Goal: Transaction & Acquisition: Purchase product/service

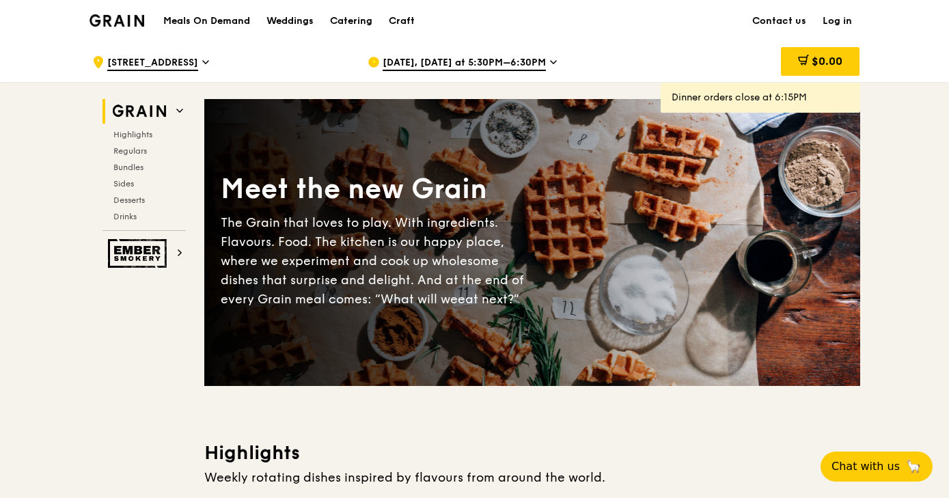
click at [836, 18] on link "Log in" at bounding box center [837, 21] width 46 height 41
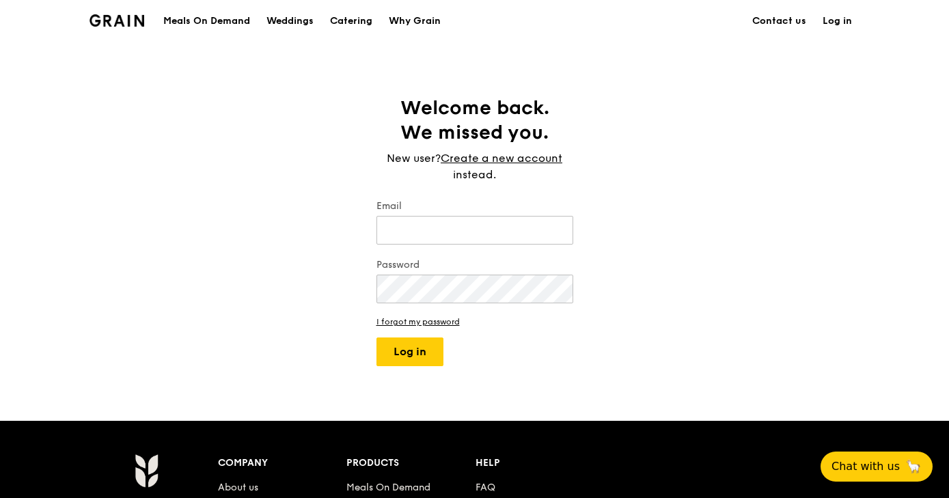
click at [842, 20] on link "Log in" at bounding box center [837, 21] width 46 height 41
click at [136, 28] on div "Grain logo" at bounding box center [116, 19] width 55 height 41
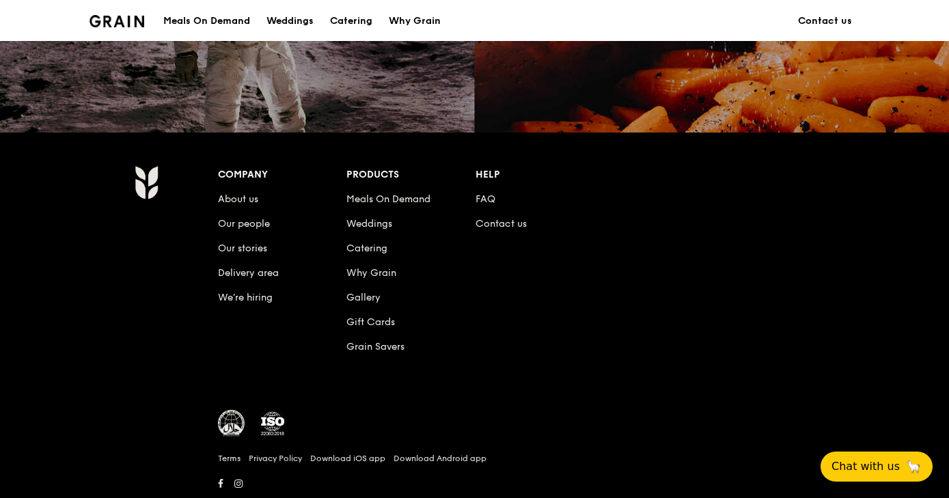
scroll to position [1288, 0]
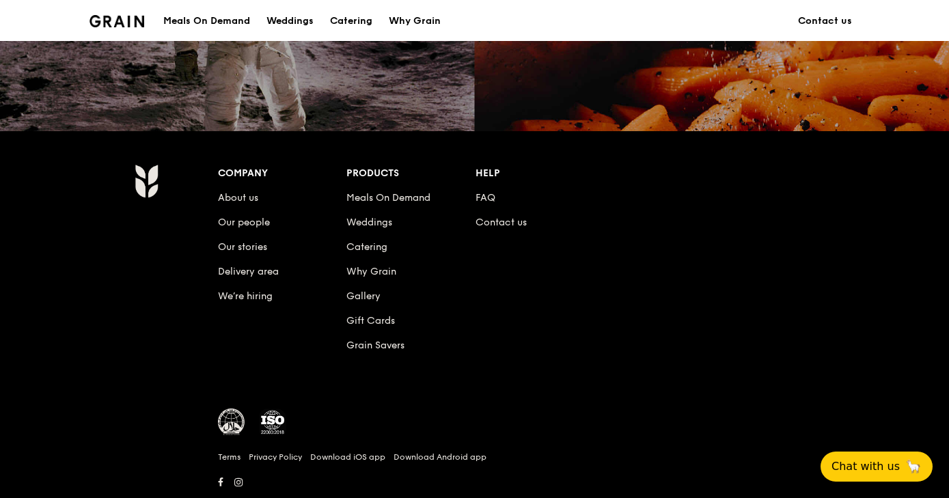
click at [220, 23] on div "Meals On Demand" at bounding box center [206, 21] width 87 height 41
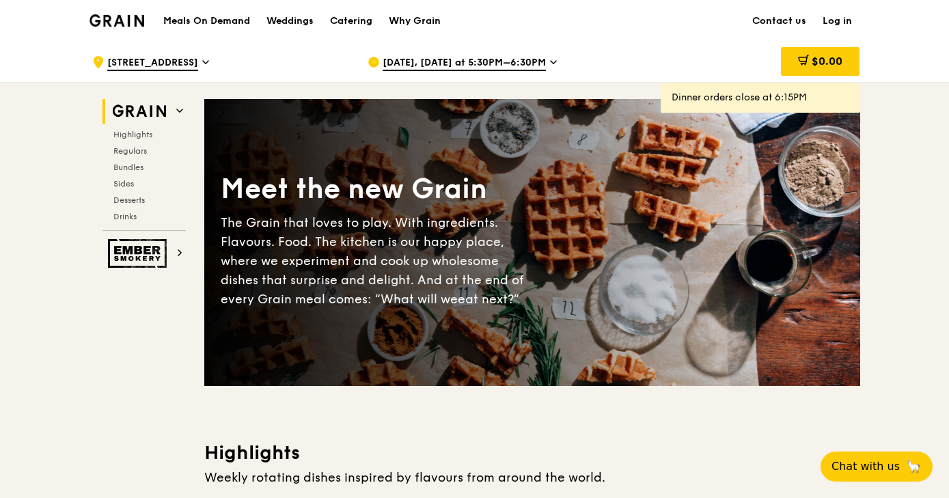
click at [121, 17] on img at bounding box center [116, 20] width 55 height 12
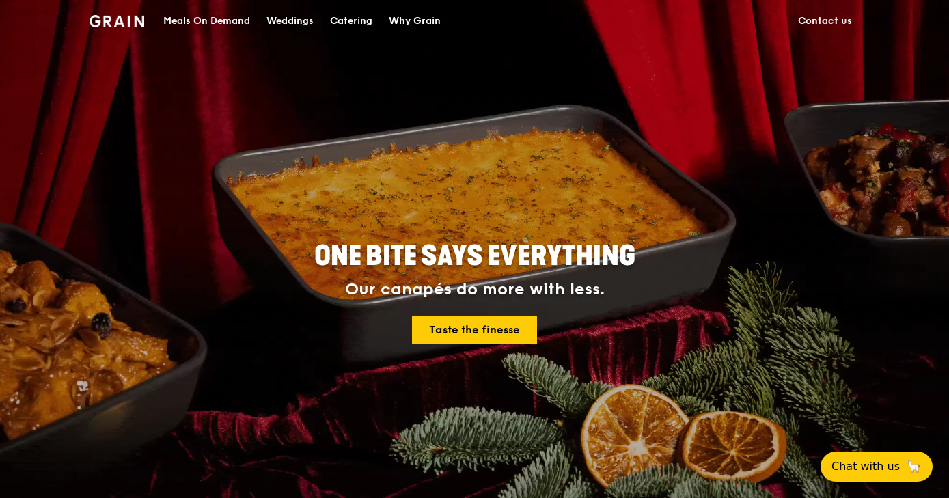
click at [288, 10] on div "Weddings" at bounding box center [289, 21] width 47 height 41
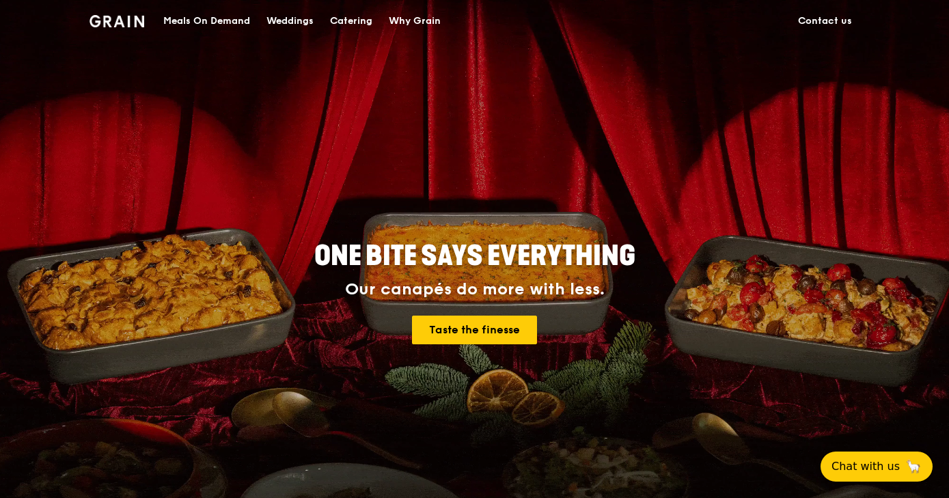
click at [288, 16] on div "Weddings" at bounding box center [289, 21] width 47 height 41
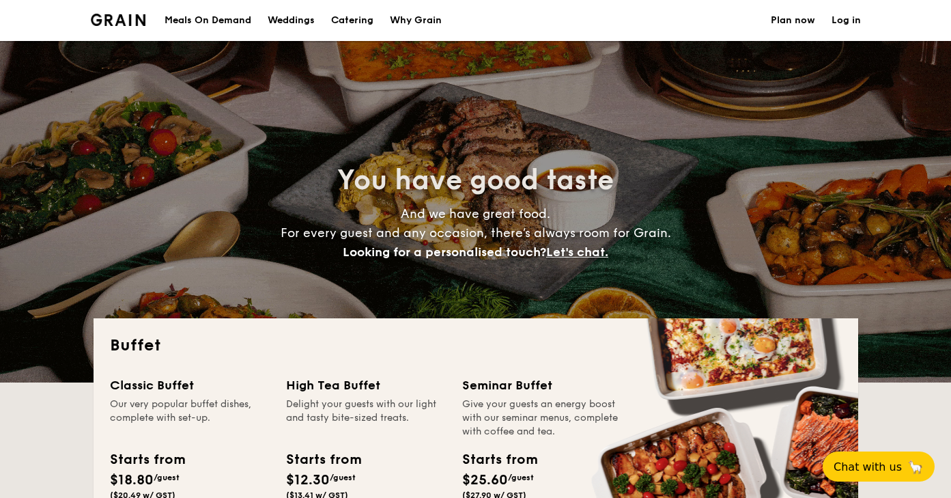
select select
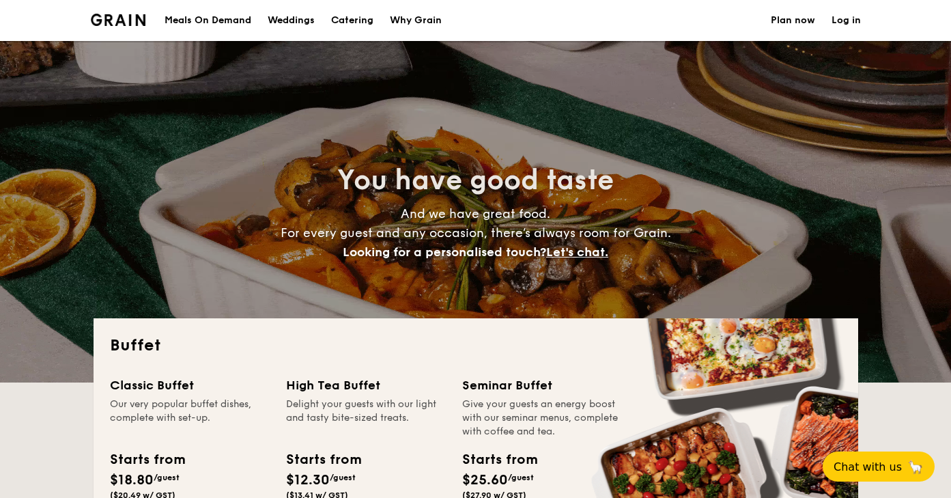
click at [393, 23] on div "Why Grain" at bounding box center [416, 20] width 52 height 41
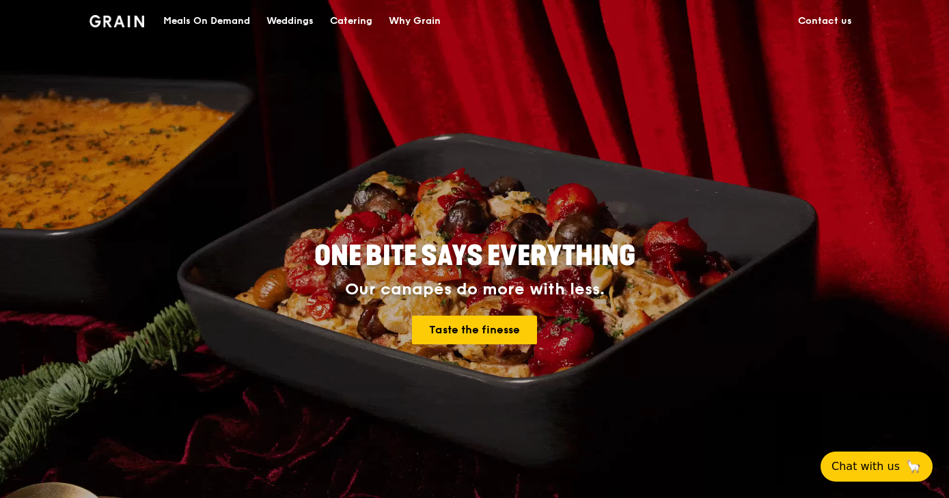
click at [194, 19] on div "Meals On Demand" at bounding box center [206, 21] width 87 height 41
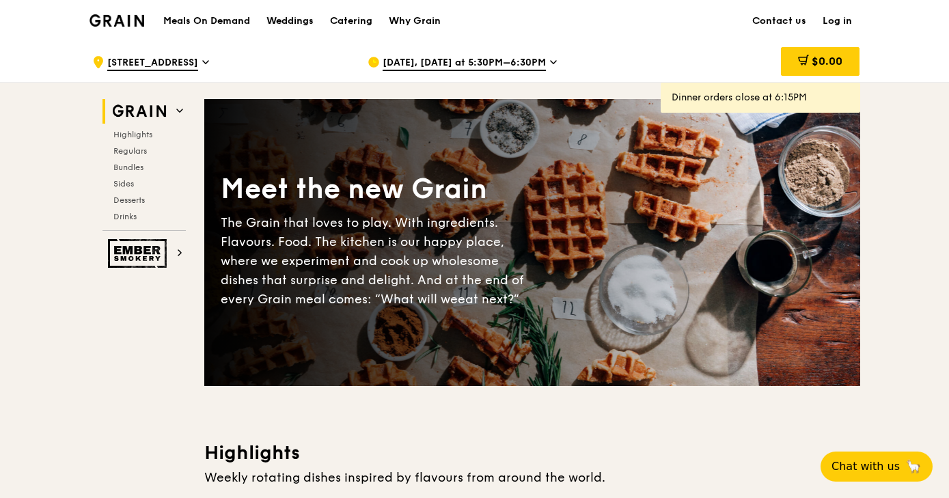
click at [286, 17] on div "Weddings" at bounding box center [289, 21] width 47 height 41
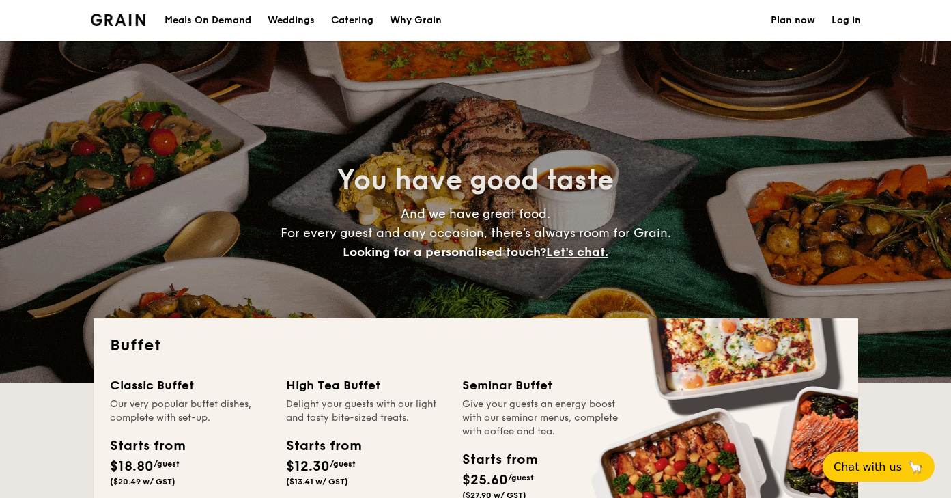
select select
click at [359, 20] on h1 "Catering" at bounding box center [352, 20] width 42 height 41
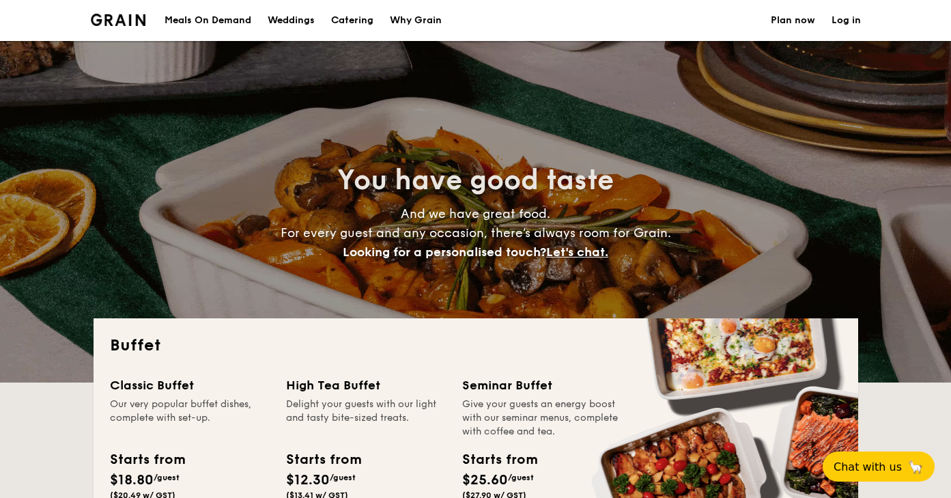
click at [396, 21] on div "Why Grain" at bounding box center [416, 20] width 52 height 41
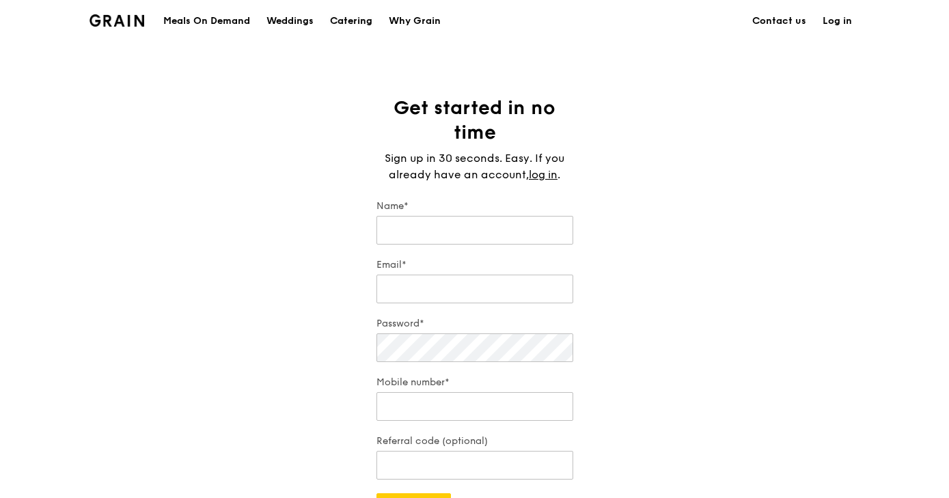
click at [344, 16] on div "Catering" at bounding box center [351, 21] width 42 height 41
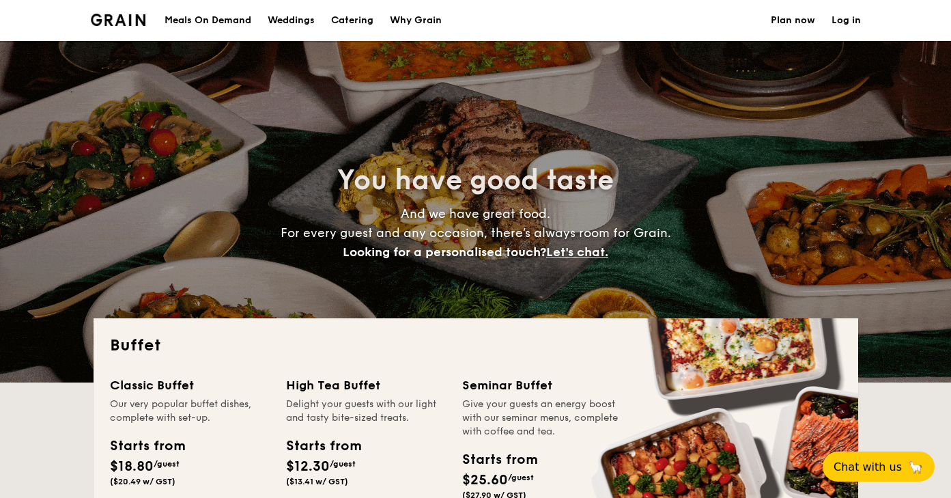
select select
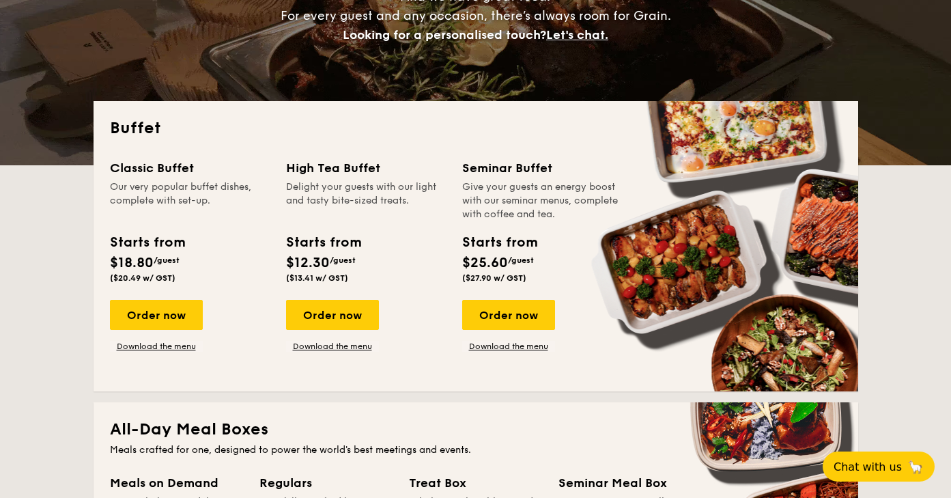
scroll to position [219, 0]
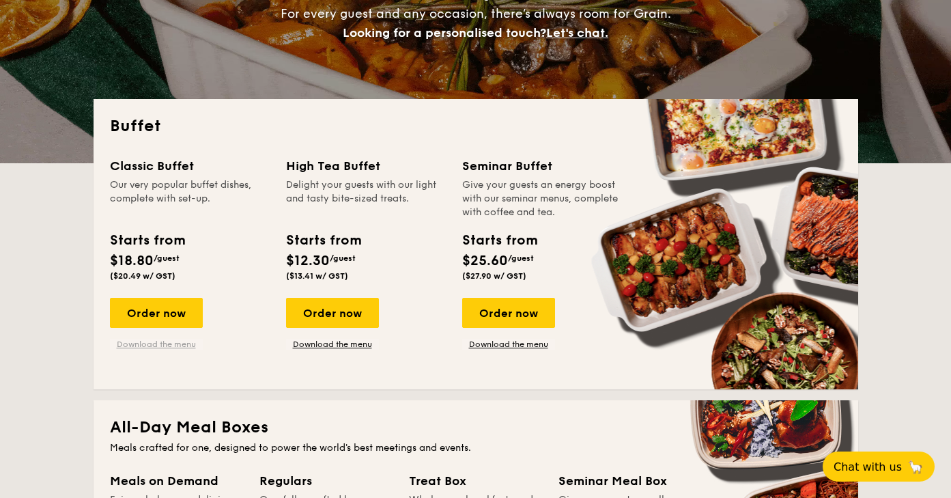
click at [182, 345] on link "Download the menu" at bounding box center [156, 344] width 93 height 11
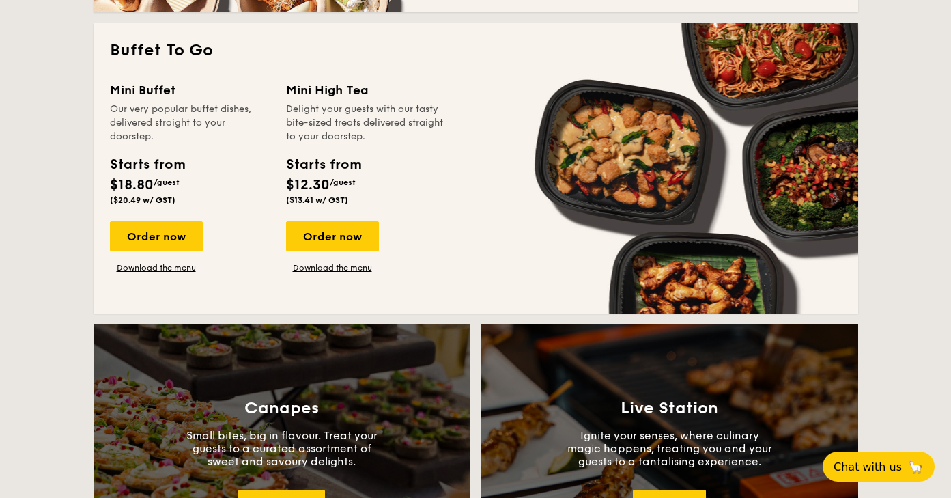
scroll to position [899, 0]
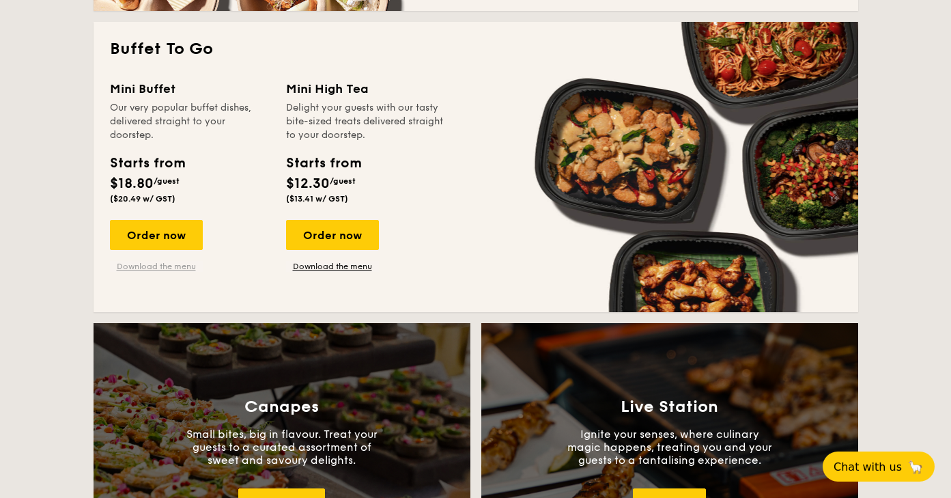
click at [188, 265] on link "Download the menu" at bounding box center [156, 266] width 93 height 11
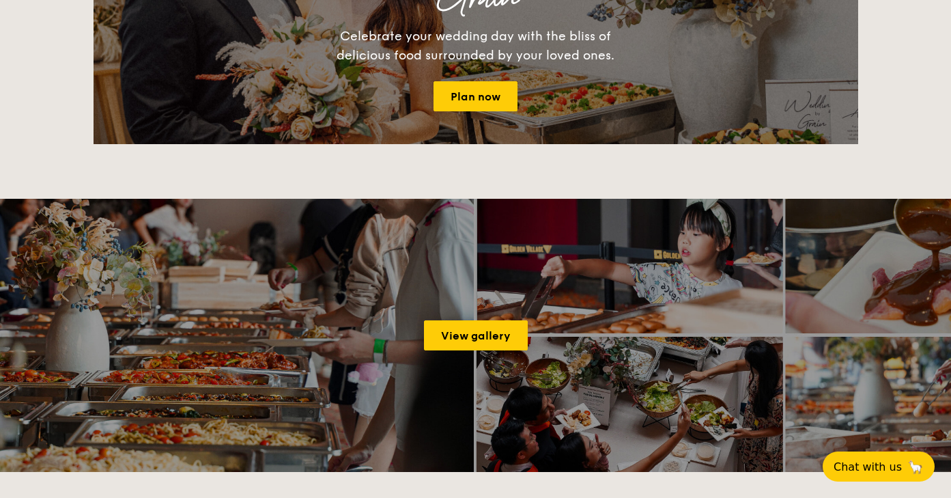
scroll to position [1667, 0]
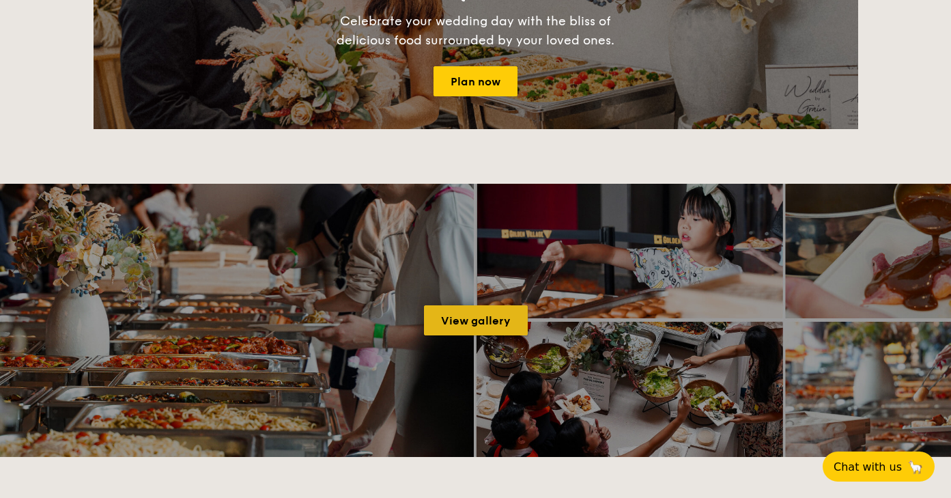
click at [506, 310] on link "View gallery" at bounding box center [476, 320] width 104 height 30
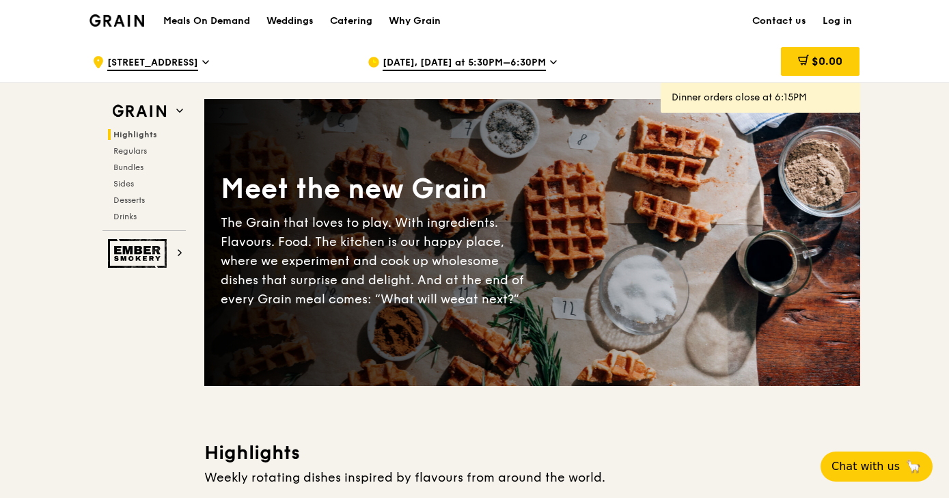
click at [492, 59] on span "Sep 13, Today at 5:30PM–6:30PM" at bounding box center [463, 63] width 163 height 15
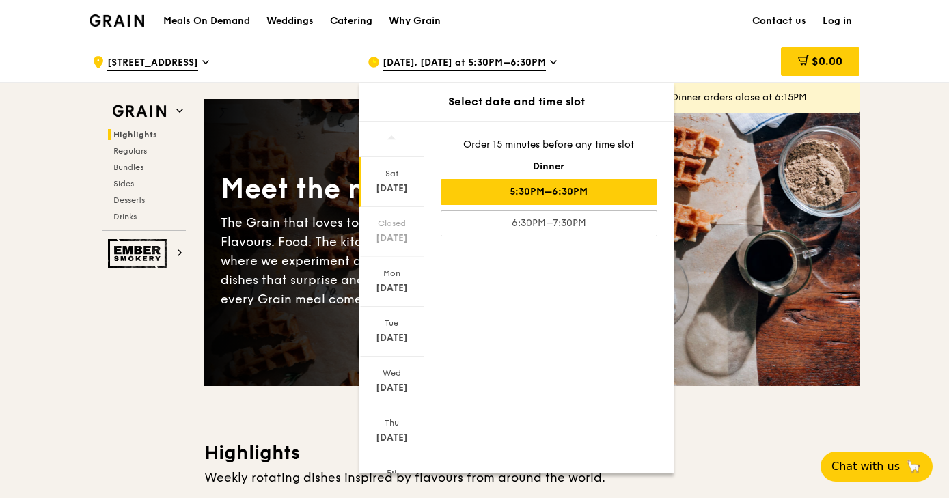
click at [499, 47] on div "Sep 13, Today at 5:30PM–6:30PM" at bounding box center [493, 62] width 253 height 41
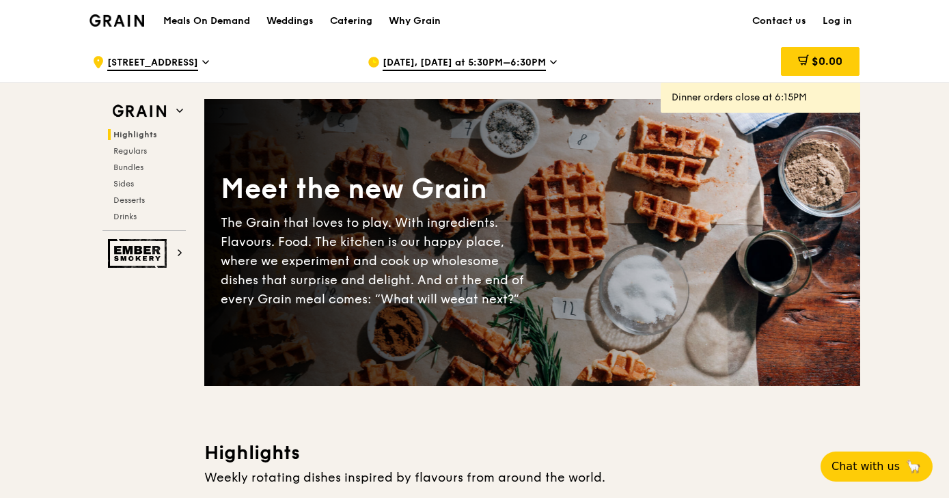
click at [141, 22] on img at bounding box center [116, 20] width 55 height 12
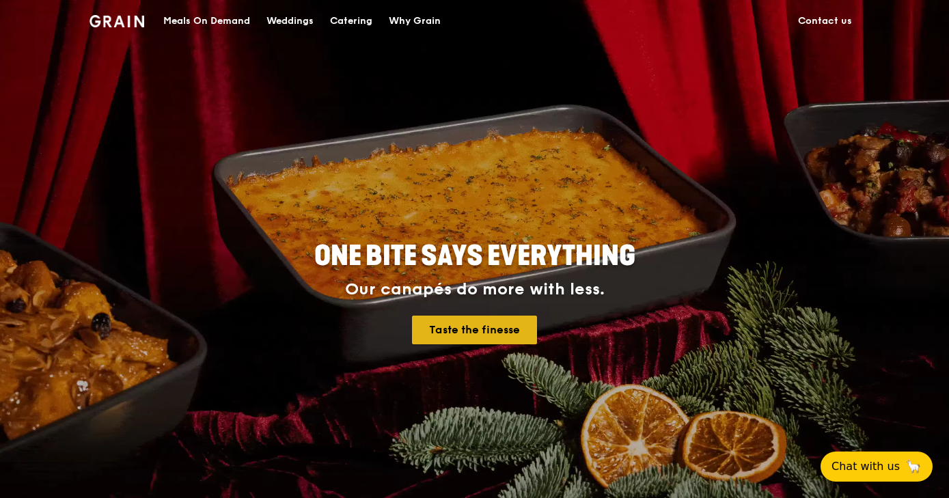
click at [438, 325] on link "Taste the finesse" at bounding box center [474, 330] width 125 height 29
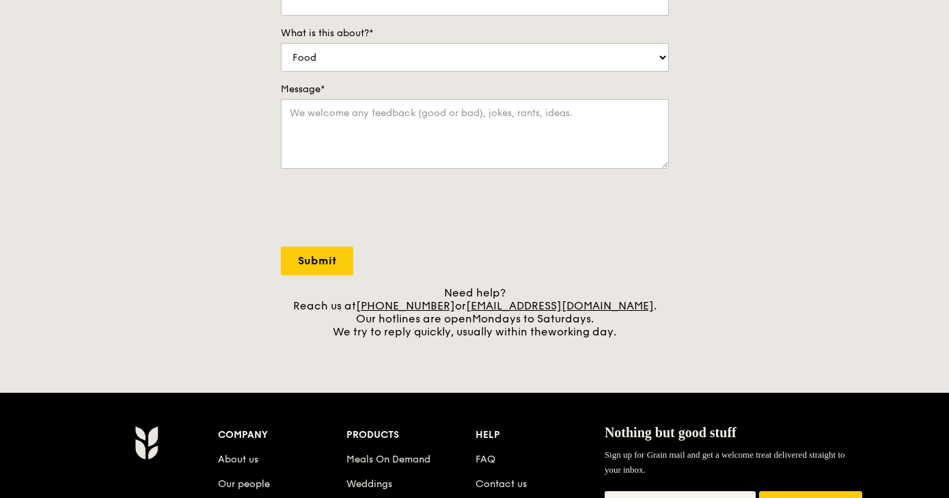
scroll to position [347, 0]
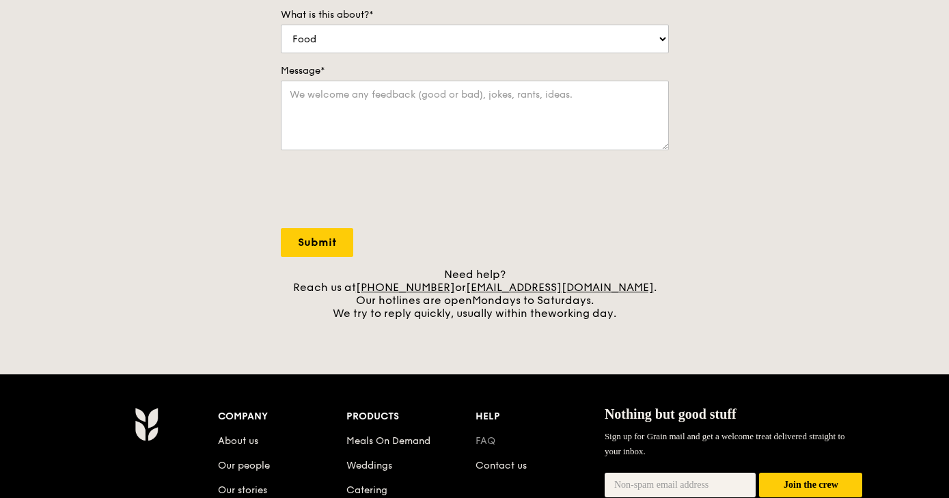
click at [488, 437] on link "FAQ" at bounding box center [485, 441] width 20 height 12
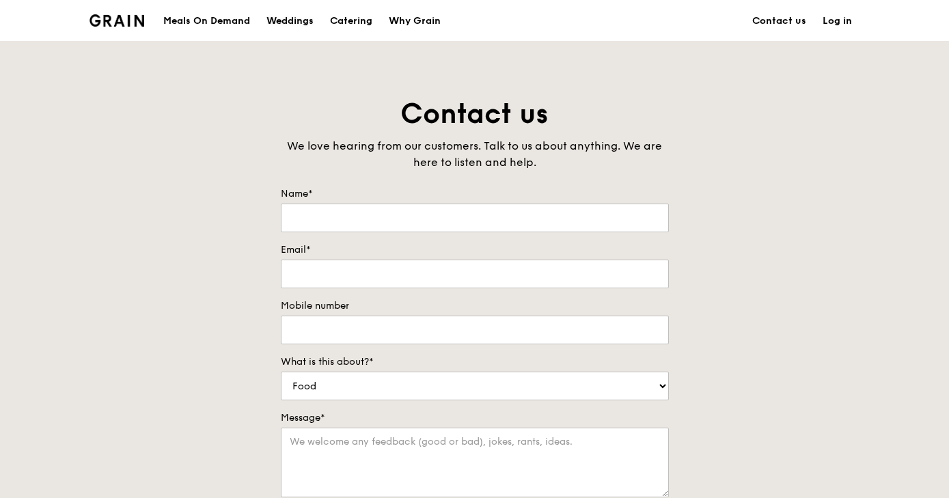
click at [284, 10] on div "Weddings" at bounding box center [289, 21] width 47 height 41
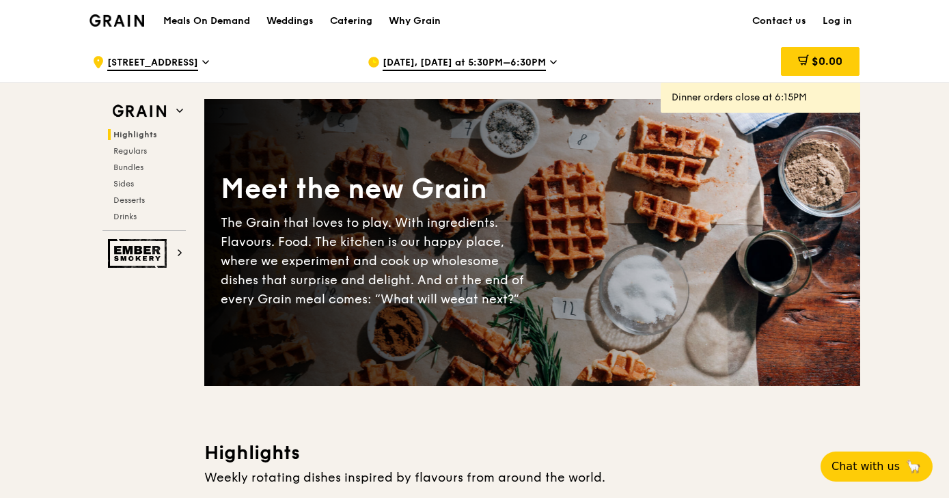
click at [209, 25] on h1 "Meals On Demand" at bounding box center [206, 21] width 87 height 14
click at [145, 149] on span "Regulars" at bounding box center [131, 151] width 36 height 10
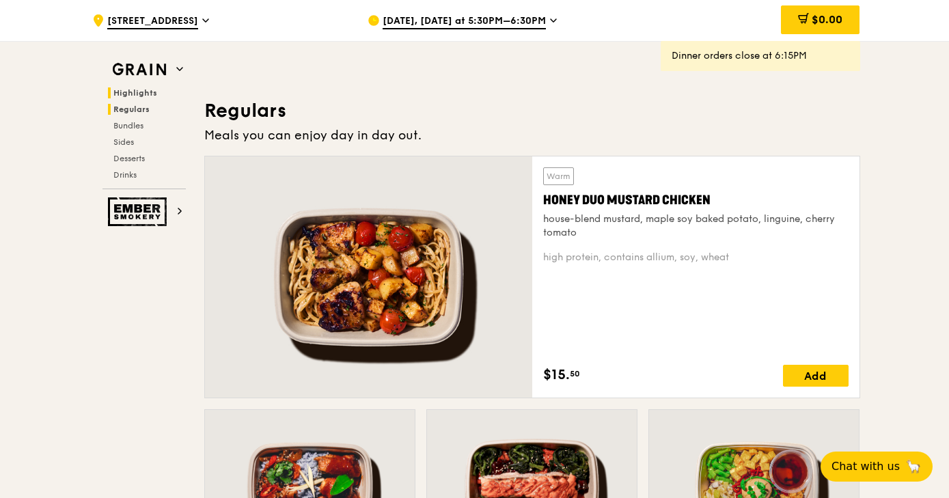
scroll to position [899, 0]
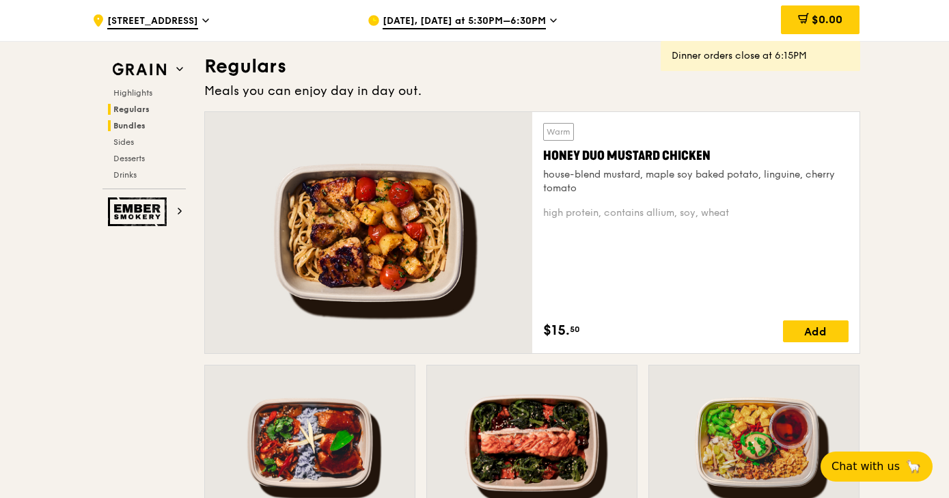
click at [122, 122] on span "Bundles" at bounding box center [129, 126] width 32 height 10
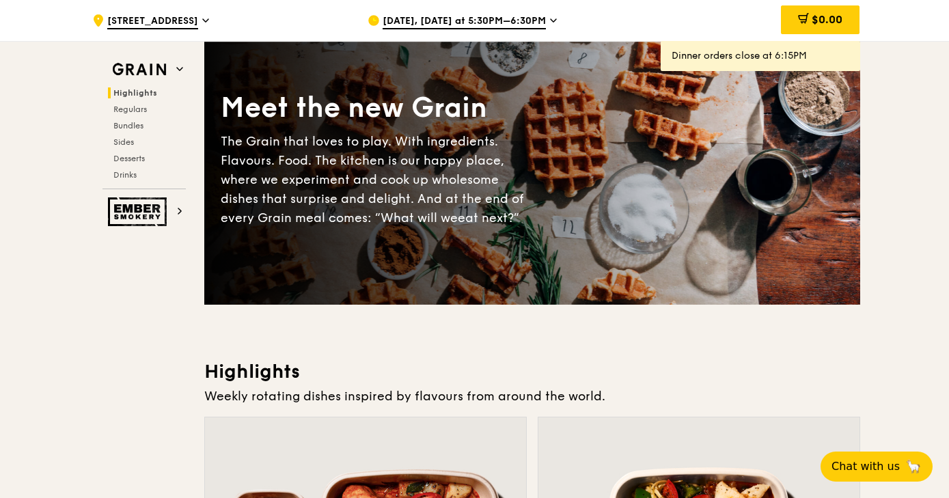
scroll to position [0, 0]
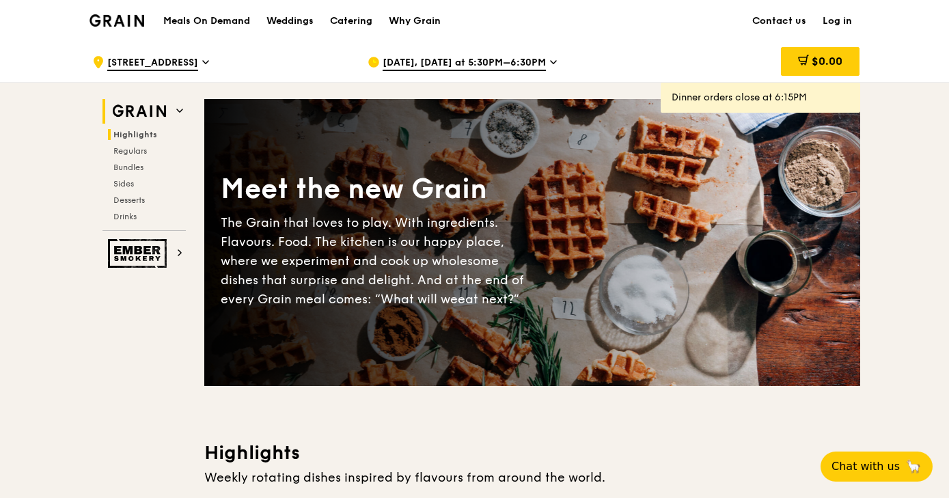
click at [144, 104] on img at bounding box center [139, 111] width 63 height 25
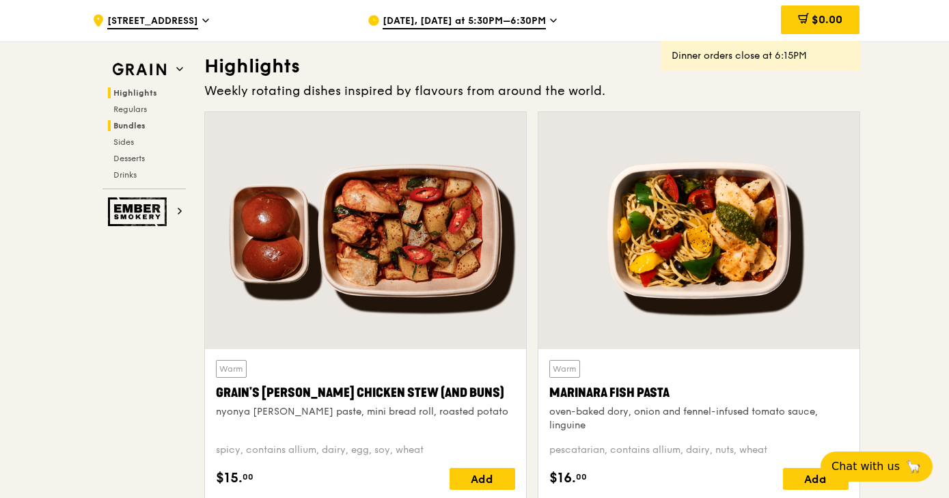
click at [150, 120] on h2 "Bundles" at bounding box center [147, 125] width 78 height 11
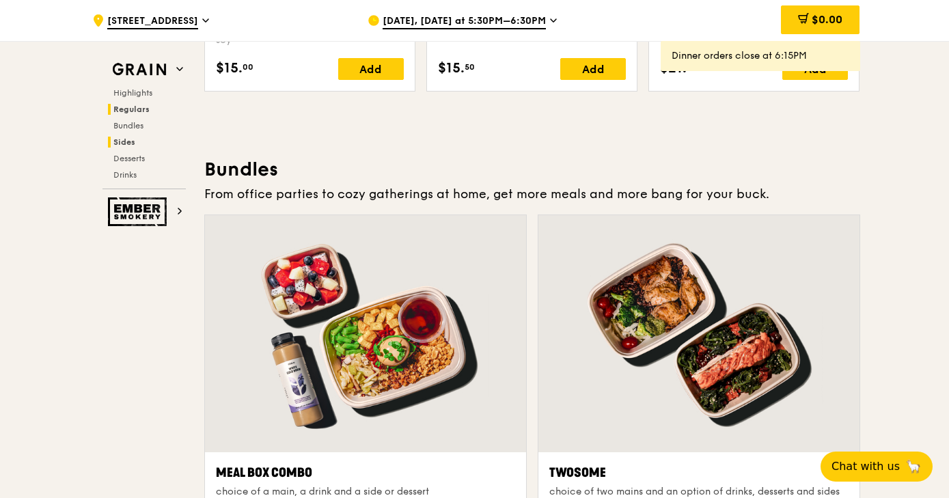
scroll to position [1967, 0]
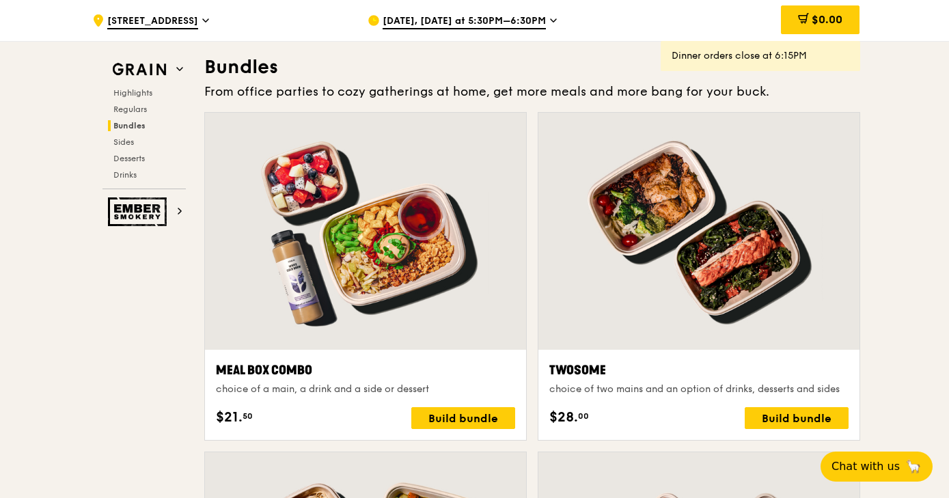
click at [150, 148] on div "Highlights Regulars Bundles Sides Desserts Drinks" at bounding box center [143, 133] width 83 height 93
click at [150, 176] on h2 "Drinks" at bounding box center [147, 174] width 78 height 11
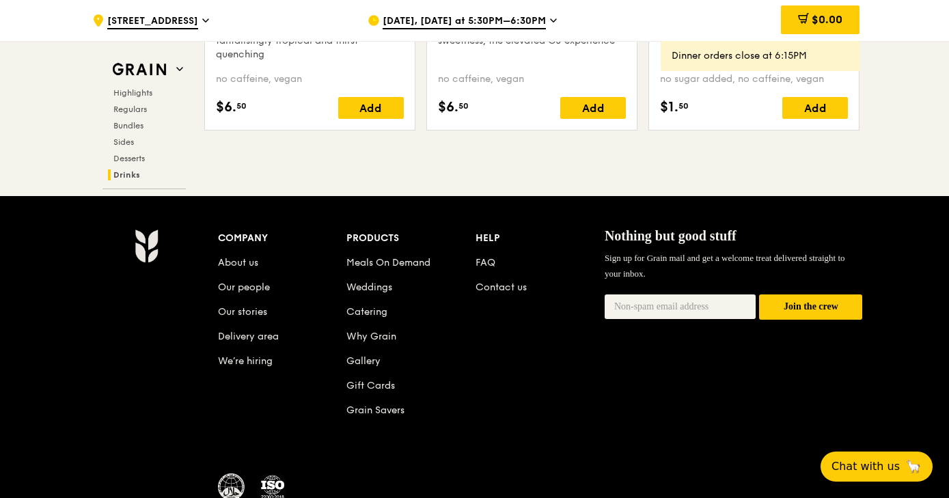
scroll to position [5768, 0]
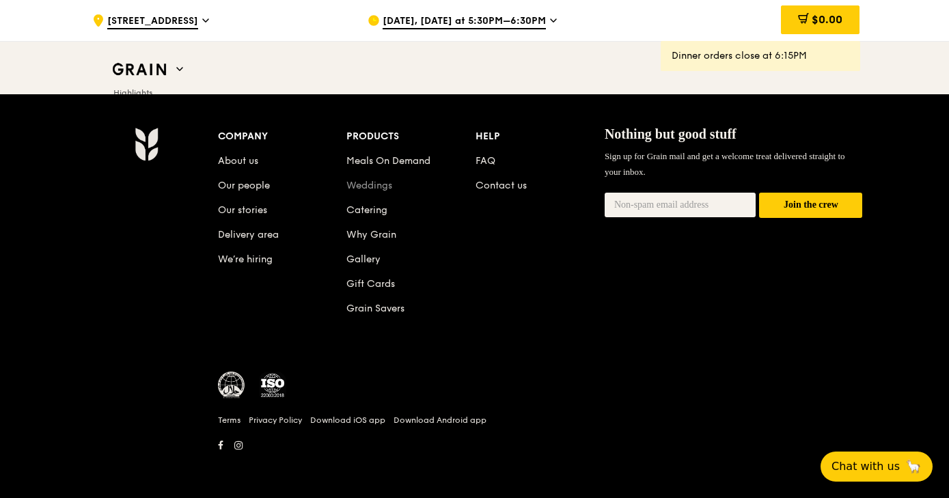
click at [369, 182] on link "Weddings" at bounding box center [369, 186] width 46 height 12
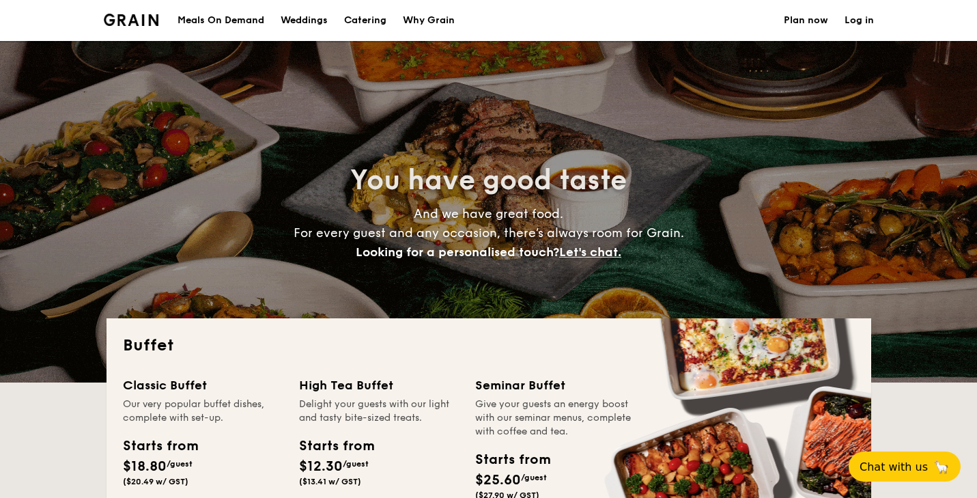
select select
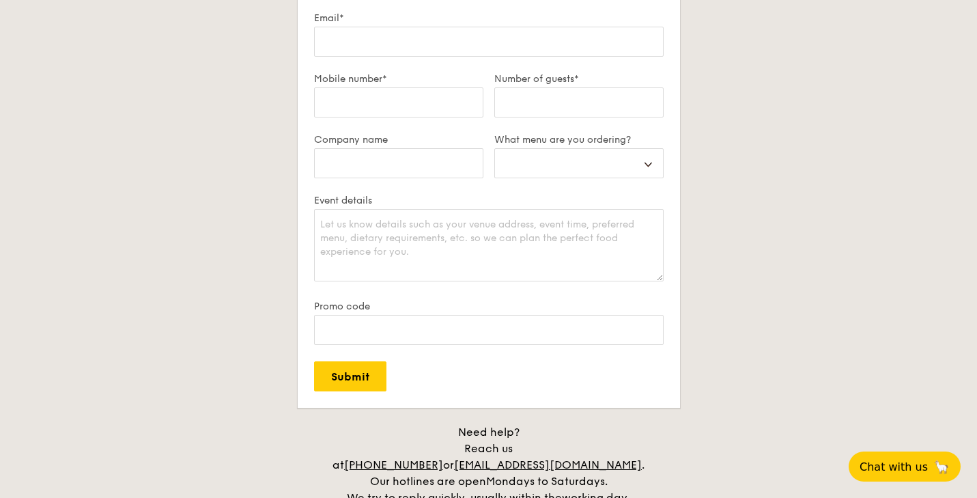
scroll to position [2280, 0]
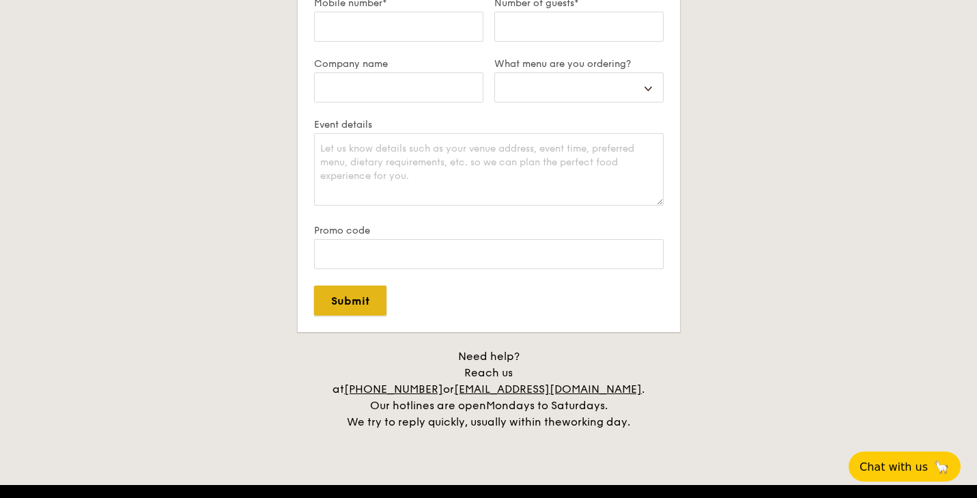
click at [342, 303] on input "Submit" at bounding box center [350, 300] width 72 height 30
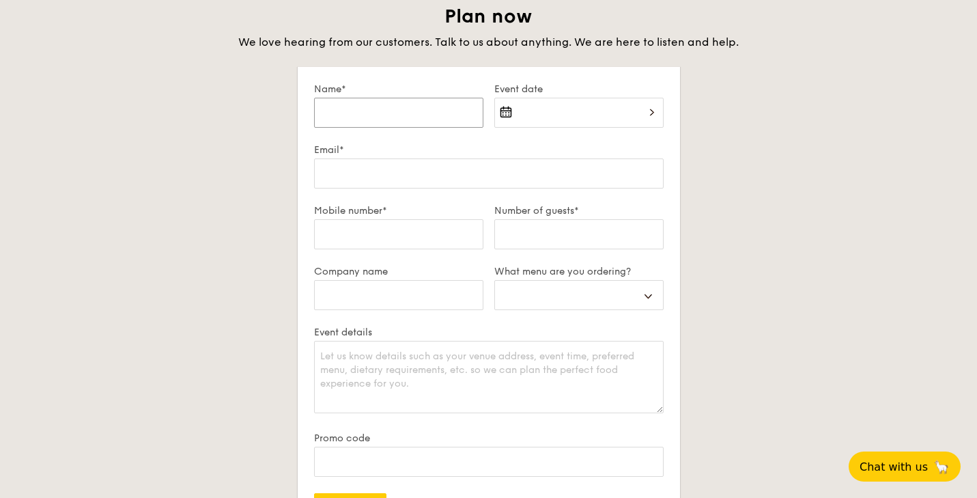
scroll to position [2253, 0]
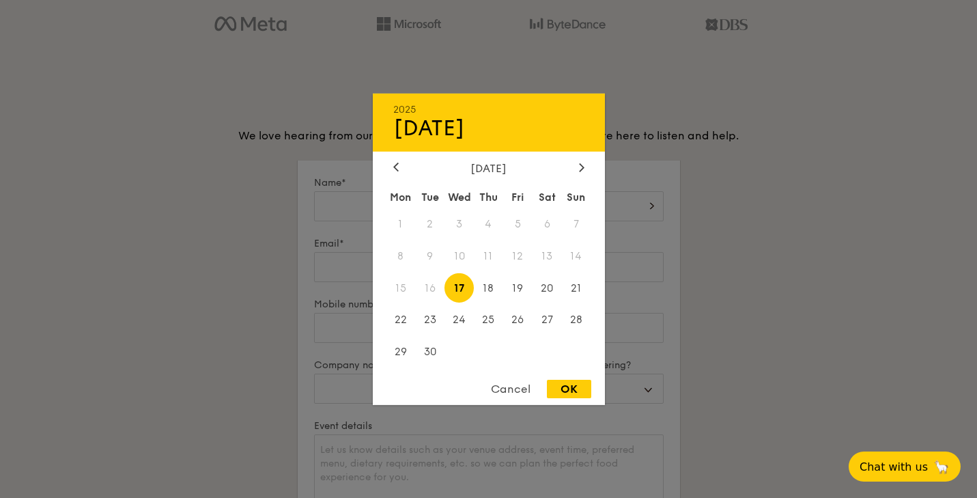
click at [516, 208] on div "2025 Sep [DATE] Tue Wed Thu Fri Sat Sun 1 2 3 4 5 6 7 8 9 10 11 12 13 14 15 16 …" at bounding box center [578, 214] width 169 height 46
click at [462, 294] on span "17" at bounding box center [459, 287] width 29 height 29
click at [570, 396] on div "OK" at bounding box center [569, 389] width 44 height 18
type input "Sep 17, 2025"
select select
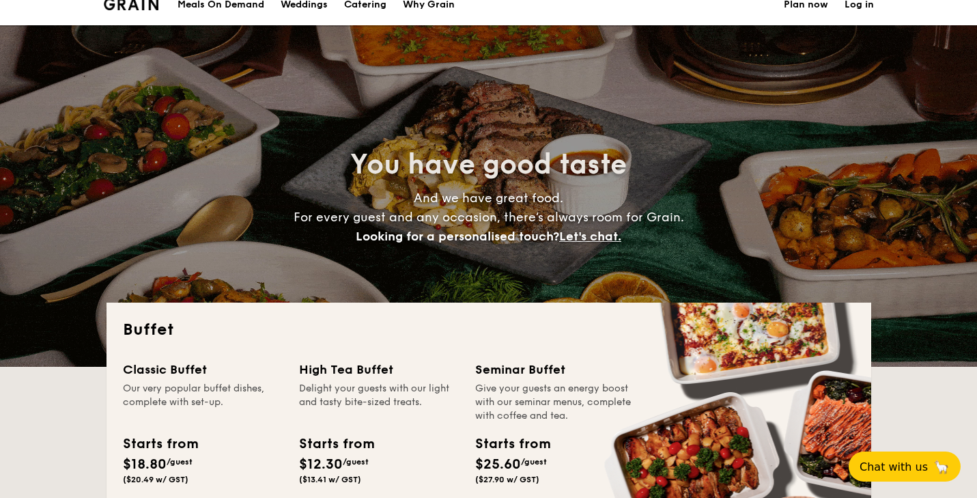
scroll to position [0, 0]
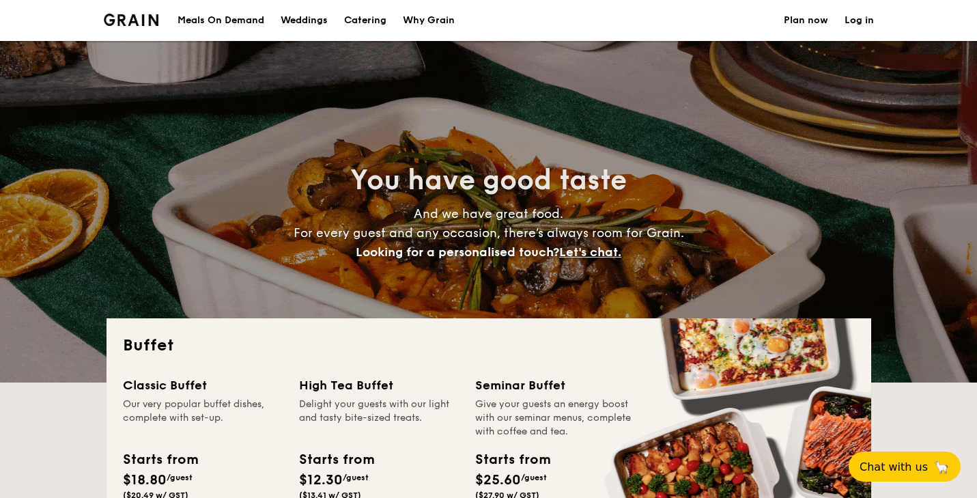
click at [300, 36] on div "Weddings" at bounding box center [304, 20] width 47 height 41
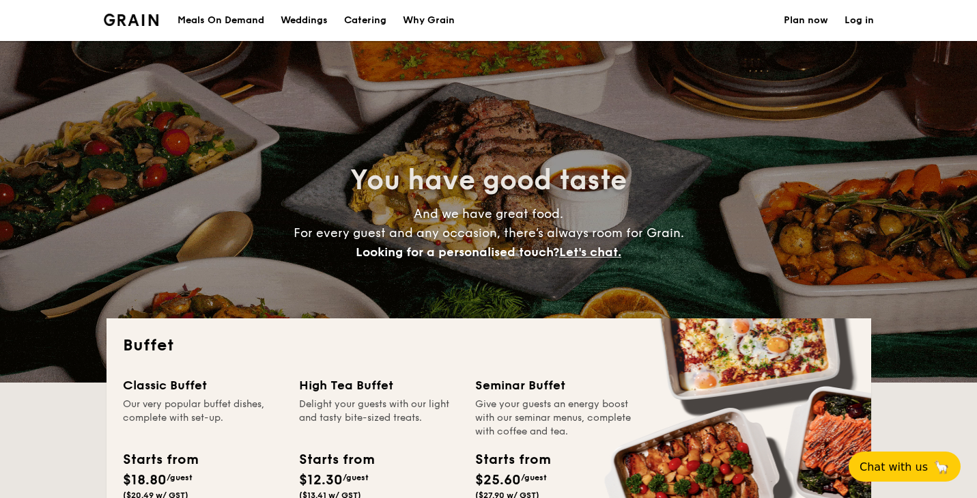
click at [320, 13] on div "Weddings" at bounding box center [304, 20] width 47 height 41
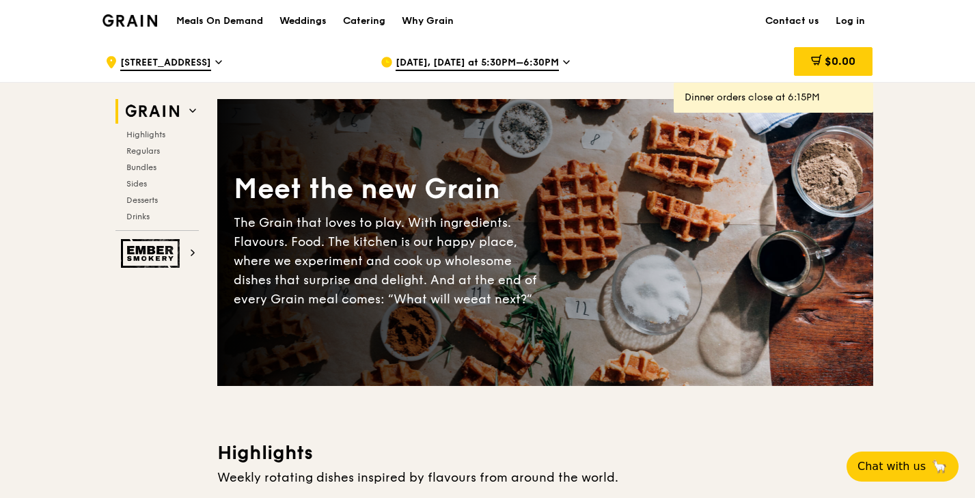
click at [229, 28] on div "Meals On Demand Weddings Catering Why Grain" at bounding box center [315, 21] width 294 height 42
click at [232, 18] on h1 "Meals On Demand" at bounding box center [219, 21] width 87 height 14
click at [900, 473] on span "Chat with us" at bounding box center [891, 466] width 72 height 17
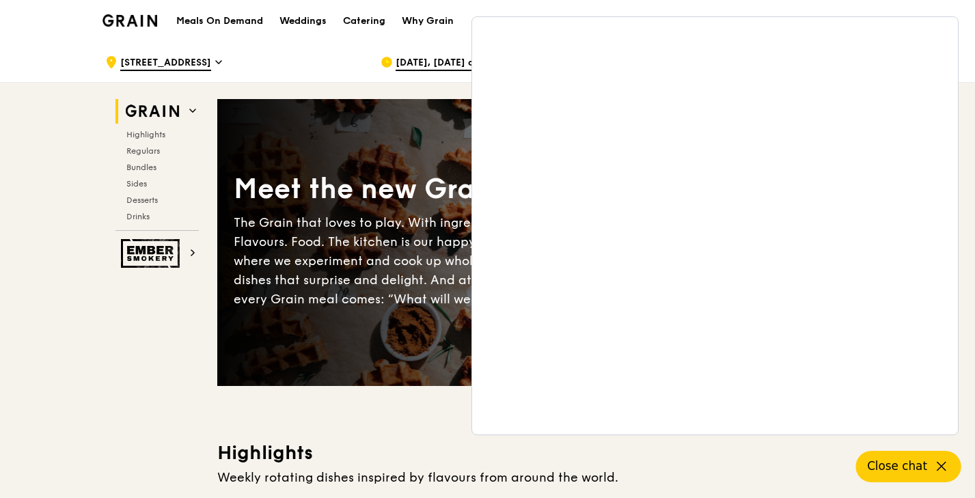
click at [950, 468] on button "Close chat" at bounding box center [908, 466] width 105 height 31
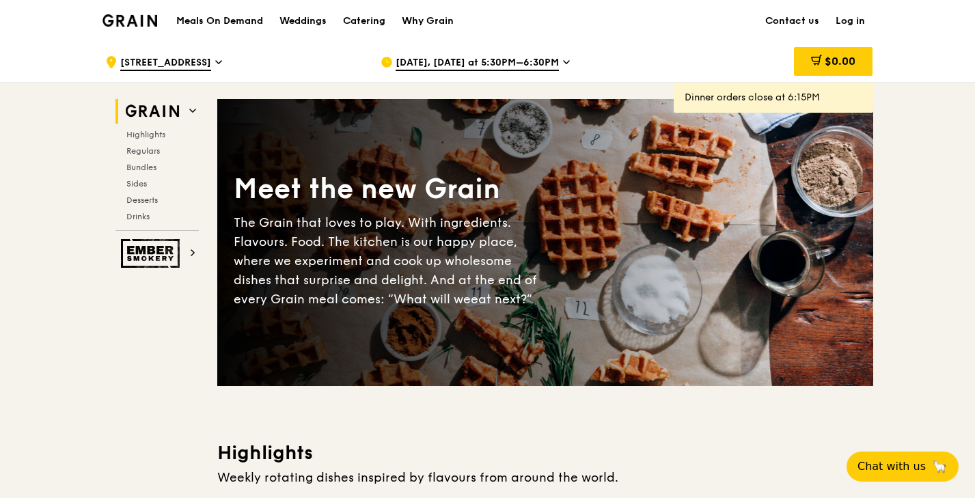
click at [208, 17] on h1 "Meals On Demand" at bounding box center [219, 21] width 87 height 14
click at [320, 18] on div "Weddings" at bounding box center [302, 21] width 47 height 41
click at [361, 20] on div "Catering" at bounding box center [364, 21] width 42 height 41
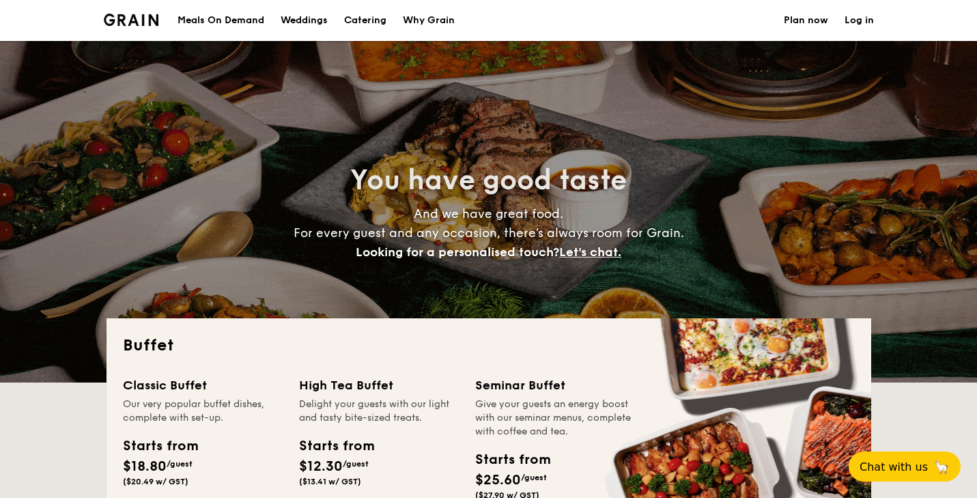
select select
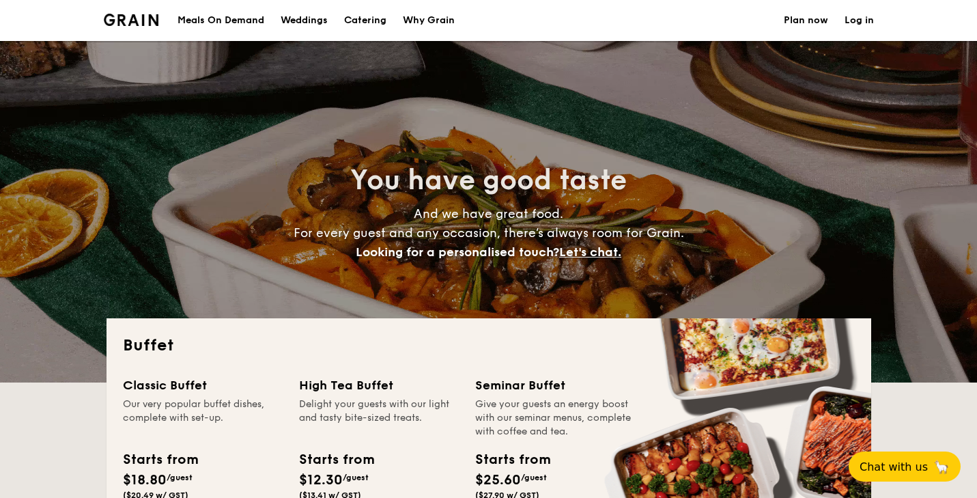
click at [311, 23] on div "Weddings" at bounding box center [304, 20] width 47 height 41
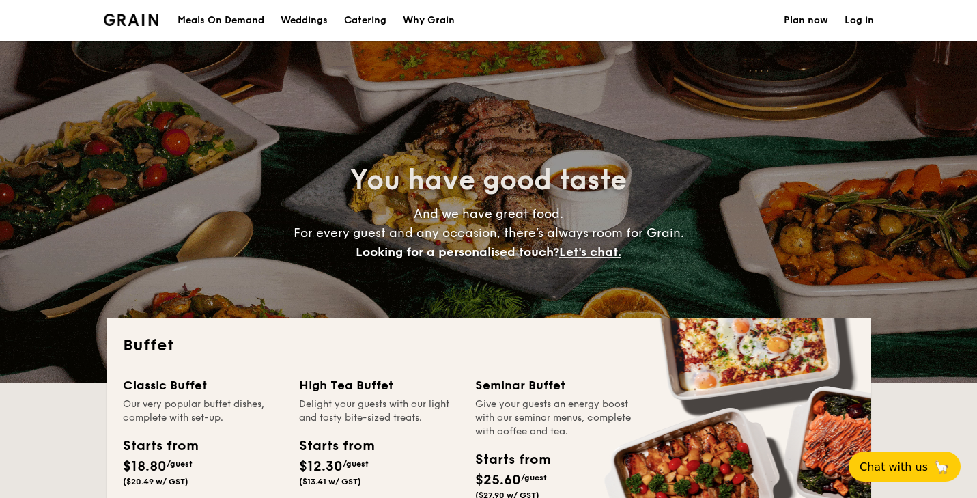
select select
click at [436, 27] on div "Why Grain" at bounding box center [429, 20] width 52 height 41
select select
click at [290, 25] on div "Weddings" at bounding box center [304, 20] width 47 height 41
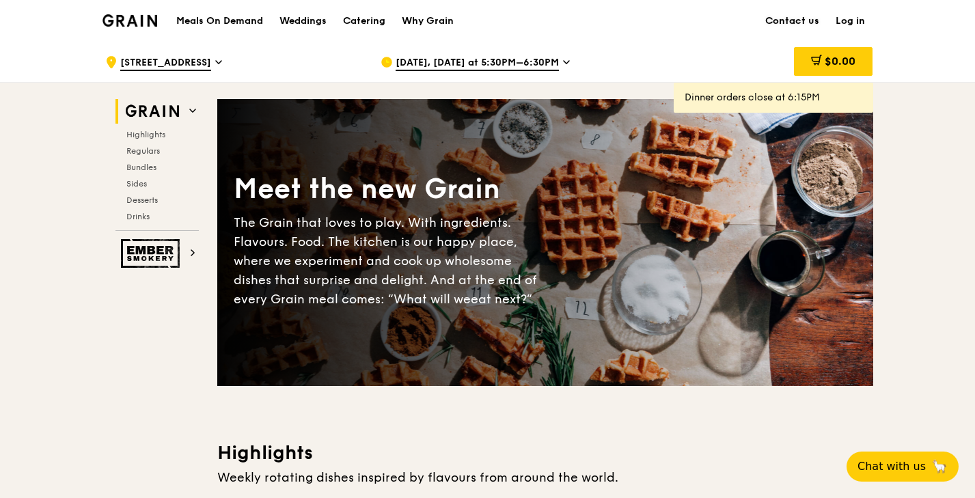
click at [819, 13] on link "Contact us" at bounding box center [792, 21] width 70 height 41
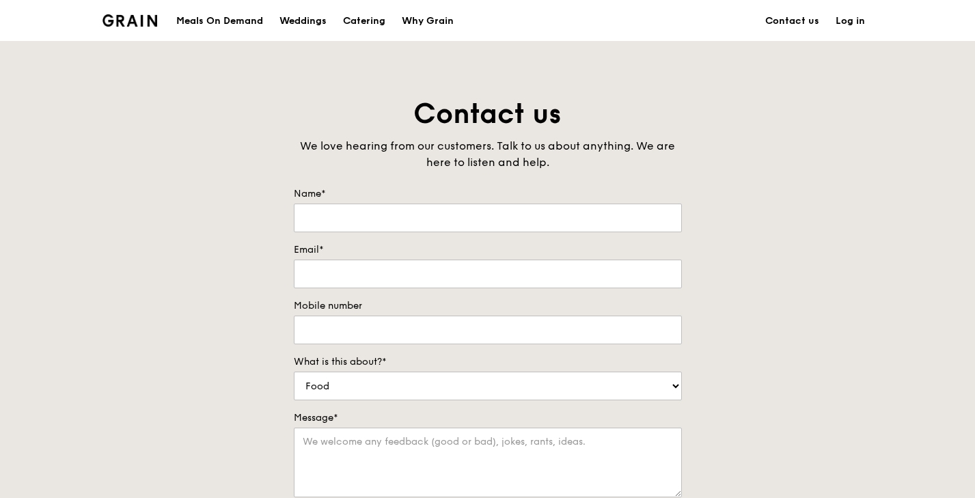
click at [856, 19] on link "Log in" at bounding box center [850, 21] width 46 height 41
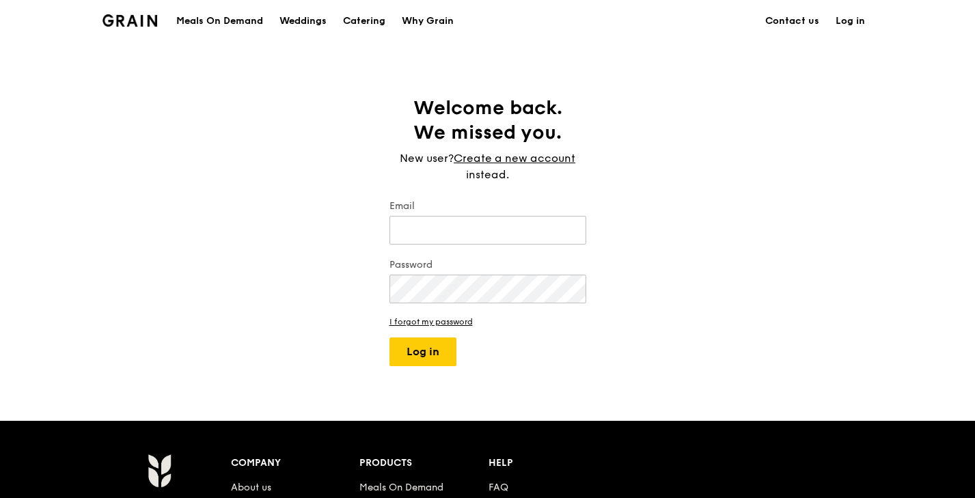
click at [128, 18] on img at bounding box center [129, 20] width 55 height 12
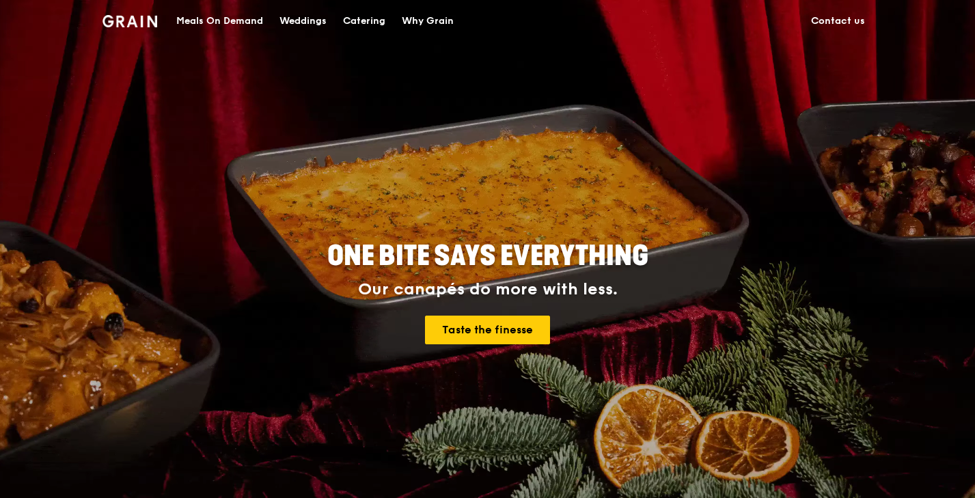
click at [433, 20] on div "Why Grain" at bounding box center [428, 21] width 52 height 41
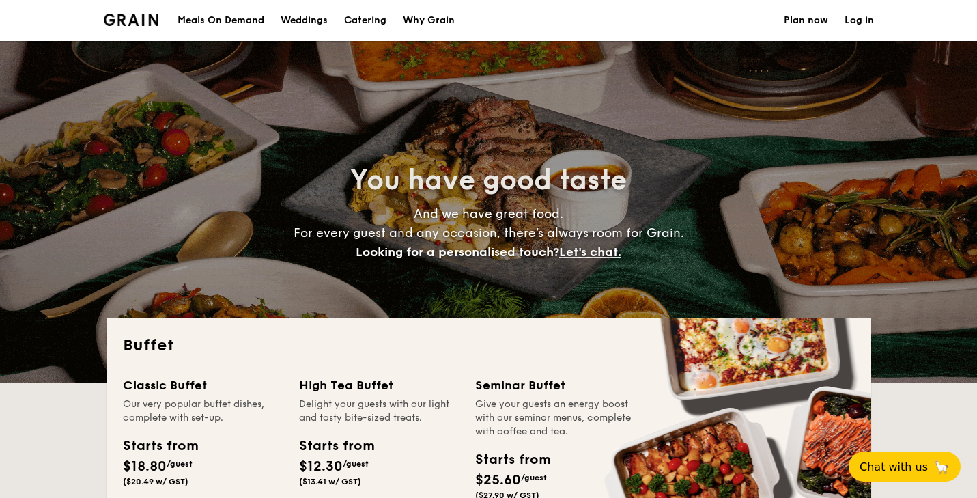
select select
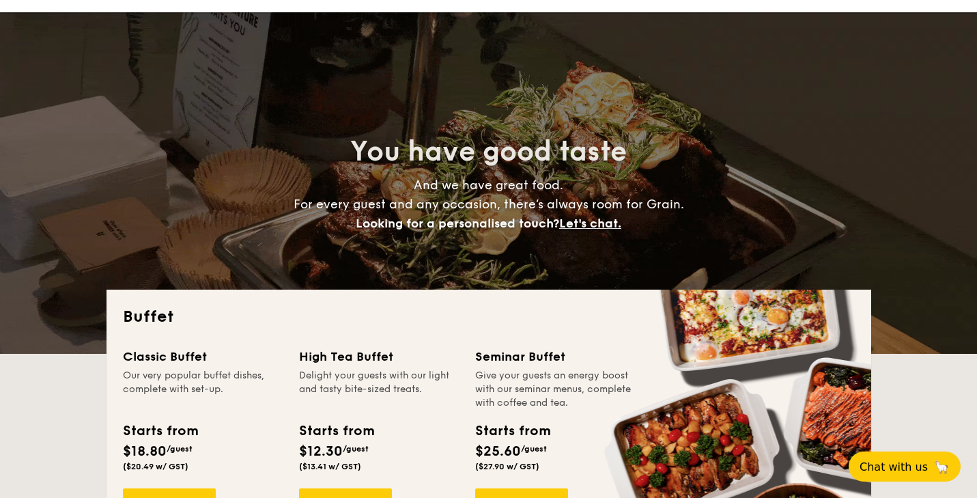
scroll to position [29, 0]
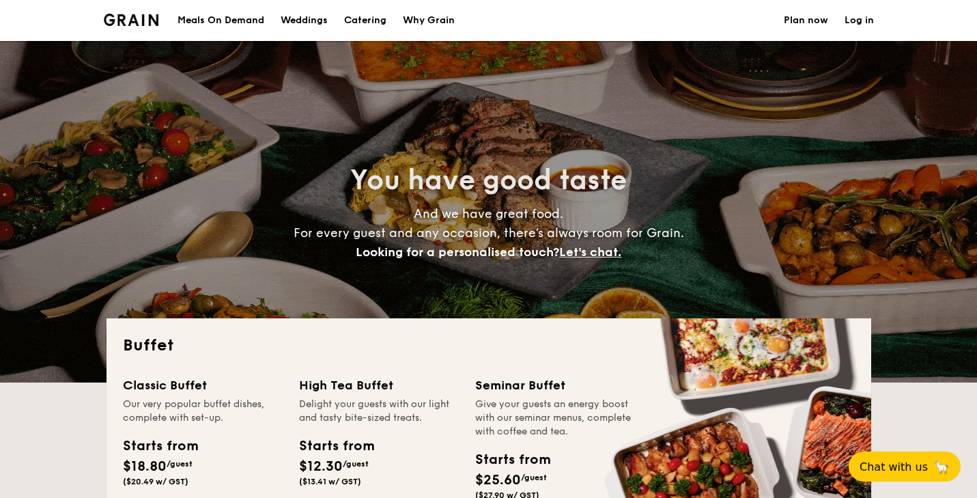
select select
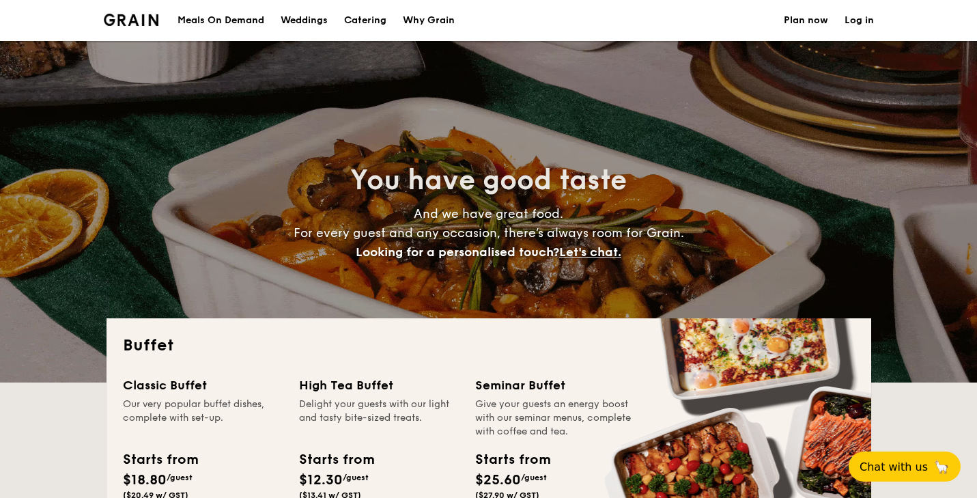
click at [279, 20] on link "Weddings" at bounding box center [304, 20] width 64 height 41
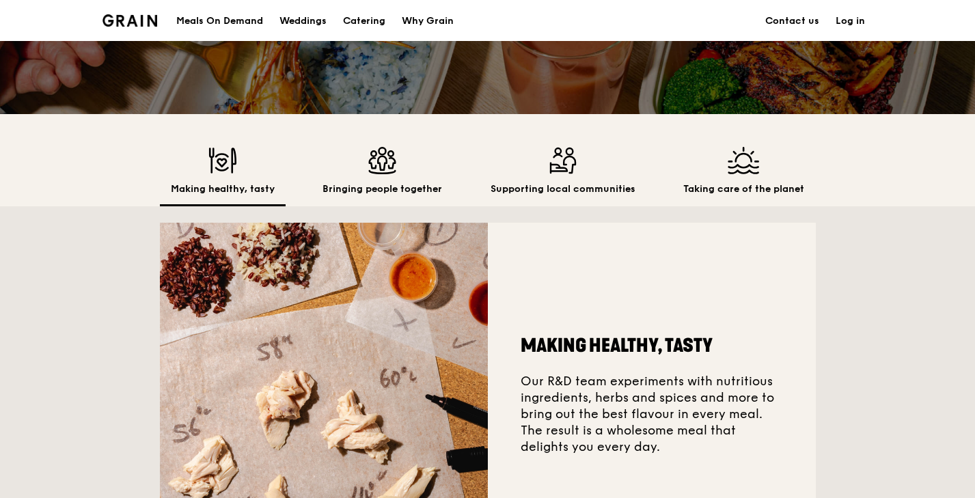
scroll to position [303, 0]
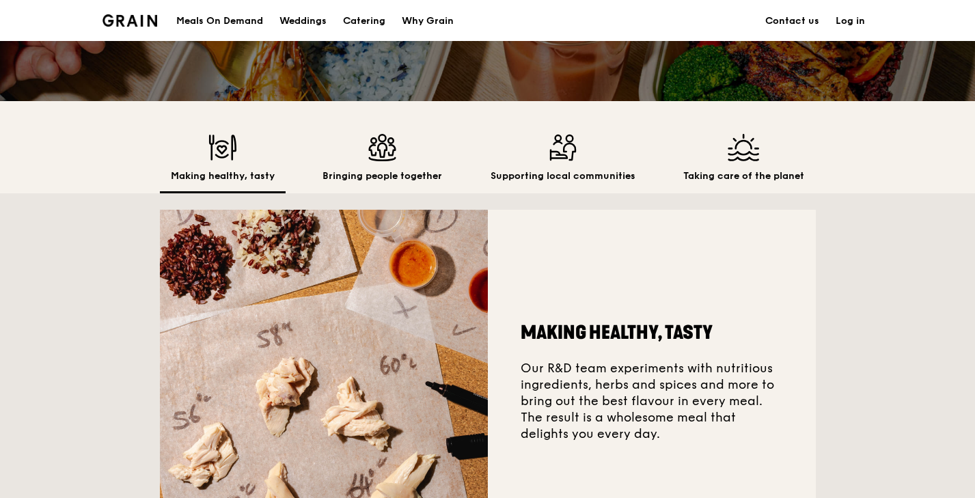
click at [354, 171] on h2 "Bringing people together" at bounding box center [382, 176] width 120 height 14
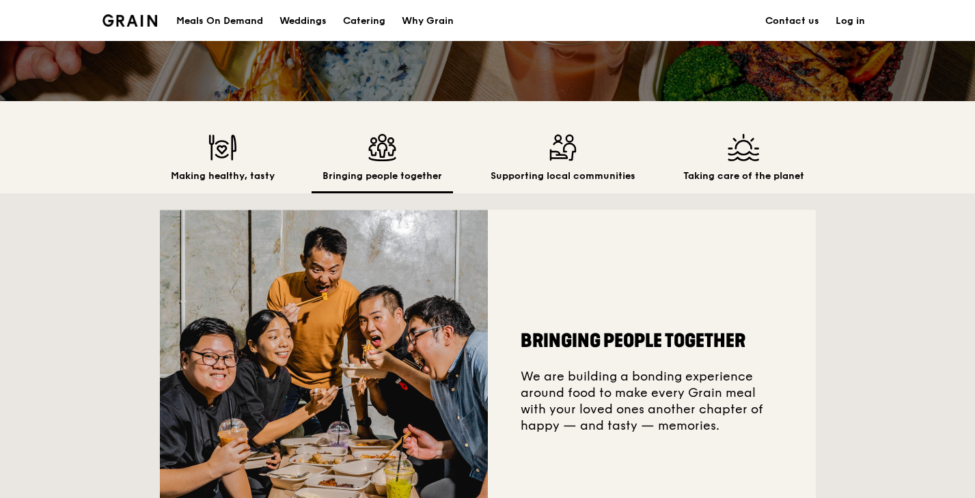
click at [512, 168] on div "Supporting local communities" at bounding box center [562, 163] width 167 height 59
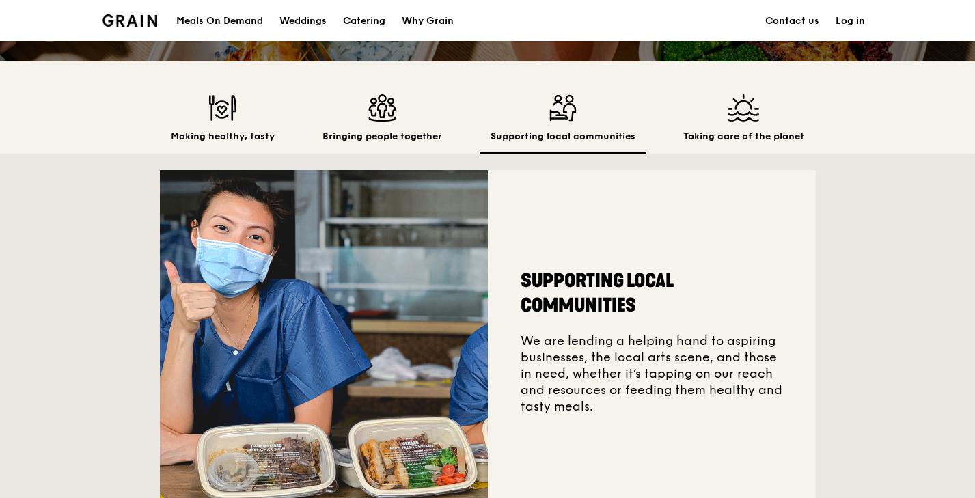
scroll to position [344, 0]
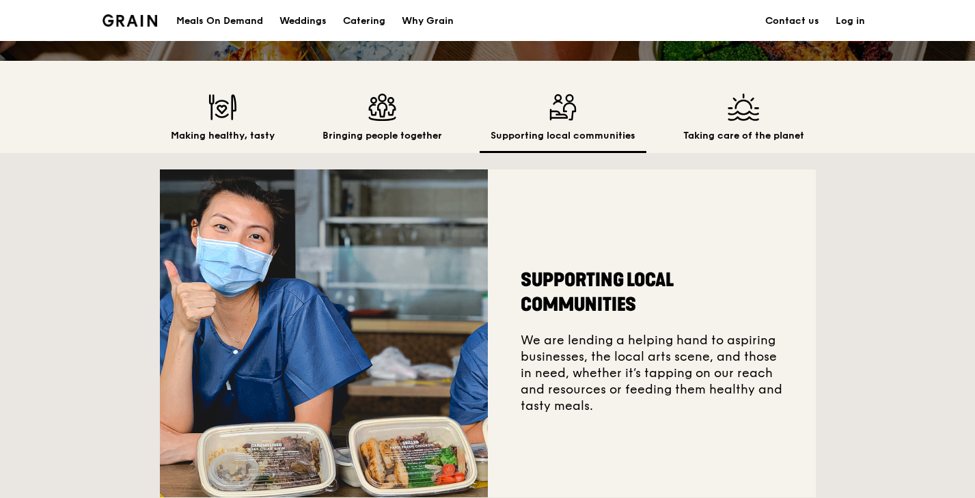
click at [426, 140] on h2 "Bringing people together" at bounding box center [382, 136] width 120 height 14
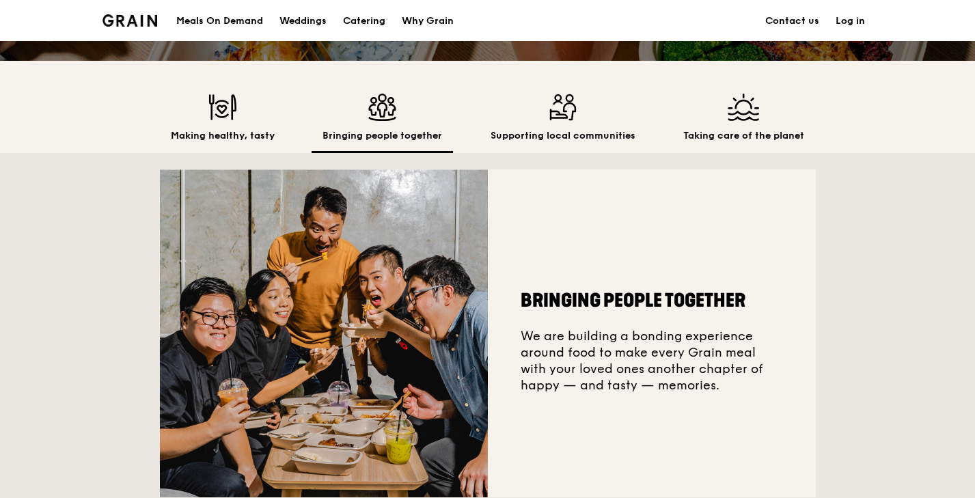
click at [572, 120] on img at bounding box center [562, 107] width 145 height 27
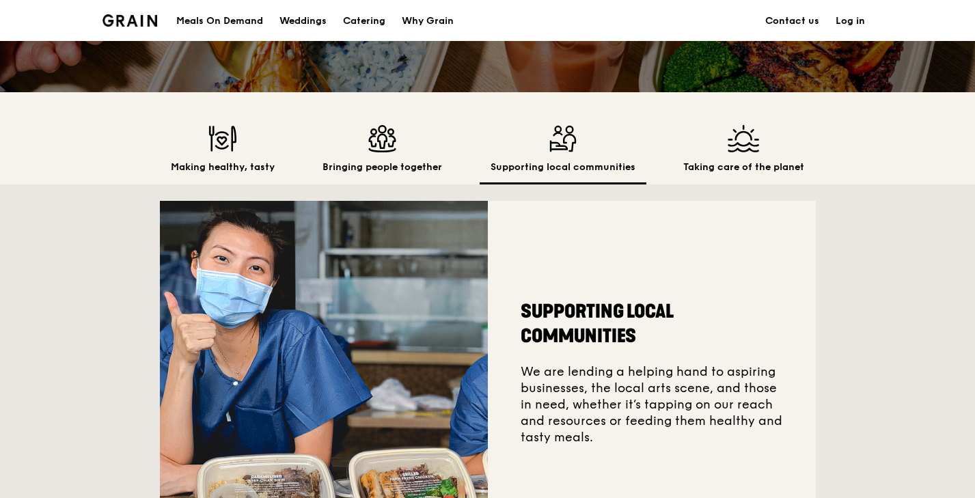
scroll to position [260, 0]
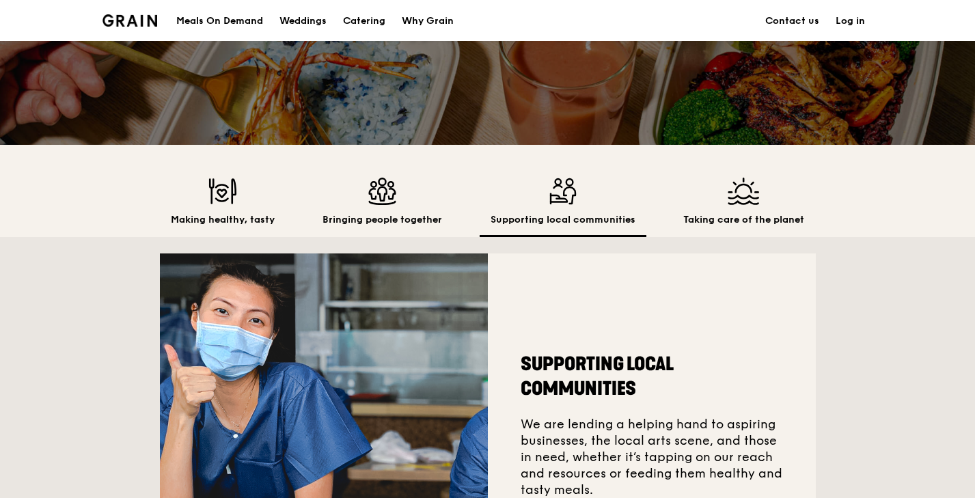
click at [734, 199] on img at bounding box center [743, 191] width 121 height 27
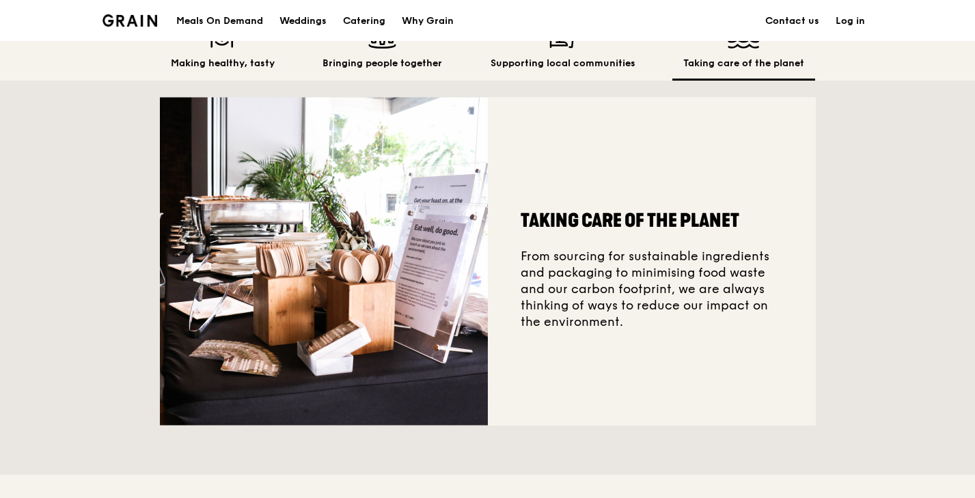
scroll to position [331, 0]
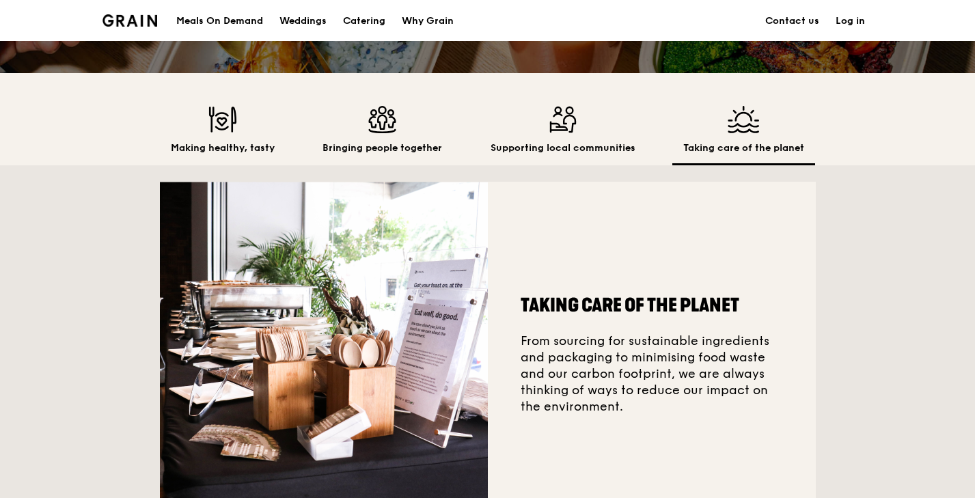
click at [578, 141] on h2 "Supporting local communities" at bounding box center [562, 148] width 145 height 14
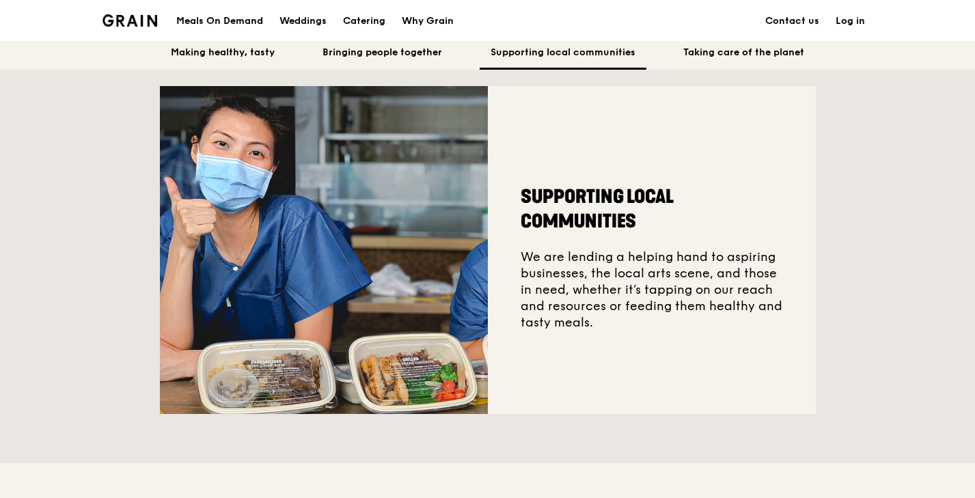
scroll to position [428, 0]
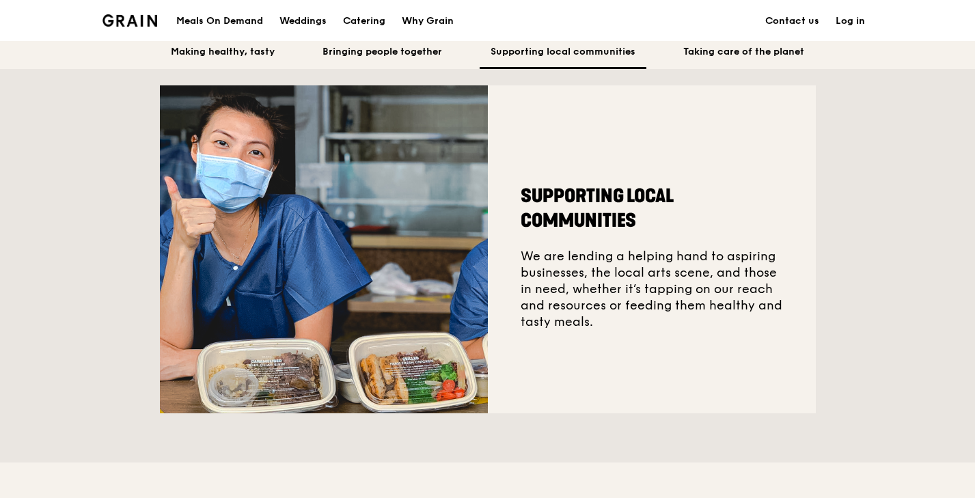
click at [428, 60] on div "Bringing people together" at bounding box center [381, 39] width 141 height 59
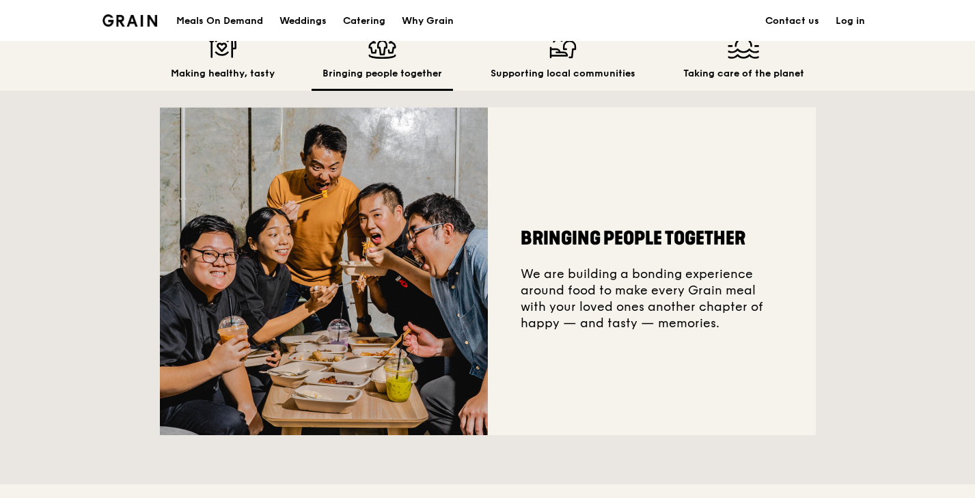
scroll to position [376, 0]
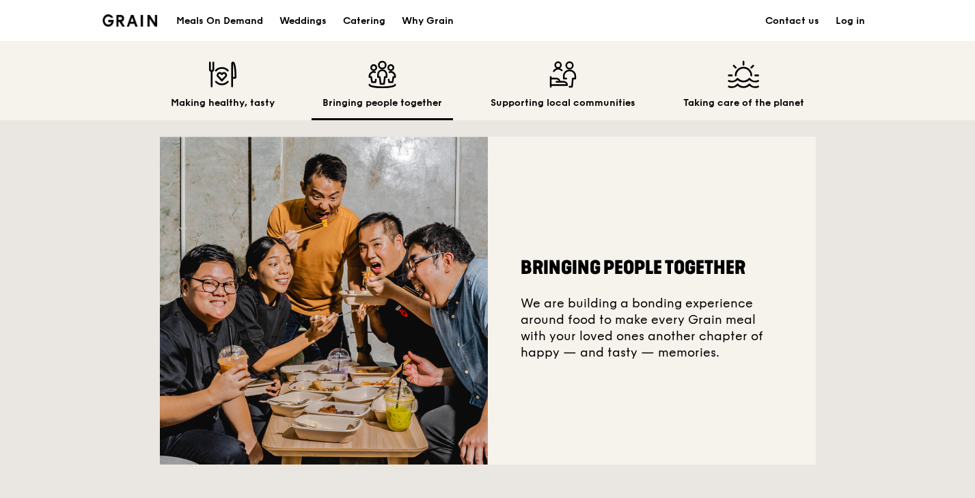
click at [242, 79] on img at bounding box center [223, 74] width 104 height 27
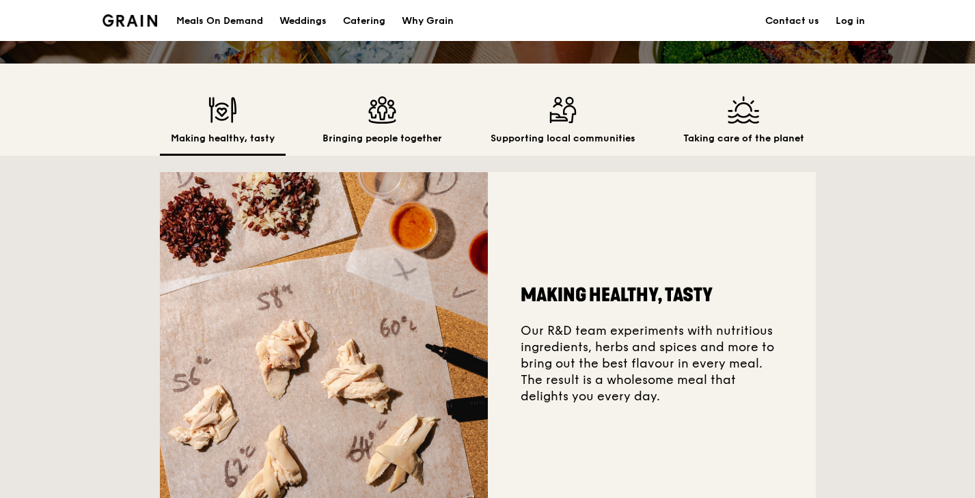
scroll to position [282, 0]
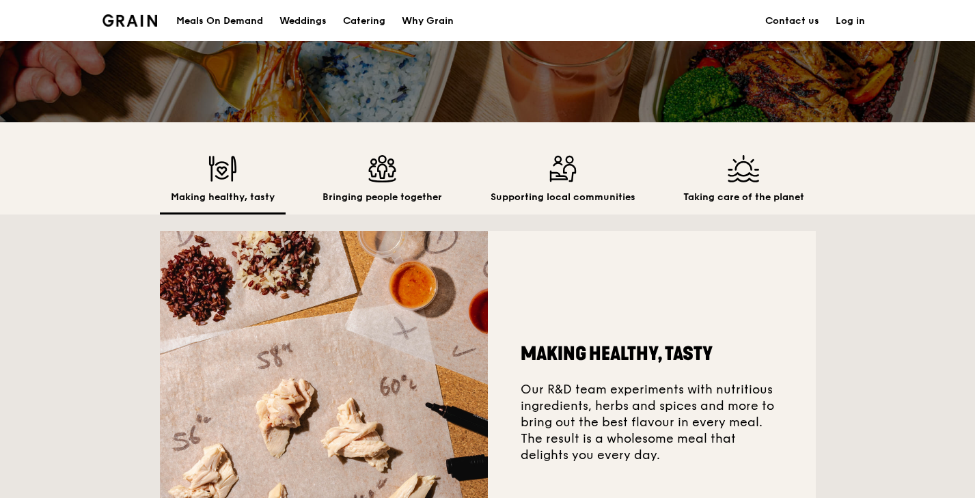
click at [227, 205] on div "Making healthy, tasty" at bounding box center [223, 184] width 126 height 59
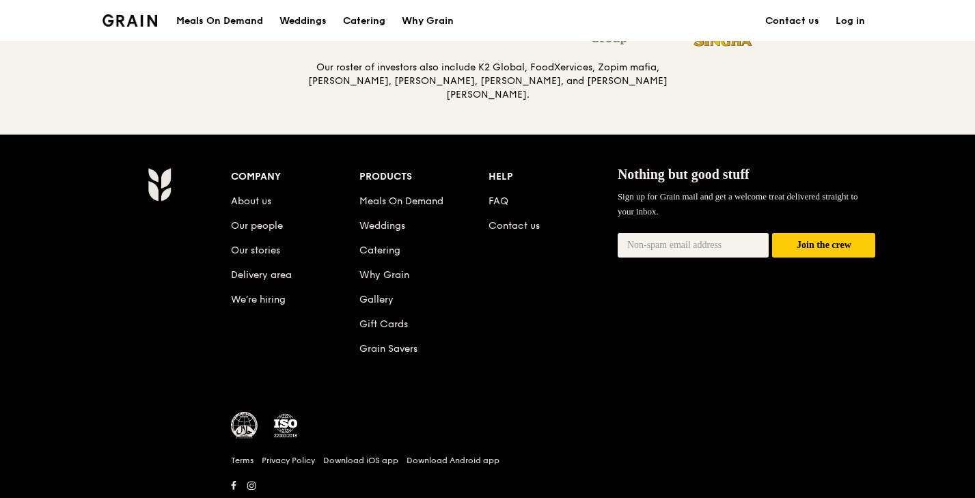
scroll to position [1498, 0]
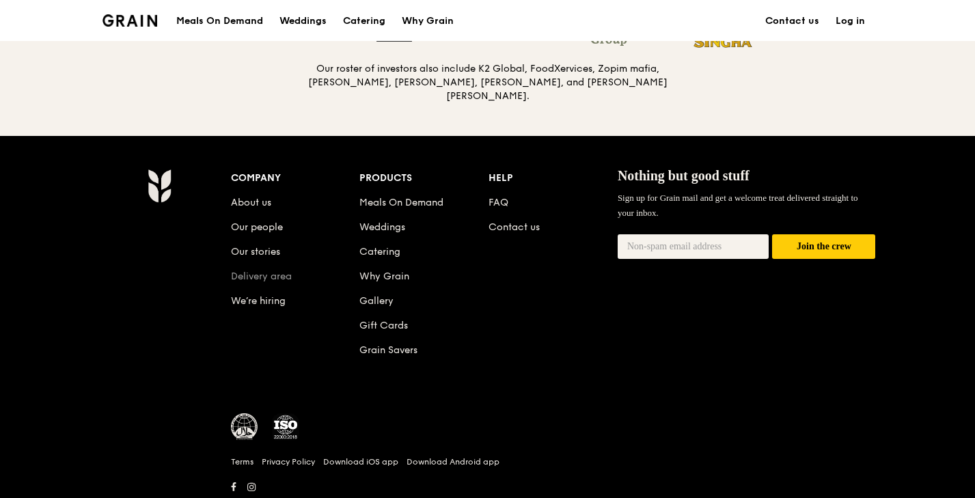
click at [257, 270] on link "Delivery area" at bounding box center [261, 276] width 61 height 12
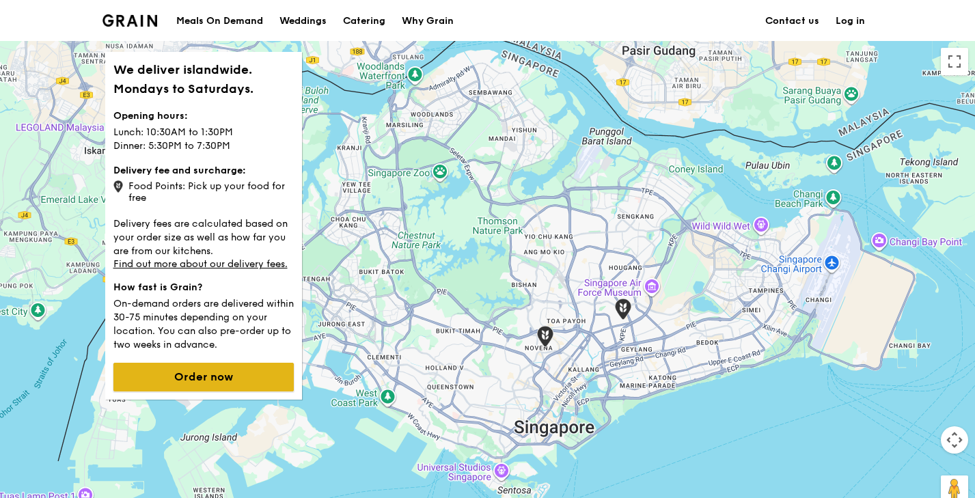
click at [220, 369] on button "Order now" at bounding box center [203, 377] width 180 height 29
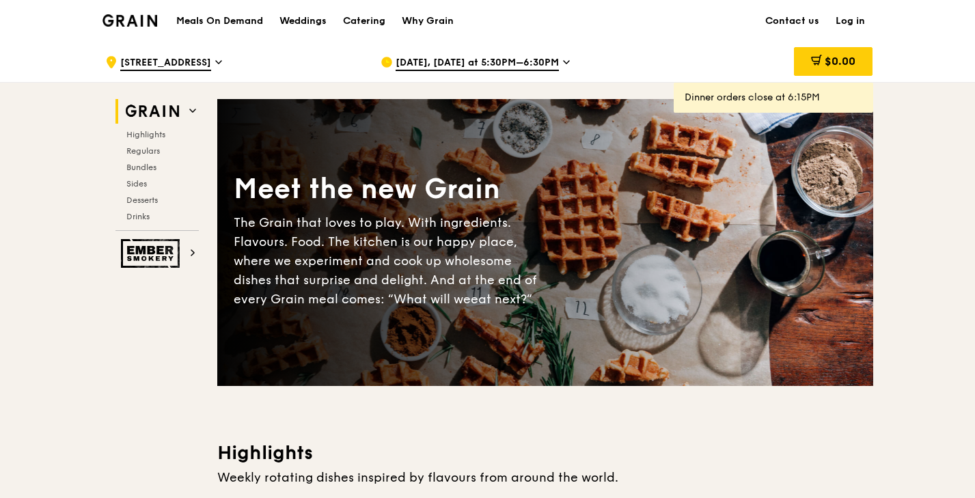
click at [239, 21] on h1 "Meals On Demand" at bounding box center [219, 21] width 87 height 14
click at [309, 16] on div "Weddings" at bounding box center [302, 21] width 47 height 41
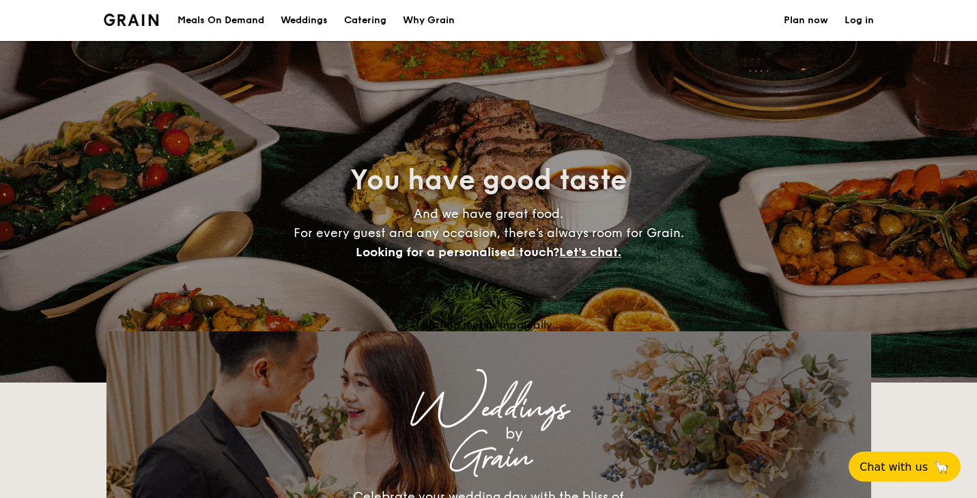
select select
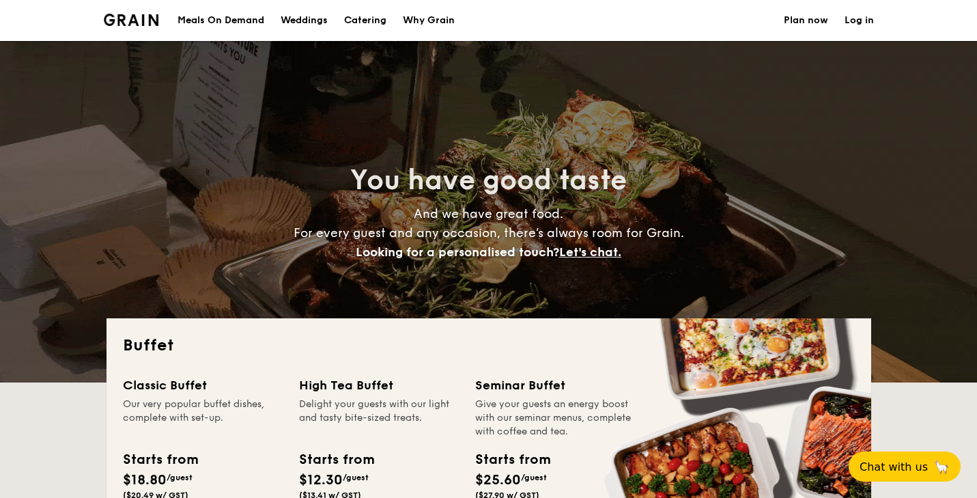
click at [424, 21] on div "Why Grain" at bounding box center [429, 20] width 52 height 41
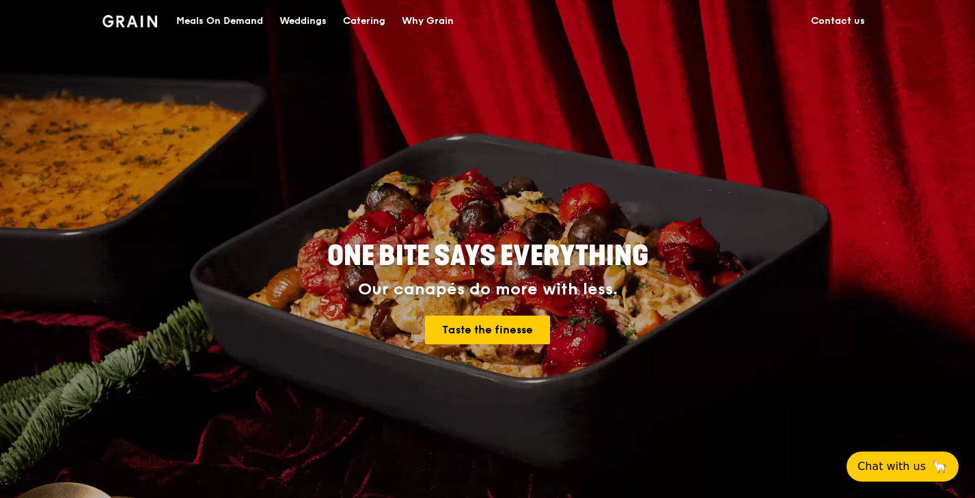
click at [337, 26] on link "Catering" at bounding box center [364, 21] width 59 height 41
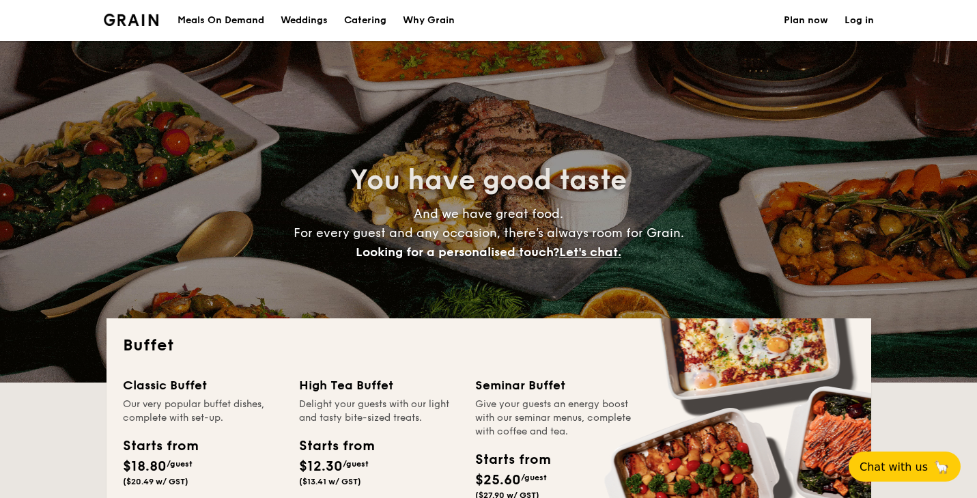
select select
click at [306, 25] on div "Weddings" at bounding box center [304, 20] width 47 height 41
select select
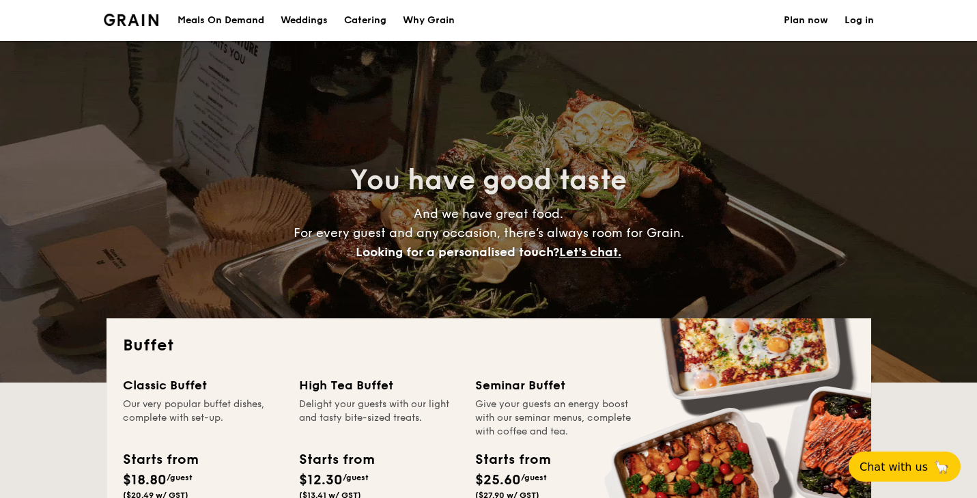
click at [305, 14] on div "Weddings" at bounding box center [304, 20] width 47 height 41
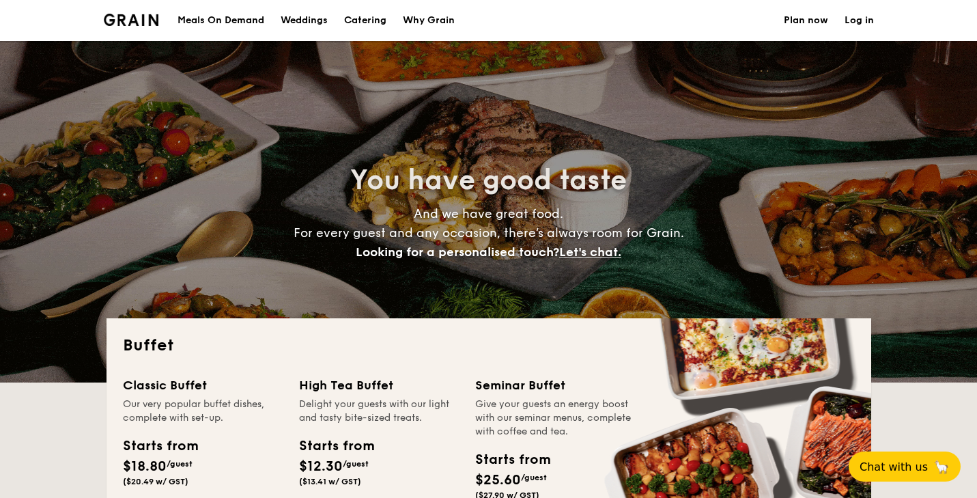
select select
click at [425, 18] on div "Why Grain" at bounding box center [429, 20] width 52 height 41
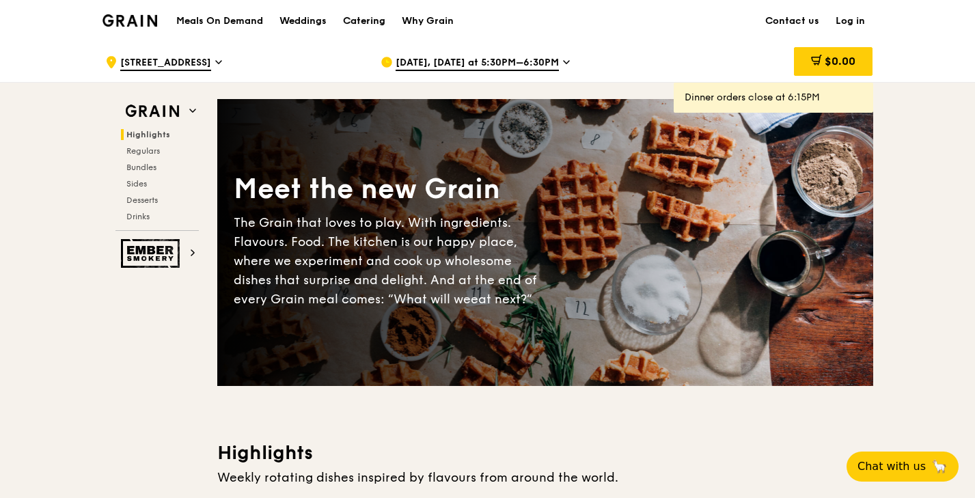
click at [361, 18] on div "Catering" at bounding box center [364, 21] width 42 height 41
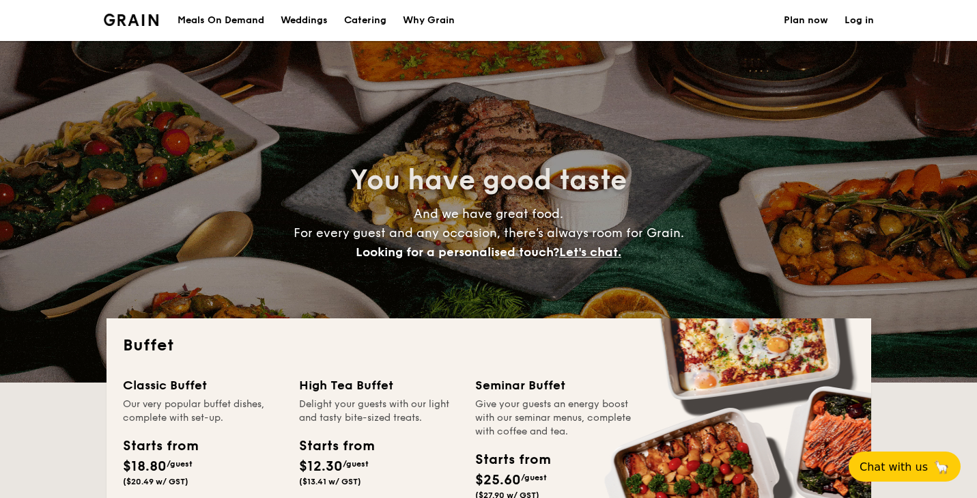
select select
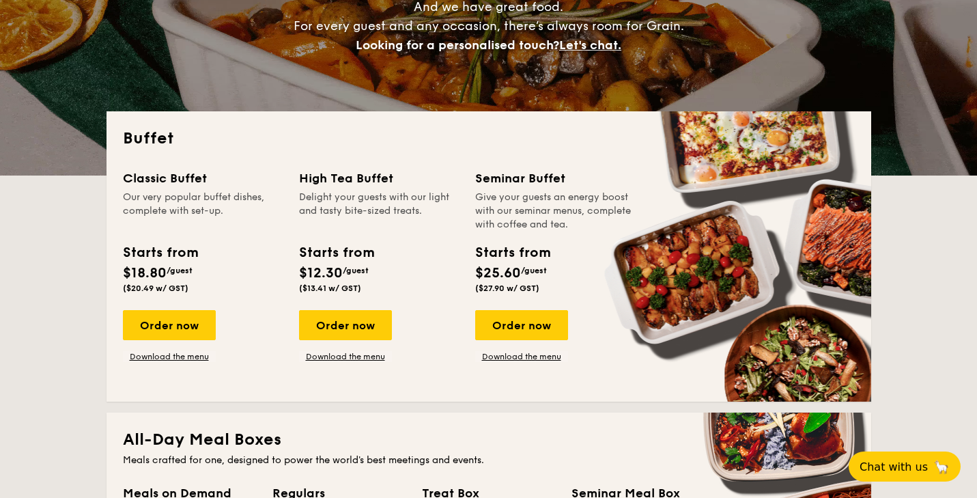
click at [348, 196] on div "Delight your guests with our light and tasty bite-sized treats." at bounding box center [379, 211] width 160 height 41
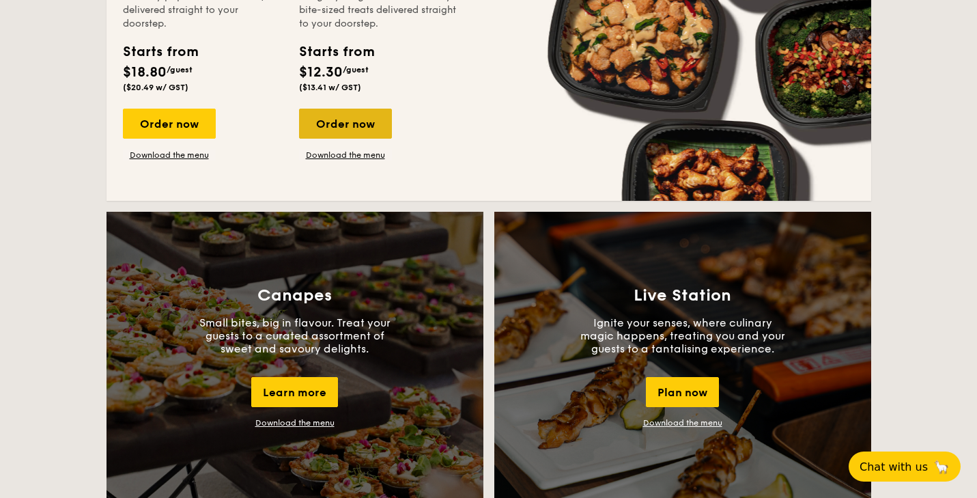
scroll to position [1093, 0]
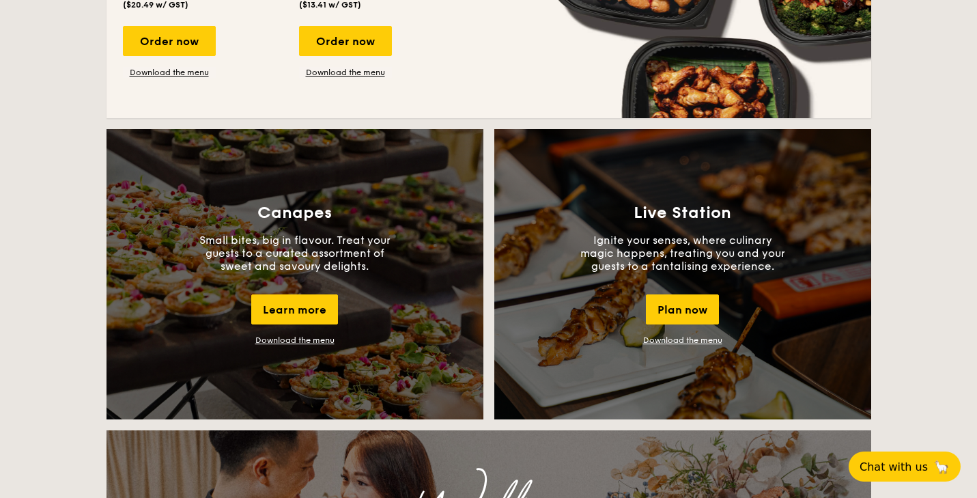
click at [339, 225] on div "Canapes Small bites, big in flavour. Treat your guests to a curated assortment …" at bounding box center [295, 274] width 377 height 290
click at [308, 239] on p "Small bites, big in flavour. Treat your guests to a curated assortment of sweet…" at bounding box center [295, 253] width 205 height 39
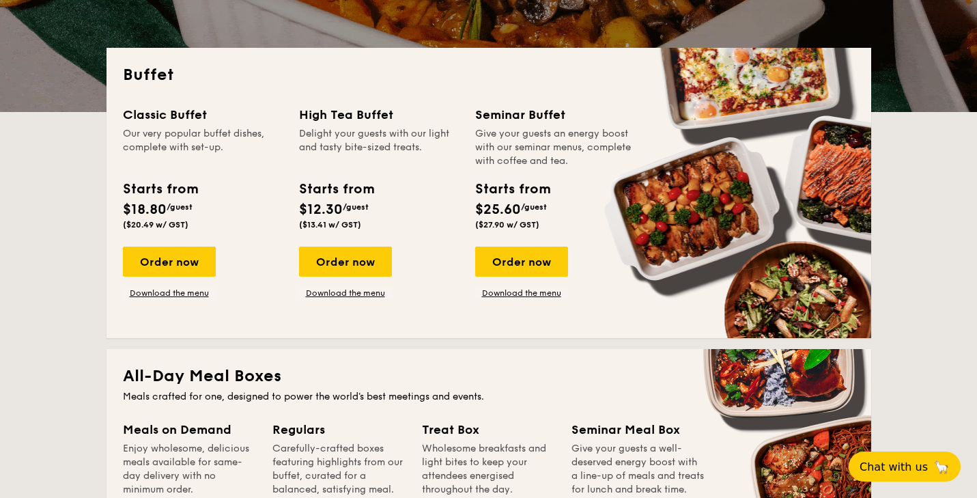
scroll to position [0, 0]
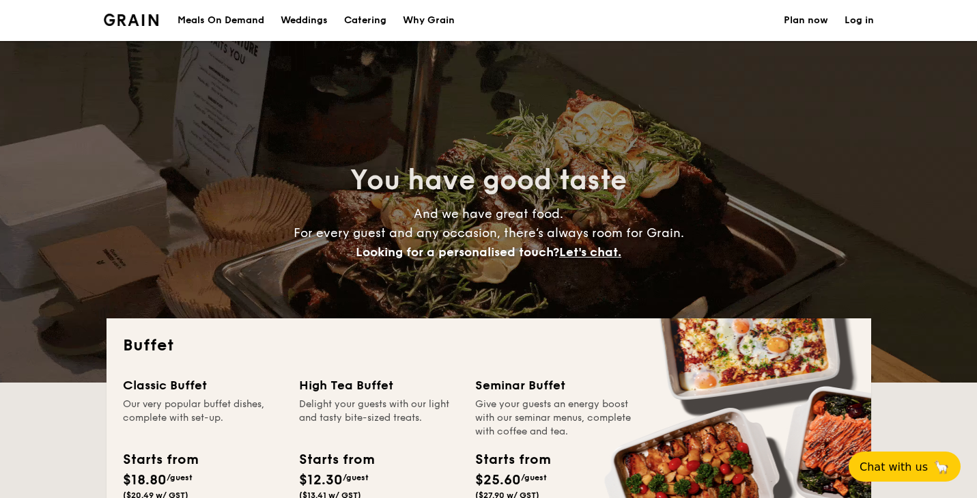
click at [285, 25] on div "Weddings" at bounding box center [304, 20] width 47 height 41
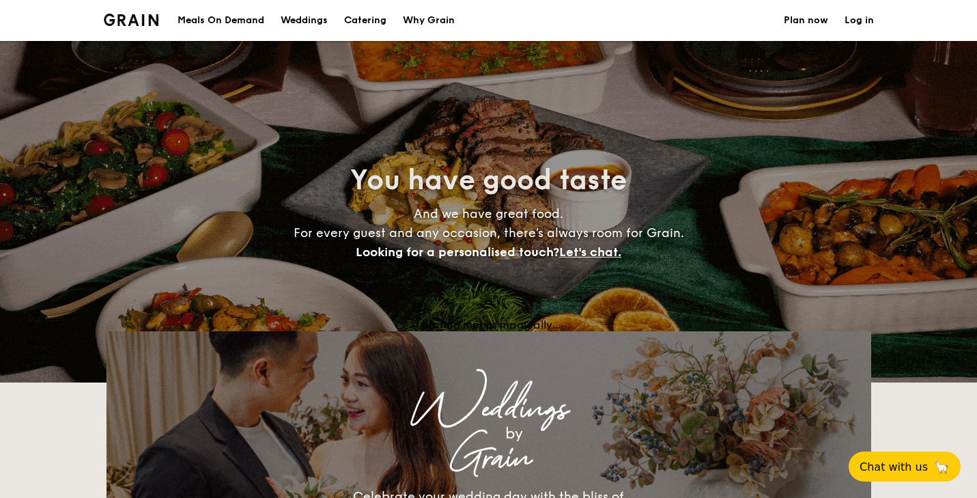
select select
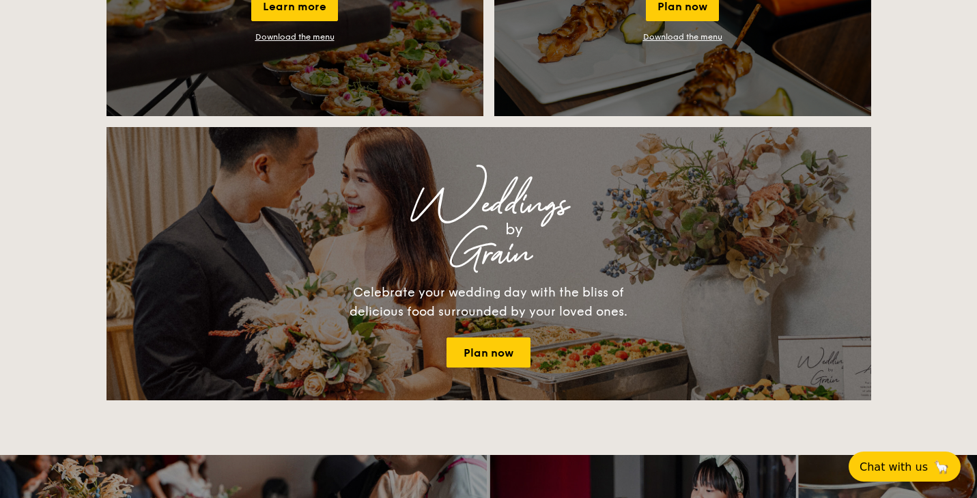
scroll to position [1438, 0]
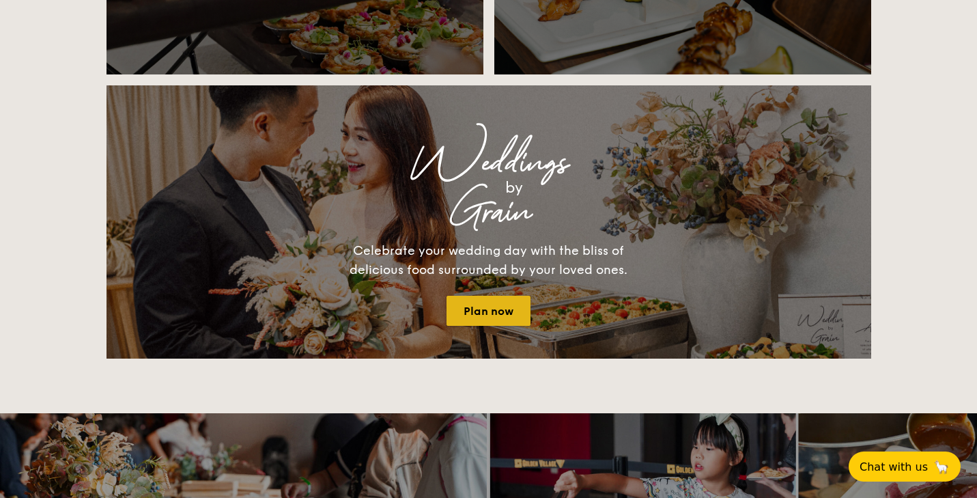
click at [480, 311] on link "Plan now" at bounding box center [489, 311] width 84 height 30
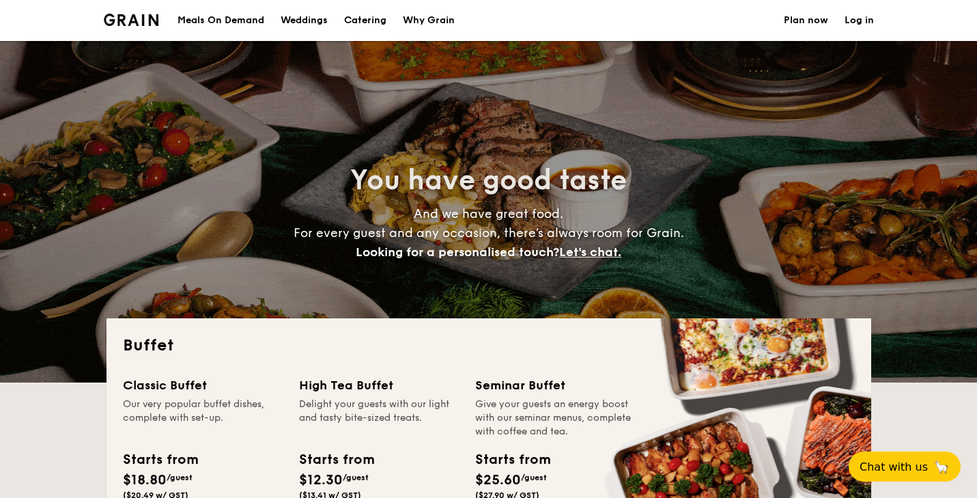
select select
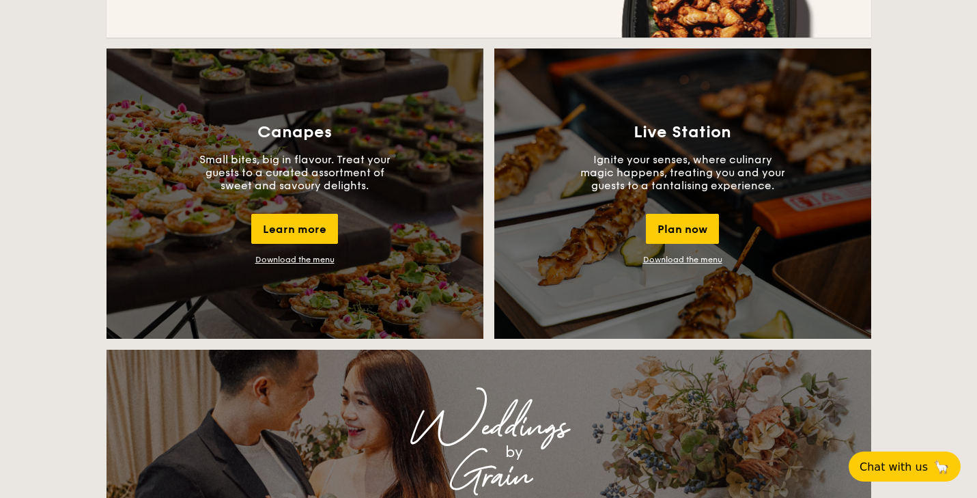
scroll to position [1171, 0]
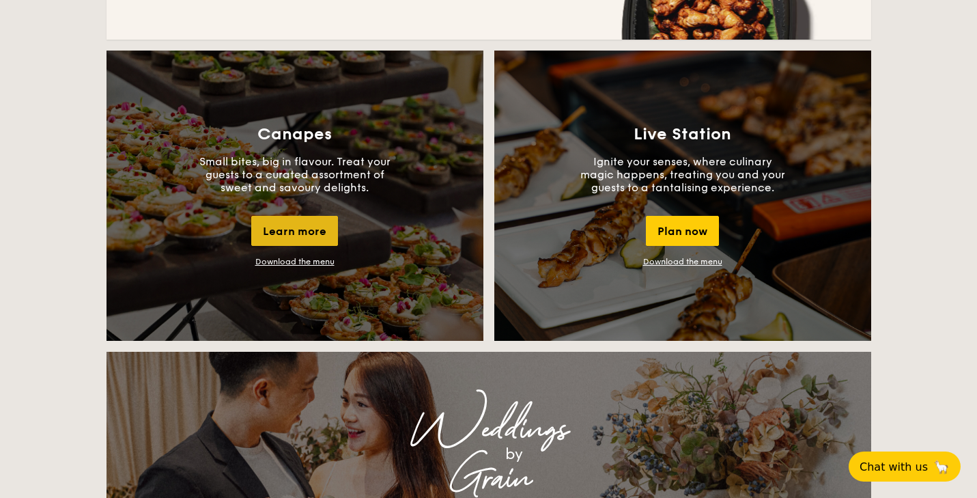
click at [333, 229] on div "Learn more" at bounding box center [294, 231] width 87 height 30
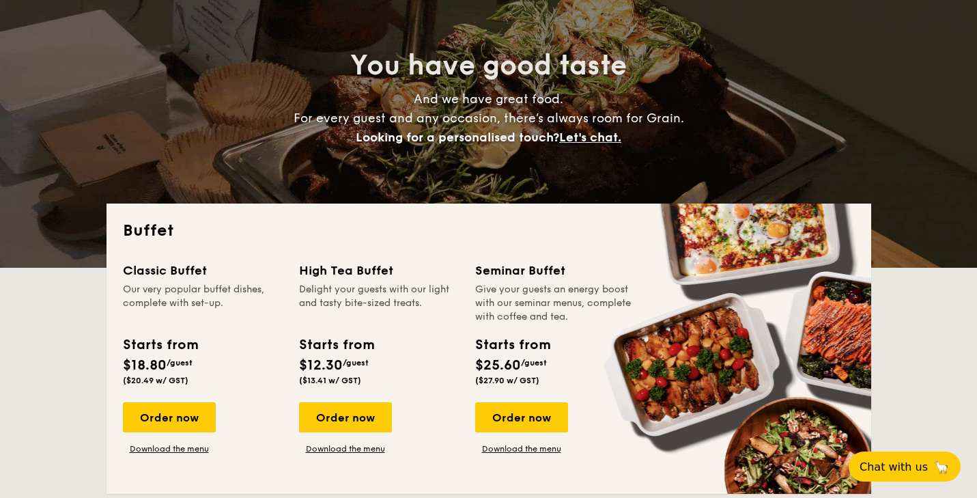
scroll to position [0, 0]
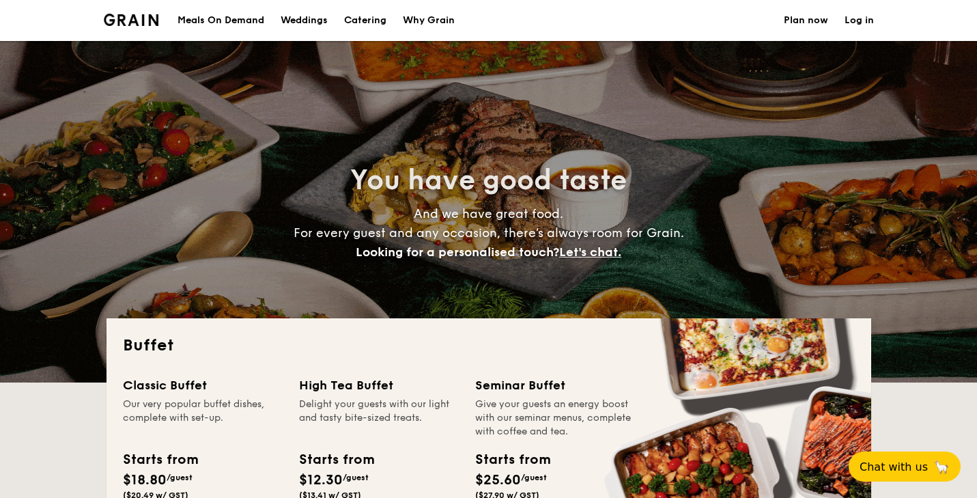
click at [303, 25] on div "Weddings" at bounding box center [304, 20] width 47 height 41
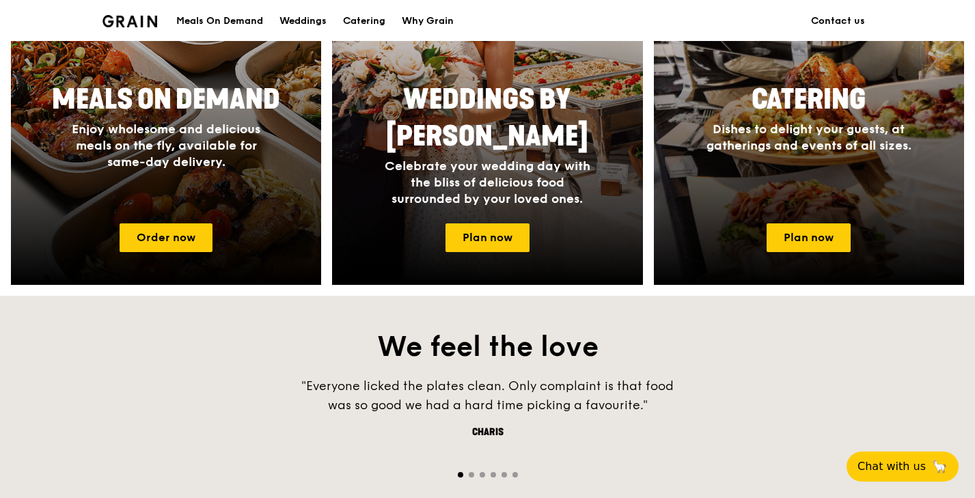
scroll to position [603, 0]
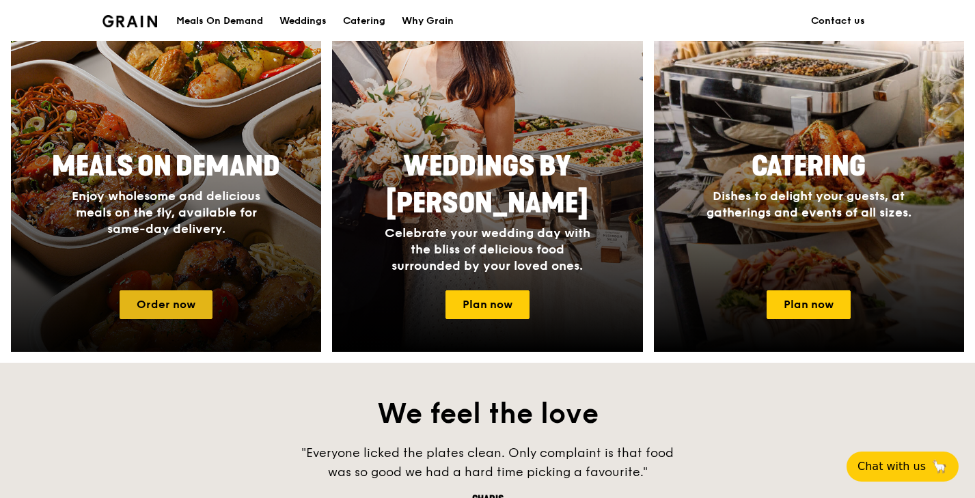
click at [155, 311] on link "Order now" at bounding box center [166, 304] width 93 height 29
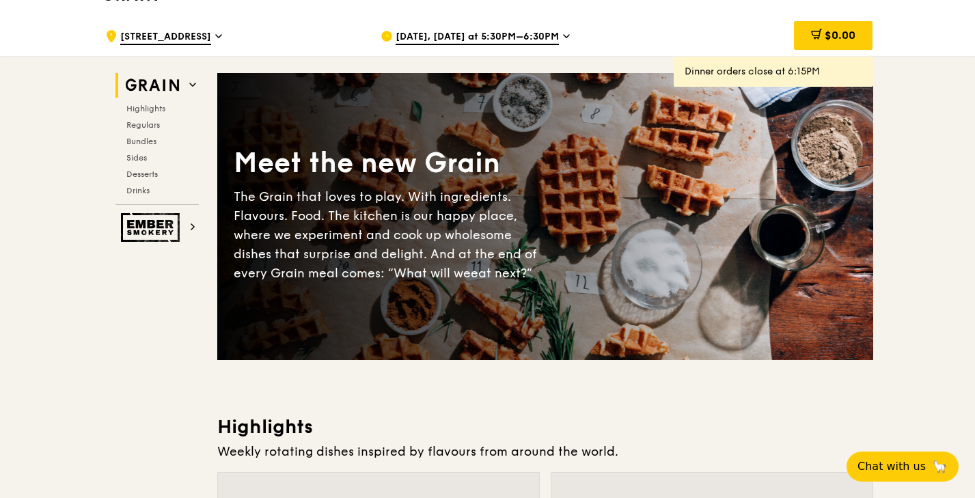
scroll to position [27, 0]
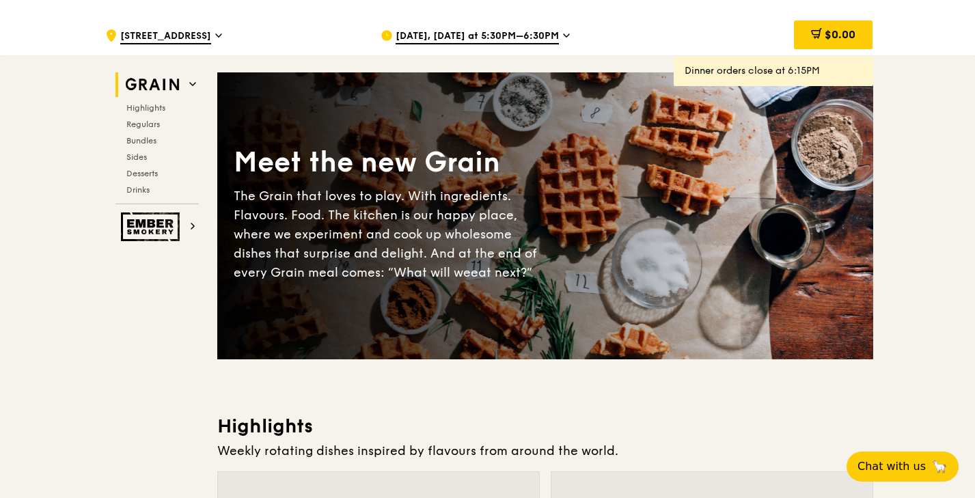
click at [522, 40] on span "Sep 13, Today at 5:30PM–6:30PM" at bounding box center [476, 36] width 163 height 15
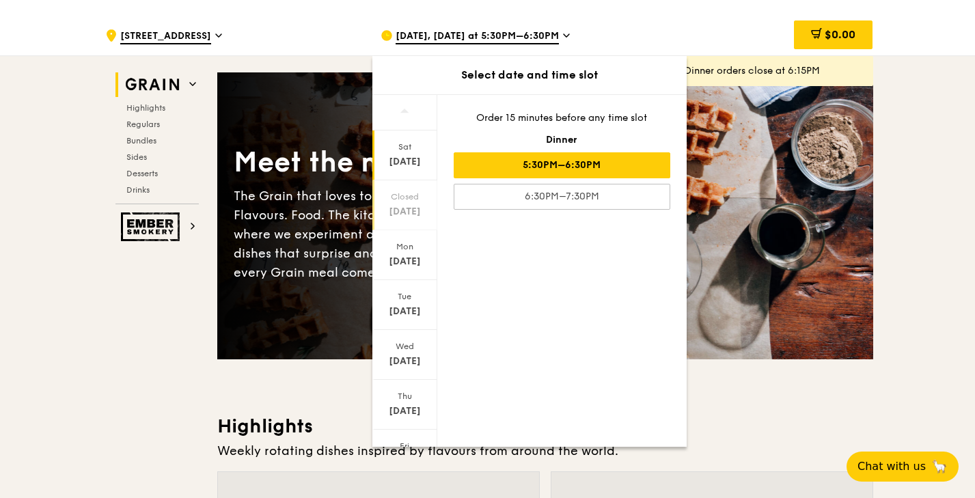
click at [412, 184] on div "Closed Sep 14" at bounding box center [404, 205] width 65 height 50
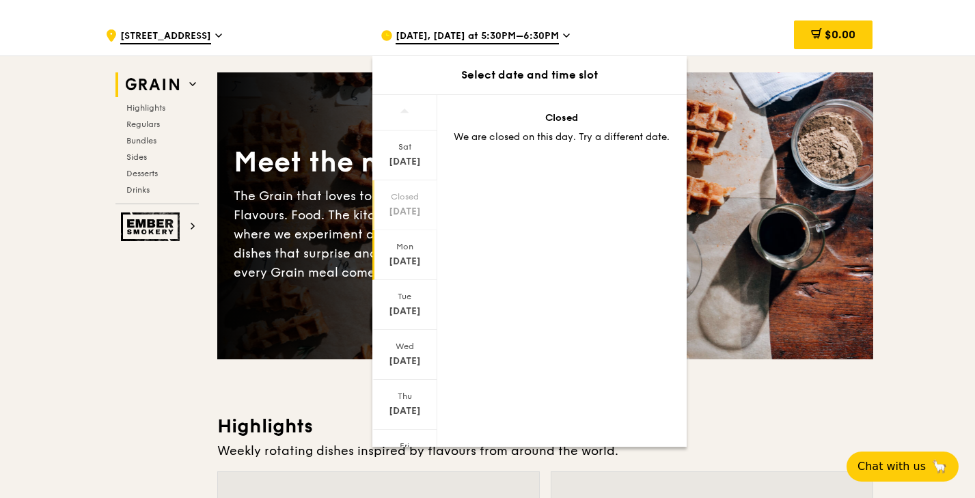
click at [400, 262] on div "Sep 15" at bounding box center [404, 262] width 61 height 14
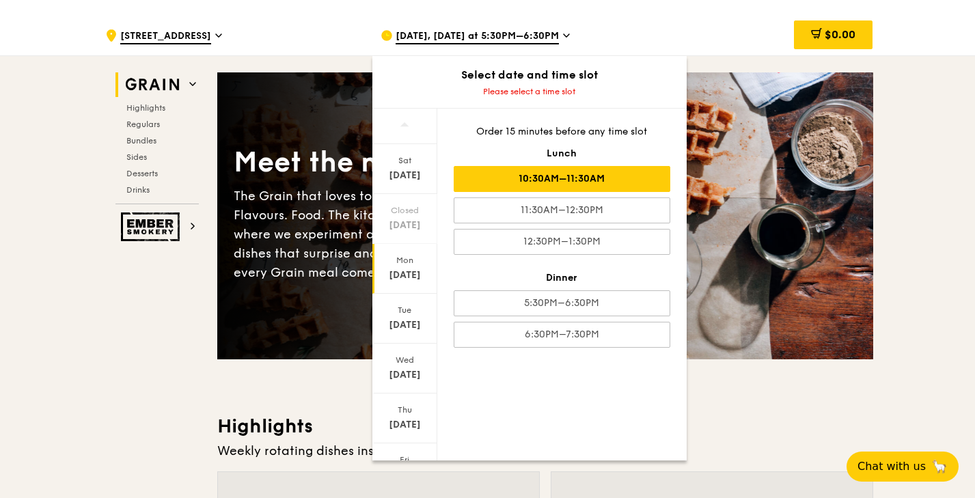
click at [578, 180] on div "10:30AM–11:30AM" at bounding box center [561, 179] width 216 height 26
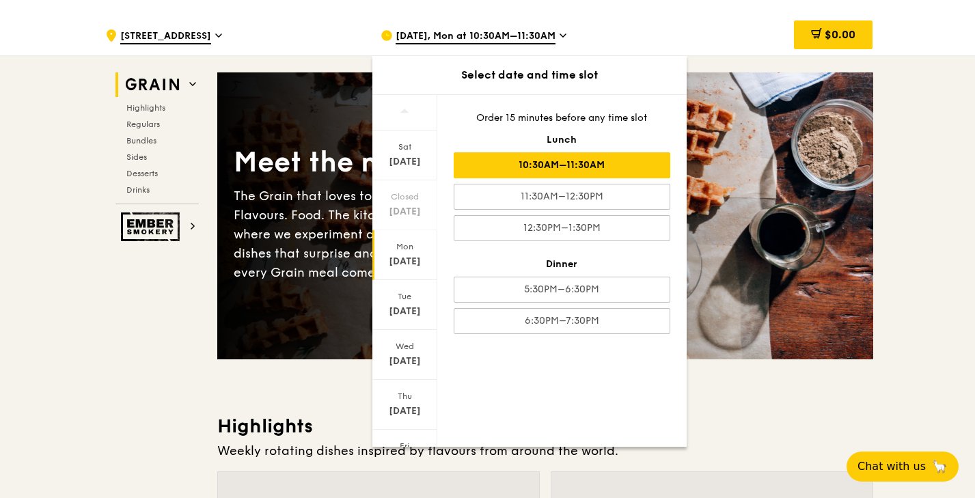
click at [354, 285] on div "Meet the new Grain The Grain that loves to play. With ingredients. Flavours. Fo…" at bounding box center [545, 216] width 656 height 176
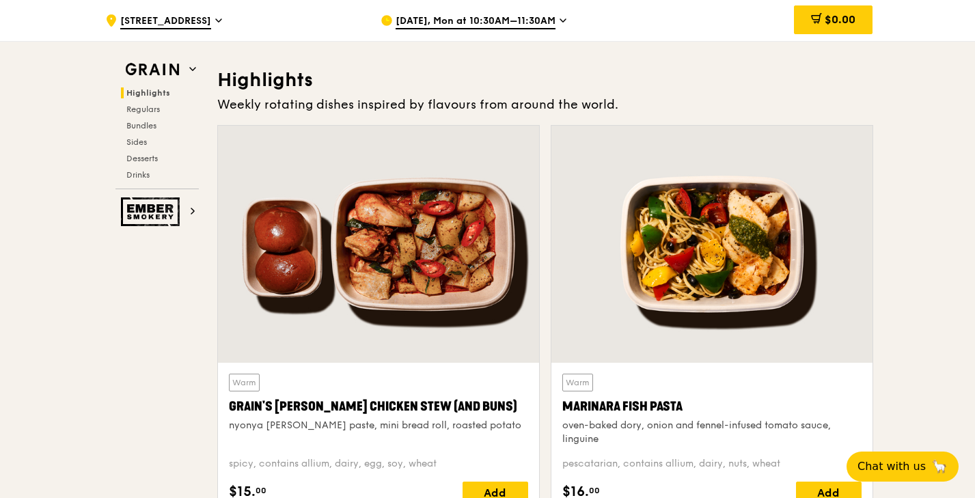
scroll to position [589, 0]
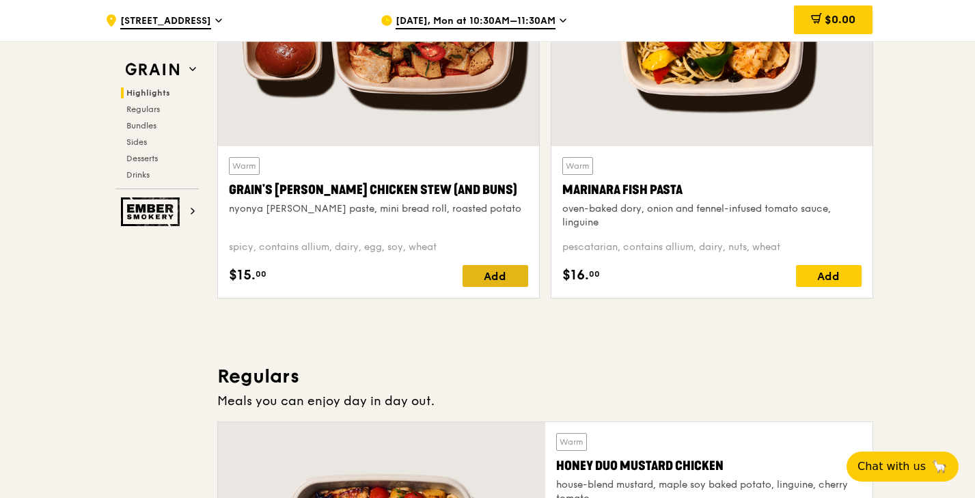
click at [505, 271] on div "Add" at bounding box center [495, 276] width 66 height 22
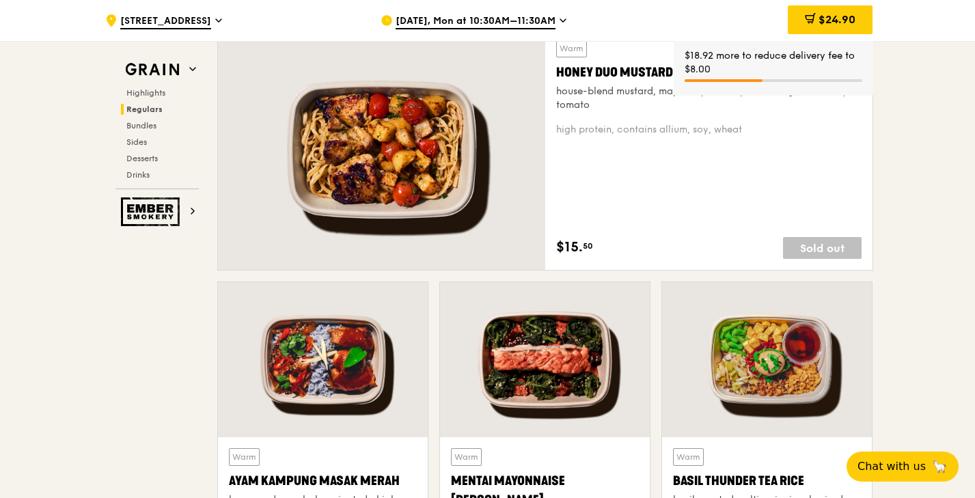
scroll to position [984, 0]
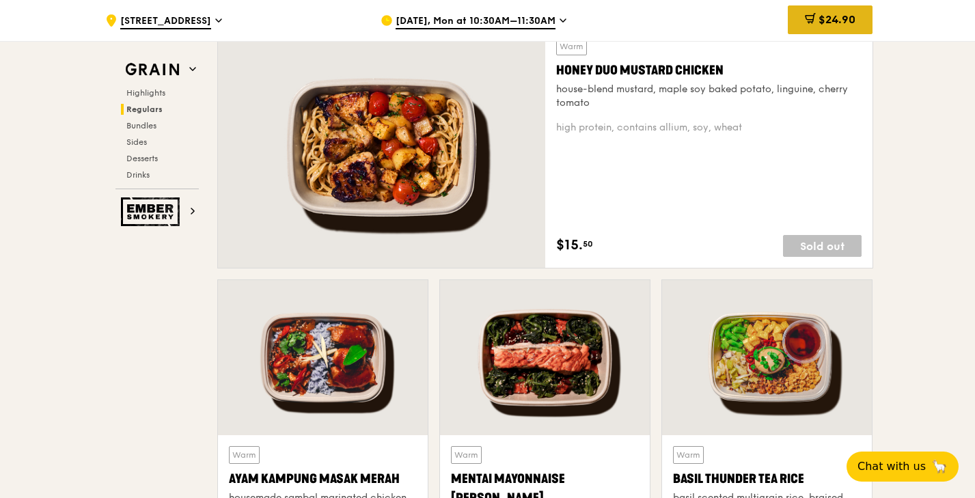
click at [809, 14] on icon at bounding box center [809, 18] width 11 height 11
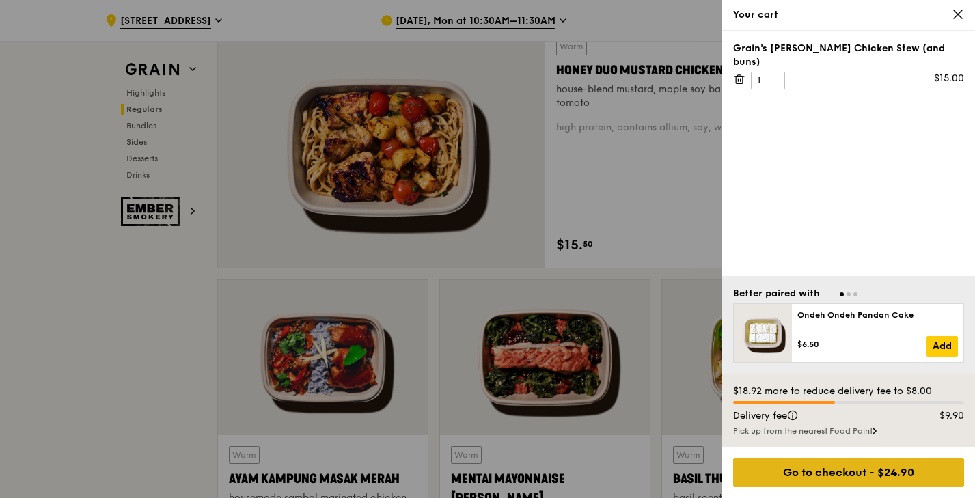
click at [807, 477] on div "Go to checkout - $24.90" at bounding box center [848, 472] width 231 height 29
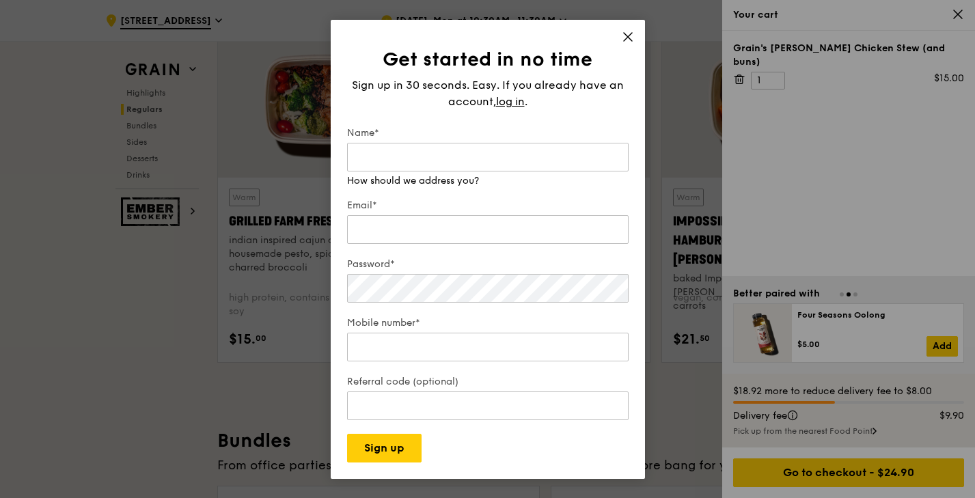
scroll to position [1599, 0]
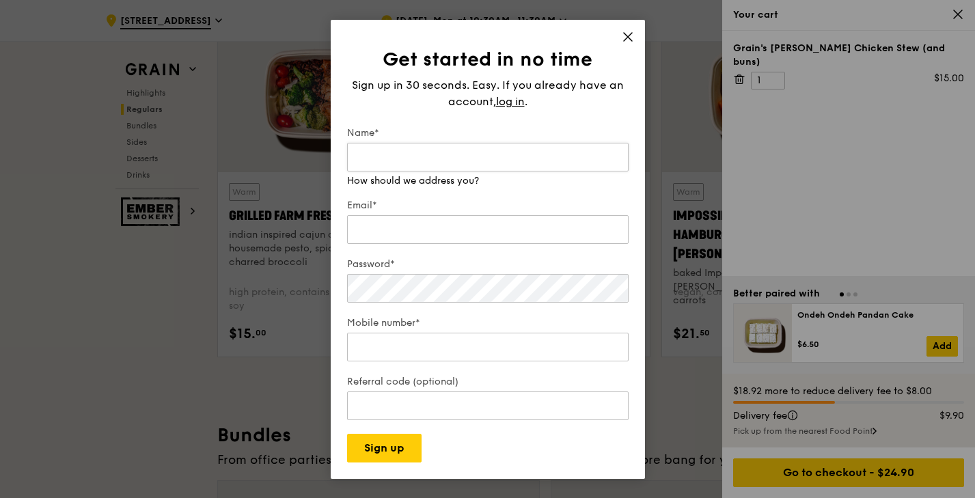
click at [473, 155] on input "Name*" at bounding box center [487, 157] width 281 height 29
type input "Li Lin"
click at [466, 228] on input "Email*" at bounding box center [487, 229] width 281 height 29
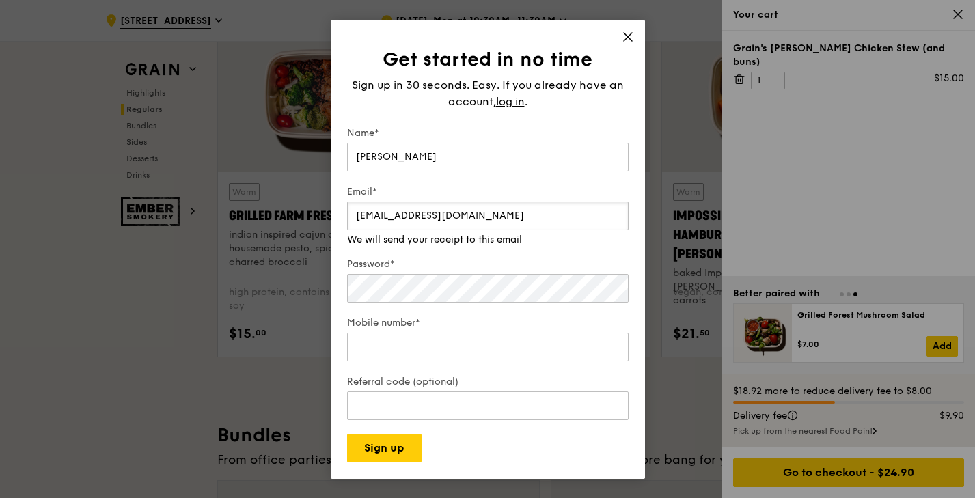
type input "lilin1998@gmail.com"
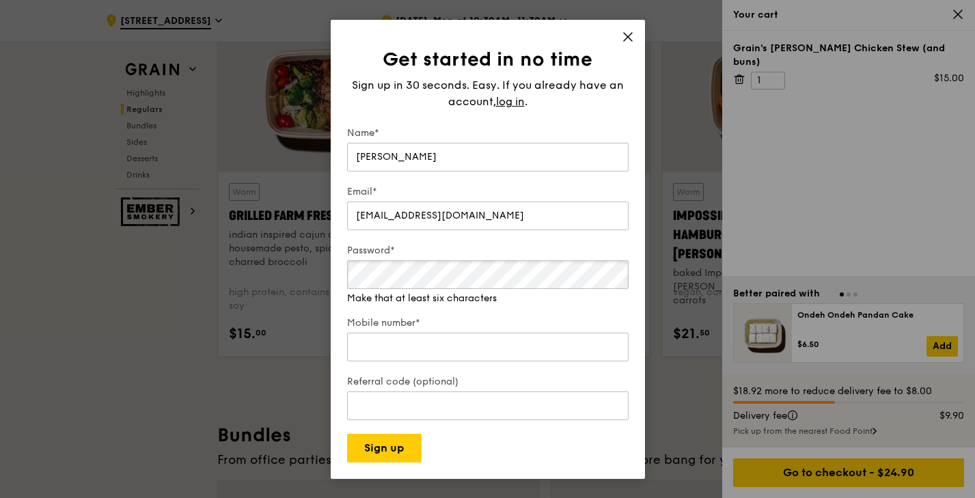
click at [461, 301] on div "Password* Make that at least six characters" at bounding box center [487, 274] width 281 height 61
click at [521, 324] on div "Mobile number*" at bounding box center [487, 340] width 281 height 48
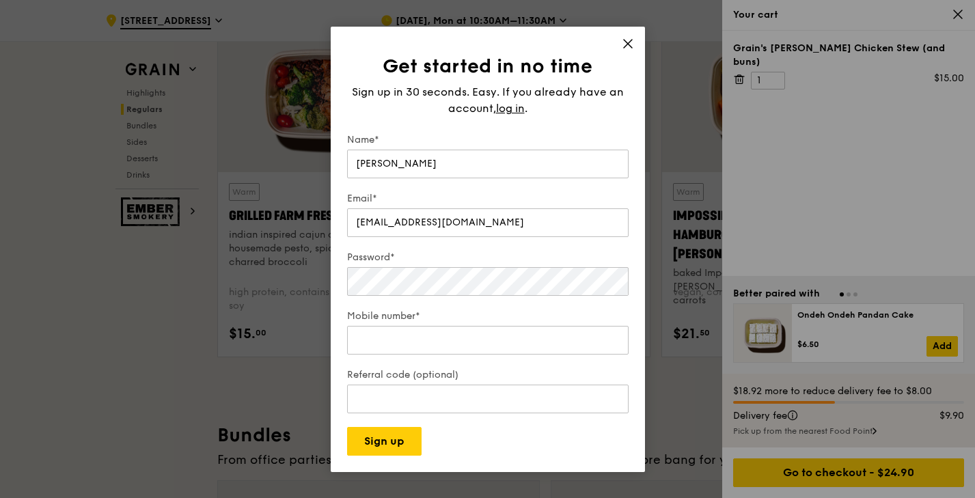
click at [421, 251] on label "Password*" at bounding box center [487, 258] width 281 height 14
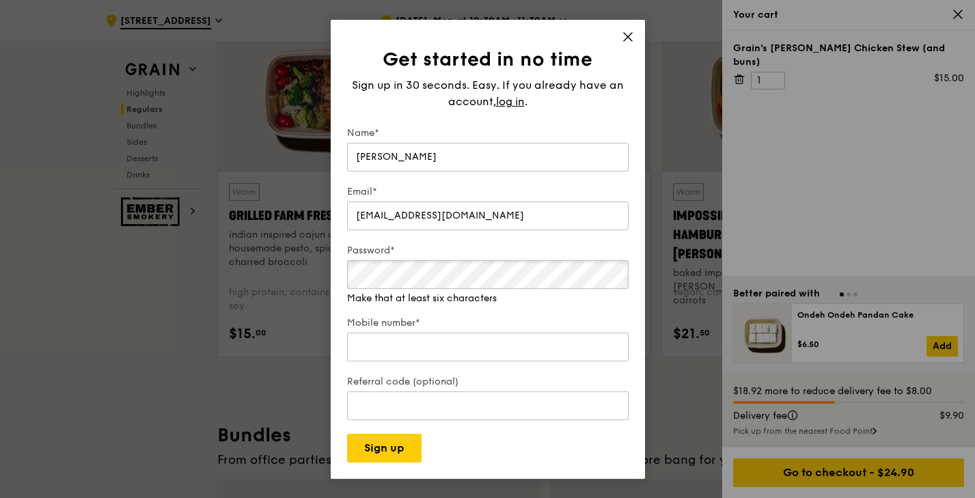
click at [325, 273] on div "Get started in no time Sign up in 30 seconds. Easy. If you already have an acco…" at bounding box center [487, 249] width 975 height 498
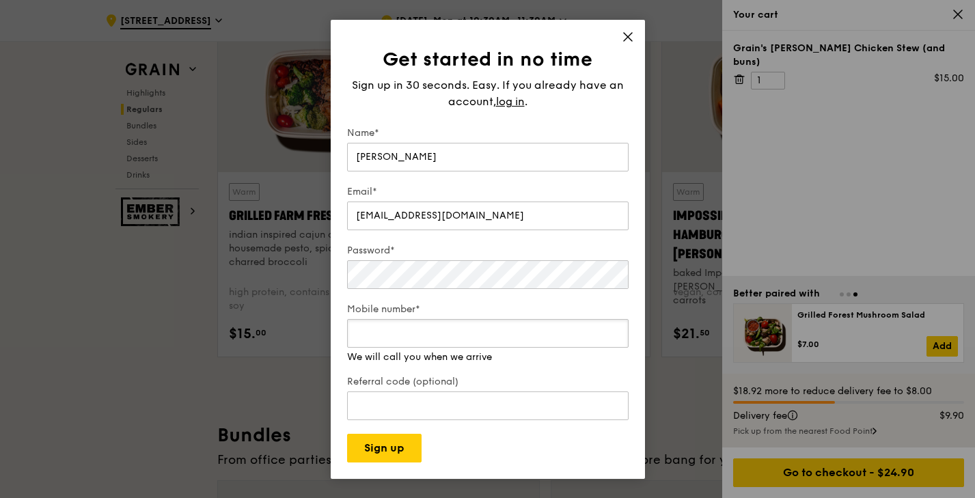
click at [435, 350] on div "Mobile number* We will call you when we arrive" at bounding box center [487, 333] width 281 height 61
type input "96487880"
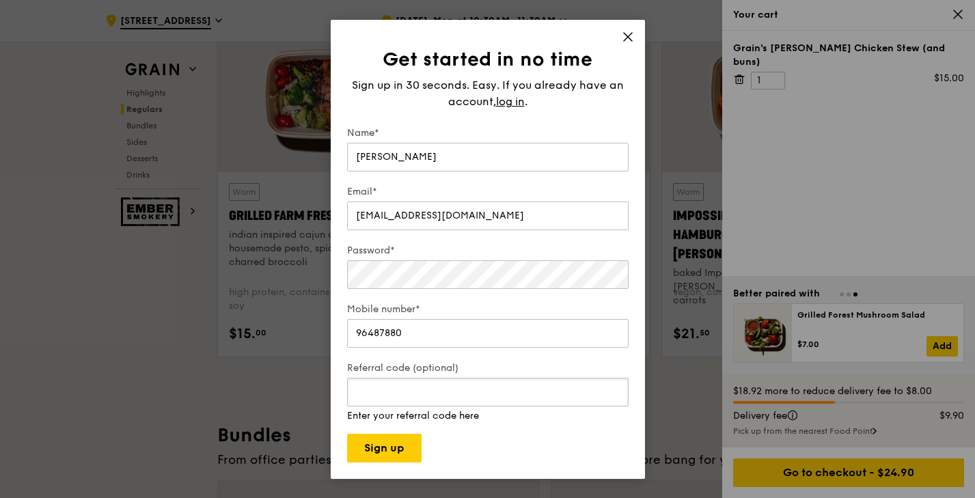
click at [435, 395] on input "Referral code (optional)" at bounding box center [487, 392] width 281 height 29
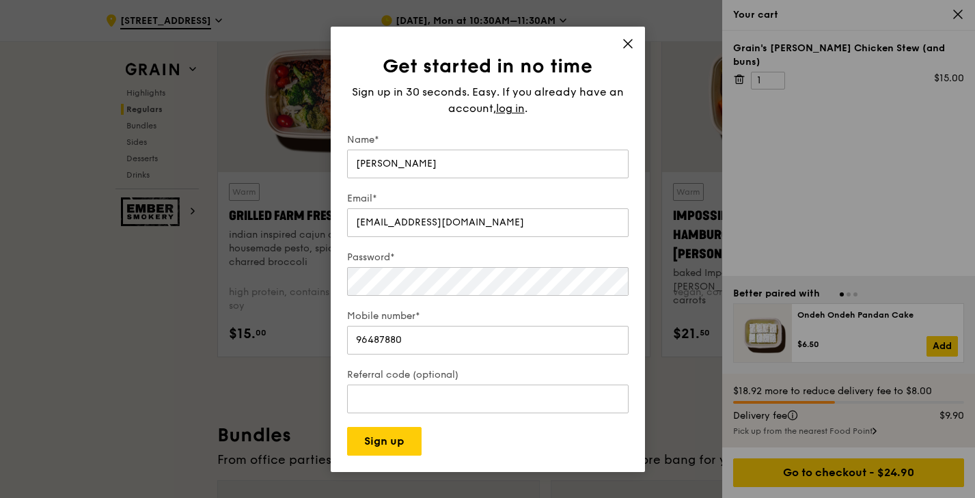
click at [438, 367] on form "Name* Li Lin Email* lilin1998@gmail.com Password* Mobile number* 96487880 Refer…" at bounding box center [487, 294] width 281 height 322
click at [458, 314] on form "Name* Li Lin Email* lilin1998@gmail.com Password* Mobile number* 96487880 Refer…" at bounding box center [487, 294] width 281 height 322
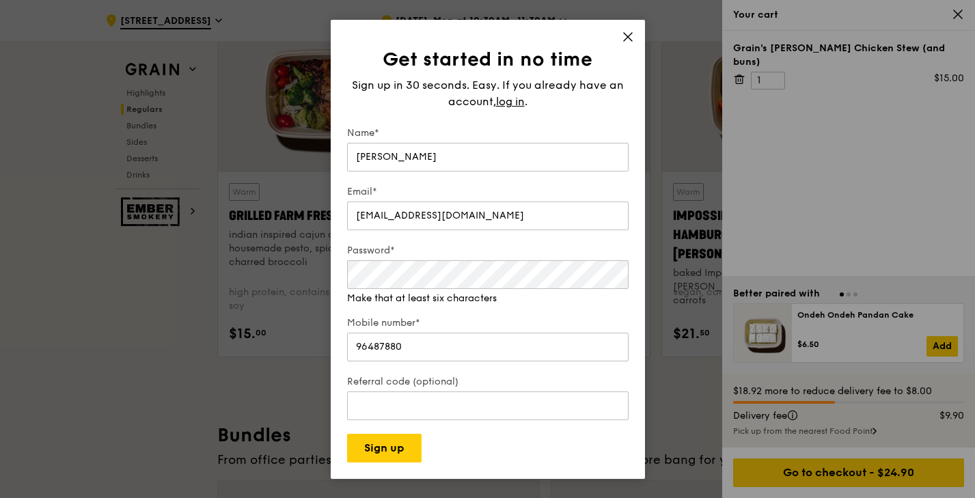
click at [419, 306] on form "Name* Li Lin Email* lilin1998@gmail.com Password* Make that at least six charac…" at bounding box center [487, 294] width 281 height 336
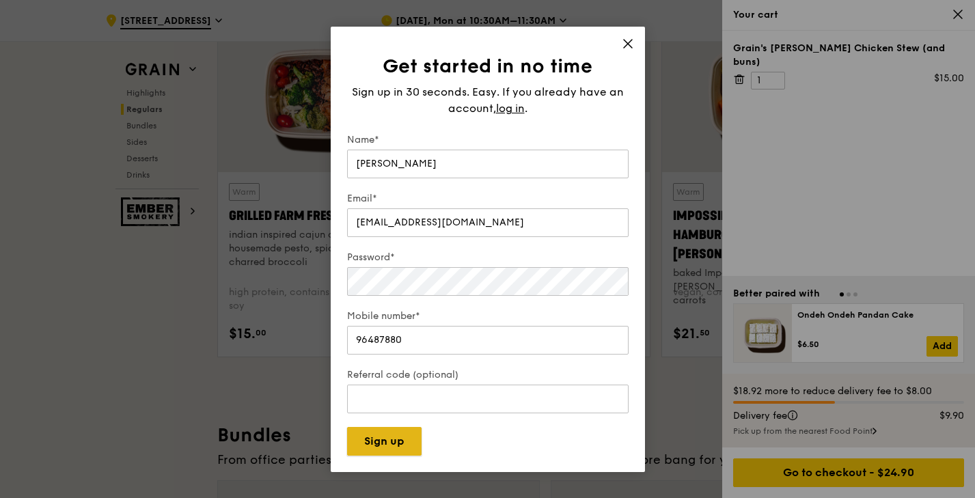
click at [389, 452] on button "Sign up" at bounding box center [384, 441] width 74 height 29
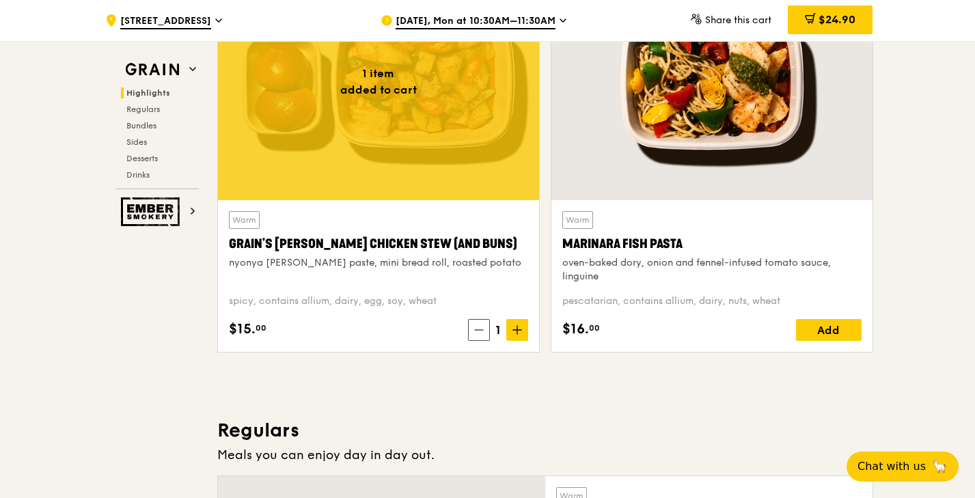
scroll to position [289, 0]
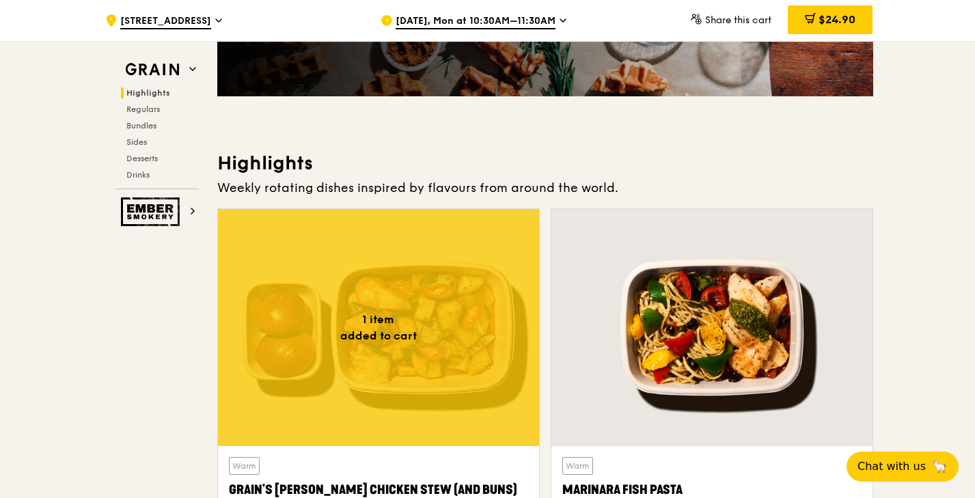
click at [743, 20] on span "Share this cart" at bounding box center [738, 20] width 66 height 12
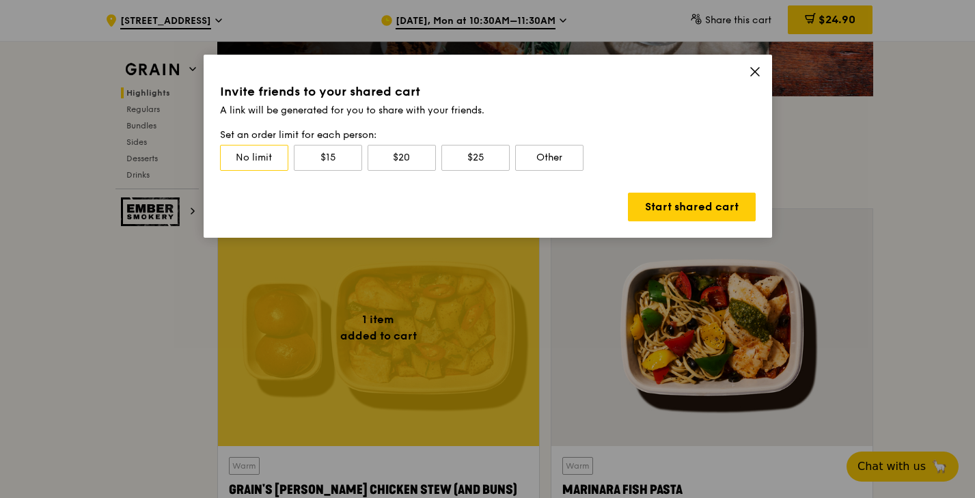
click at [750, 79] on span at bounding box center [754, 73] width 12 height 15
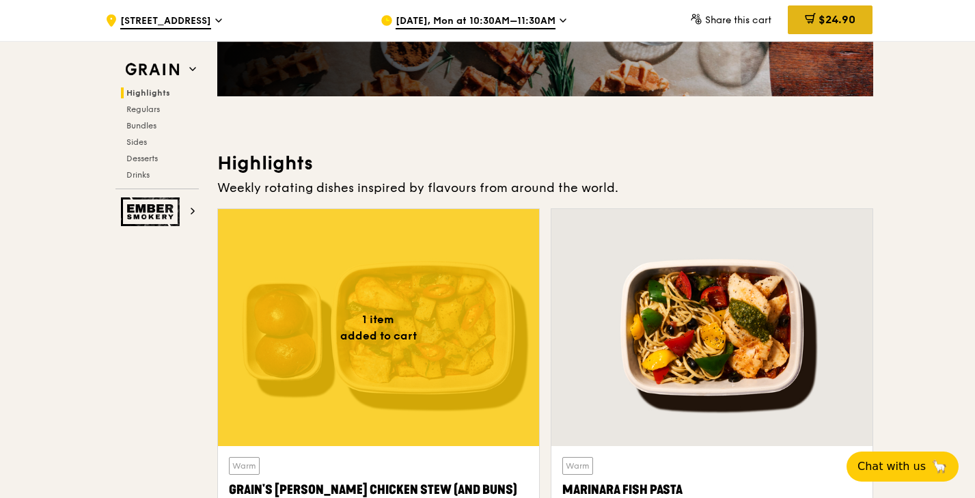
click at [825, 16] on span "$24.90" at bounding box center [836, 19] width 37 height 13
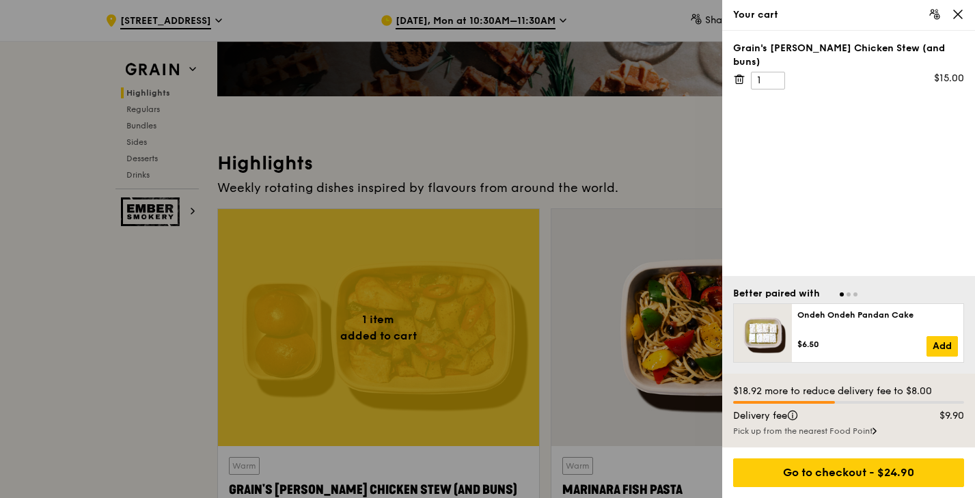
click at [804, 429] on div "Pick up from the nearest Food Point" at bounding box center [848, 430] width 231 height 11
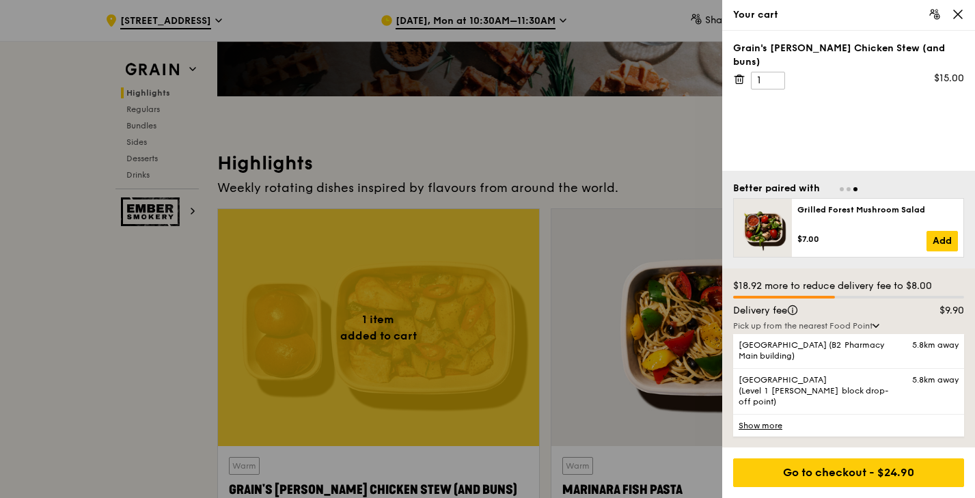
click at [777, 428] on link "Show more" at bounding box center [848, 425] width 231 height 23
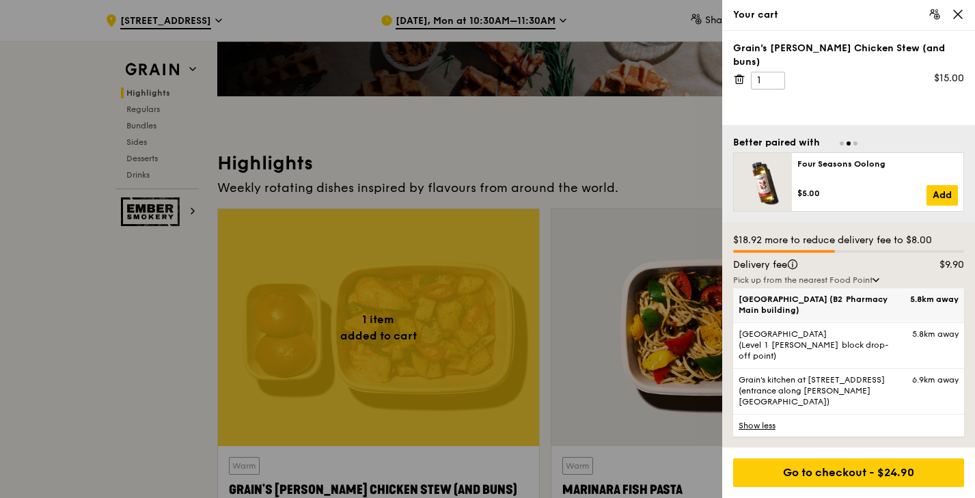
click at [832, 316] on span "[GEOGRAPHIC_DATA] (B2 Pharmacy Main building)" at bounding box center [820, 305] width 165 height 22
click at [0, 0] on input "[GEOGRAPHIC_DATA] (B2 Pharmacy Main building) 5.8km away" at bounding box center [0, 0] width 0 height 0
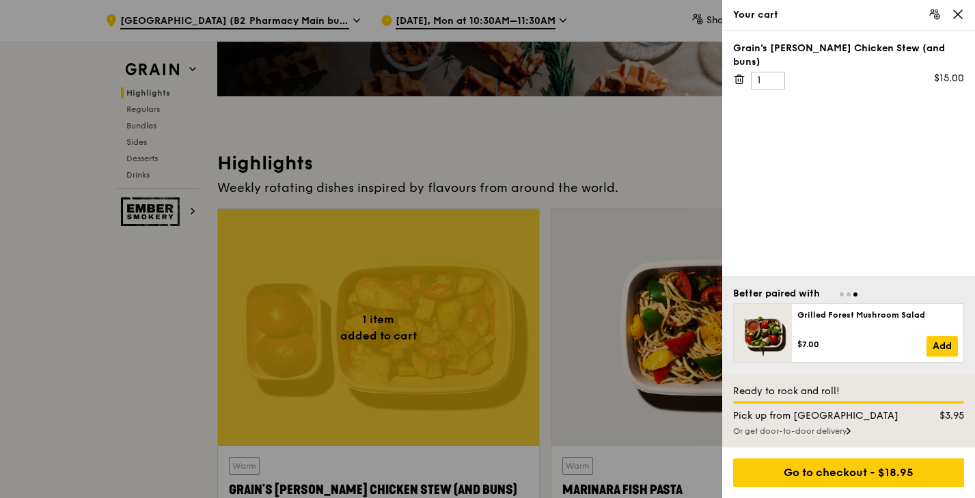
scroll to position [304, 0]
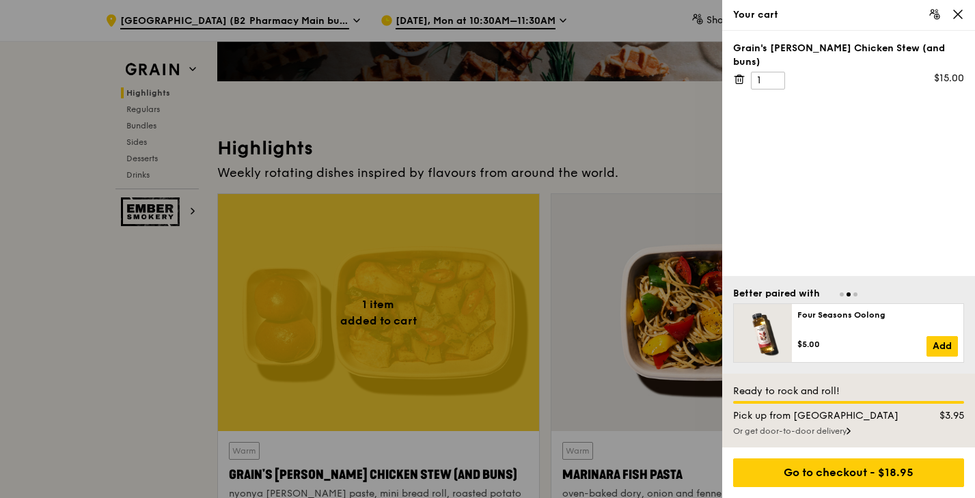
click at [645, 357] on div at bounding box center [487, 249] width 975 height 498
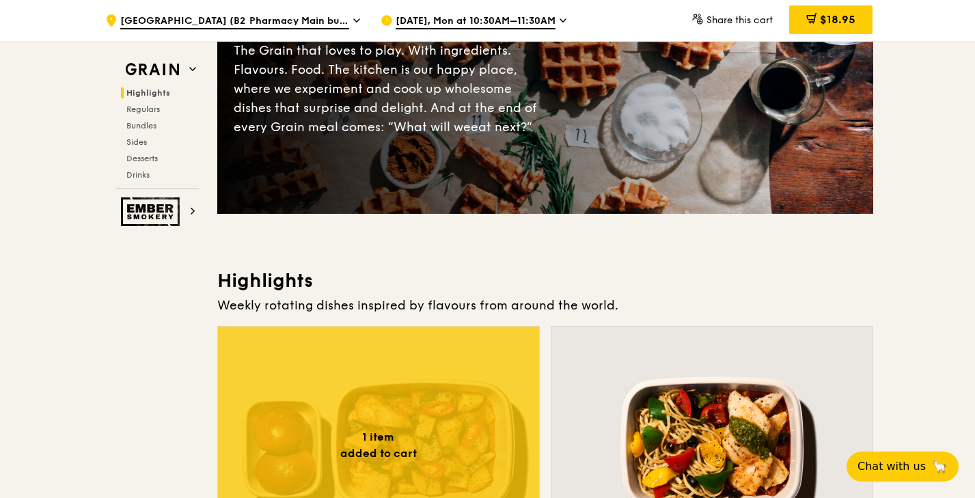
scroll to position [0, 0]
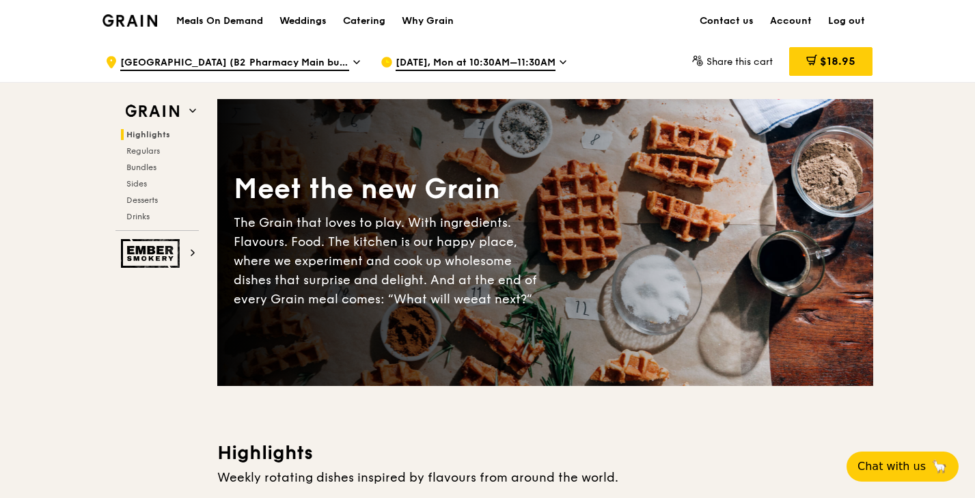
click at [257, 22] on h1 "Meals On Demand" at bounding box center [219, 21] width 87 height 14
click at [723, 61] on span "Share this cart" at bounding box center [739, 62] width 66 height 12
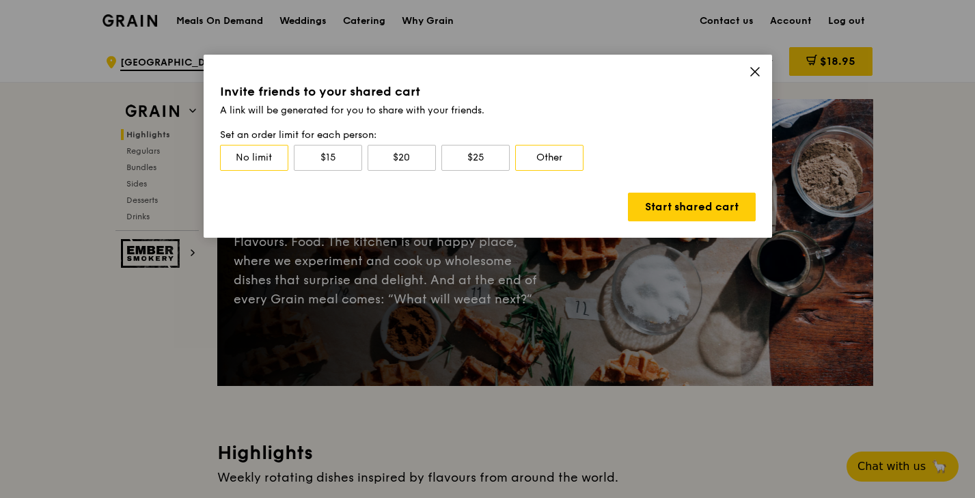
click at [551, 163] on div "Other" at bounding box center [549, 158] width 68 height 26
click at [552, 173] on div "No limit $15 $20 $25 0" at bounding box center [487, 160] width 535 height 31
click at [667, 219] on link "Start shared cart" at bounding box center [692, 207] width 128 height 29
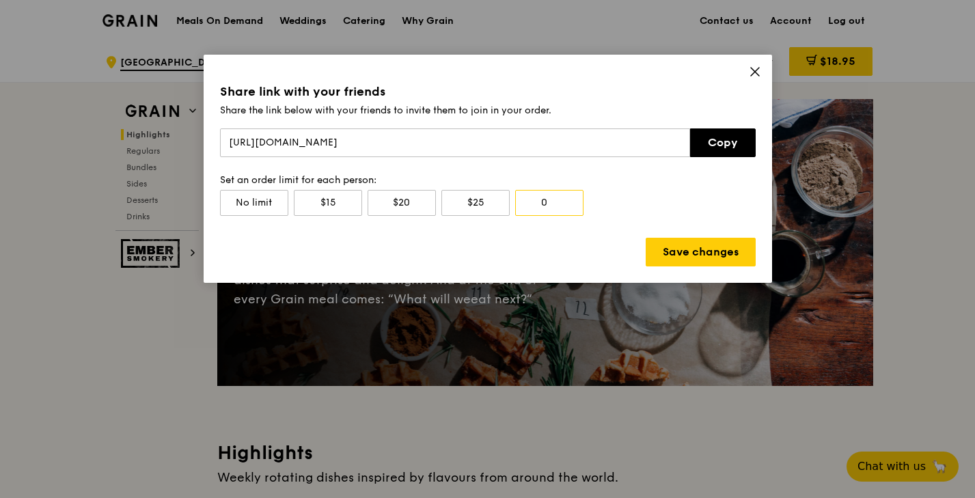
click at [750, 72] on icon at bounding box center [754, 72] width 12 height 12
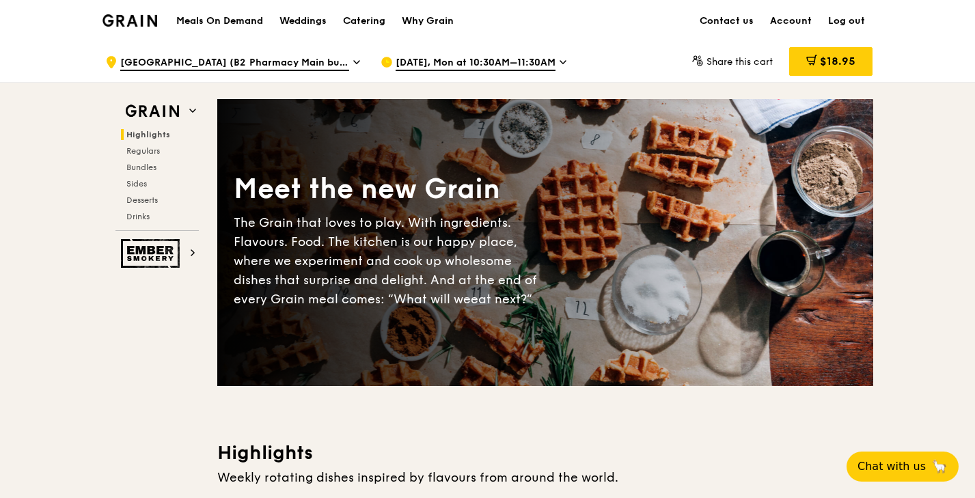
click at [124, 27] on div "Grain logo" at bounding box center [129, 19] width 55 height 41
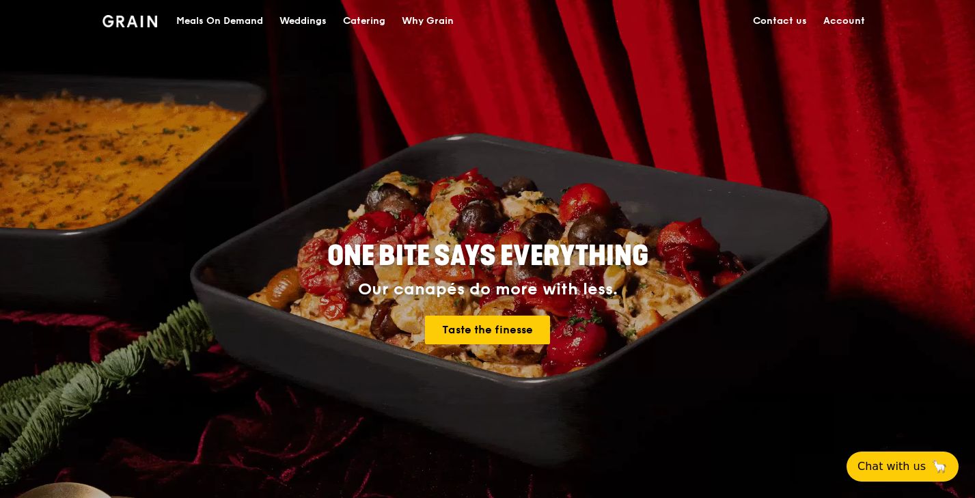
click at [147, 17] on img at bounding box center [129, 21] width 55 height 12
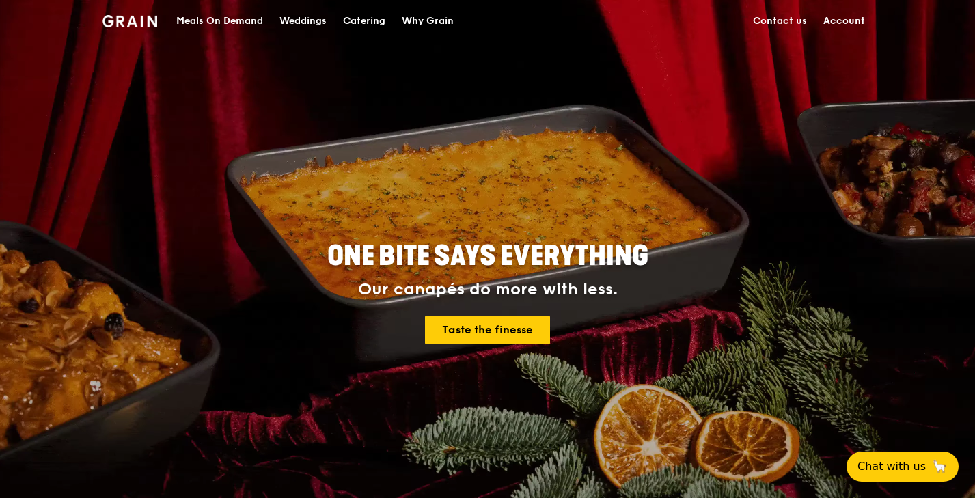
click at [136, 23] on img at bounding box center [129, 21] width 55 height 12
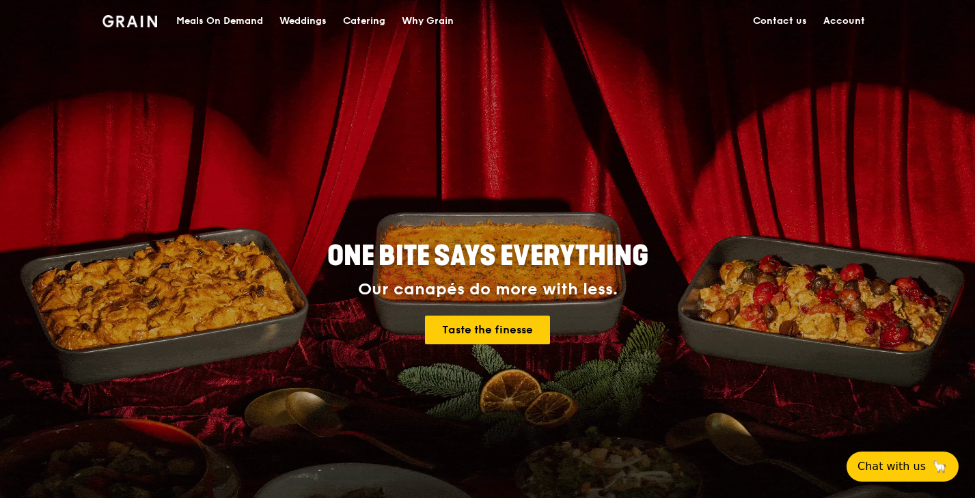
click at [255, 23] on div "Meals On Demand" at bounding box center [219, 21] width 87 height 41
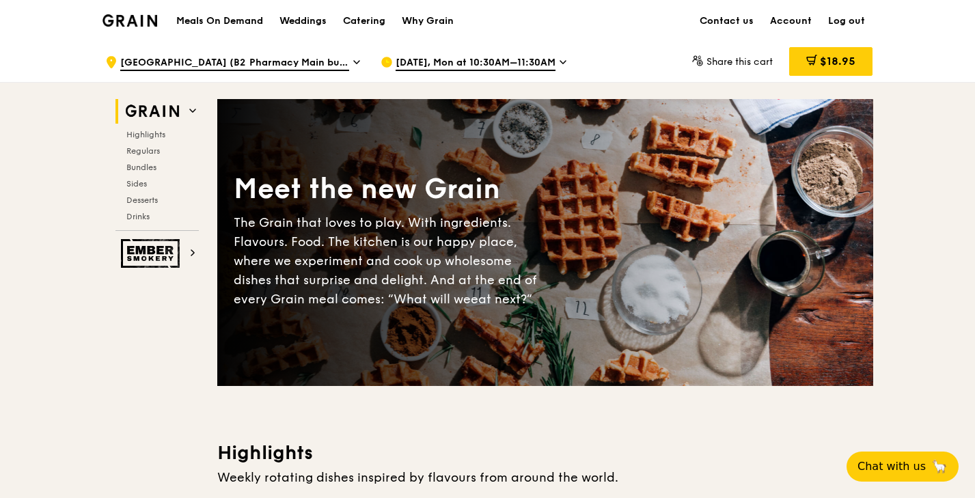
scroll to position [10, 0]
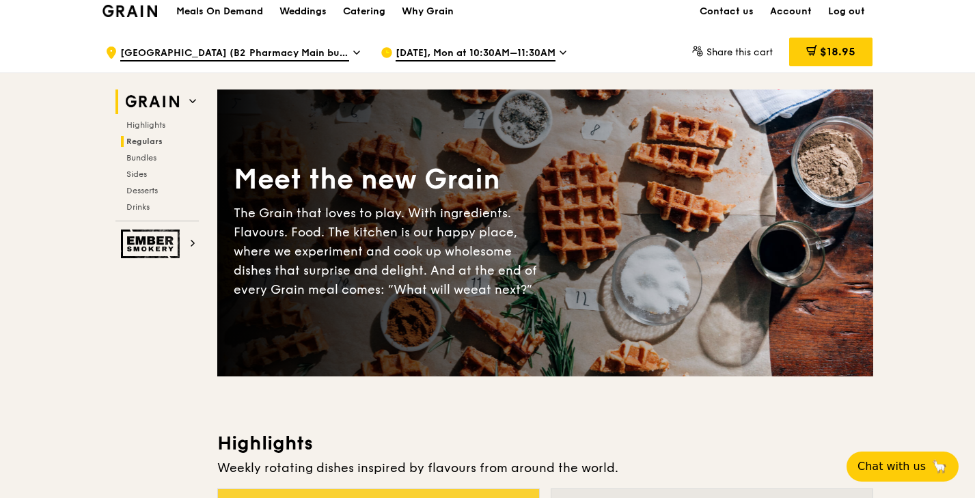
click at [155, 143] on span "Regulars" at bounding box center [144, 142] width 36 height 10
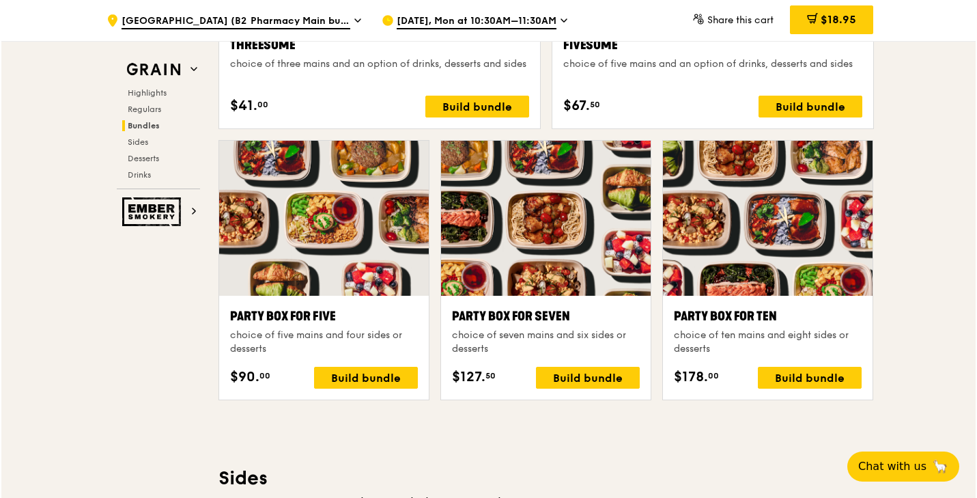
scroll to position [2605, 0]
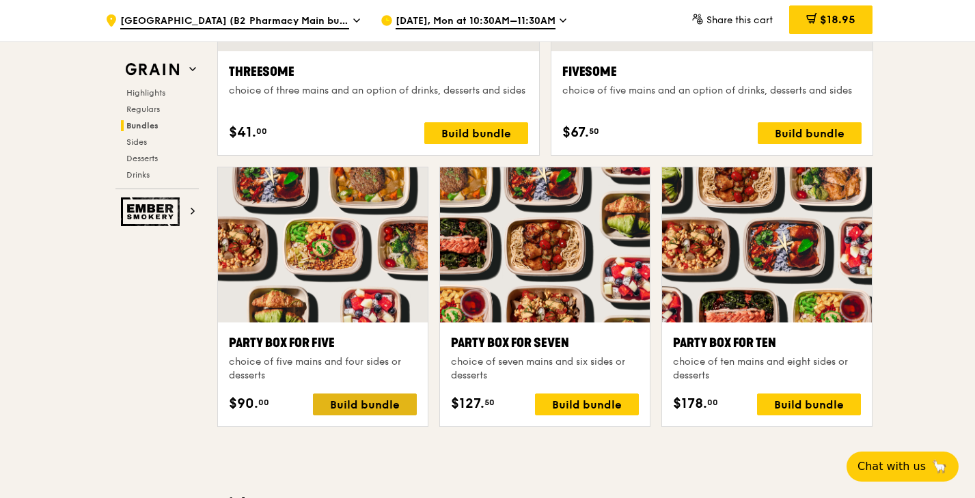
click at [379, 407] on div "Build bundle" at bounding box center [365, 404] width 104 height 22
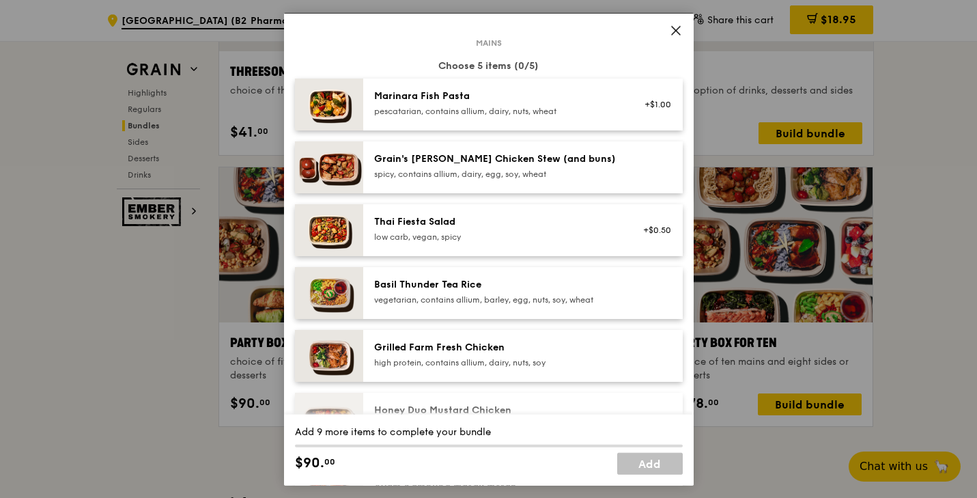
scroll to position [0, 0]
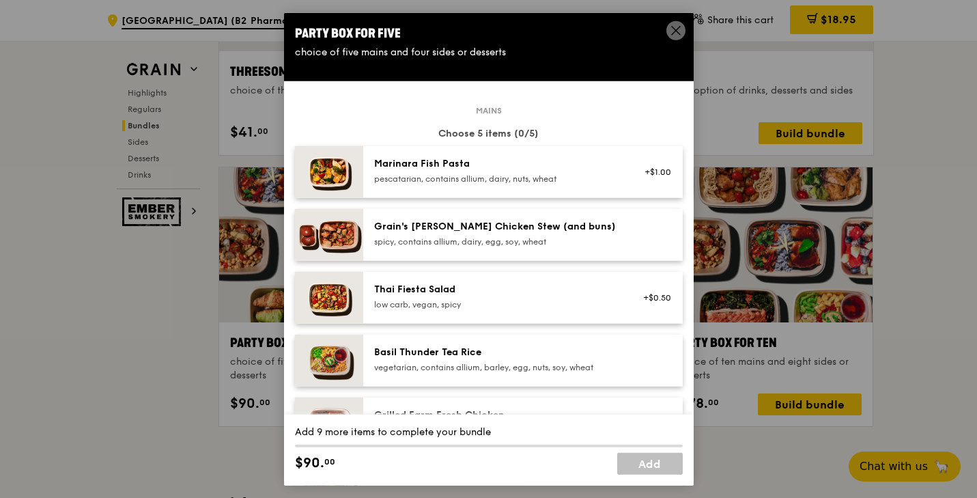
click at [458, 231] on div "Grain's [PERSON_NAME] Chicken Stew (and buns)" at bounding box center [496, 226] width 245 height 14
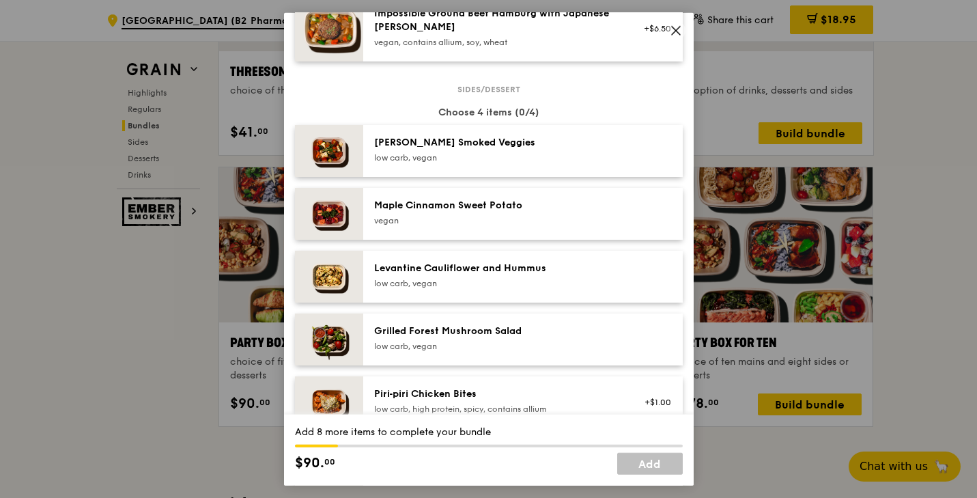
scroll to position [785, 0]
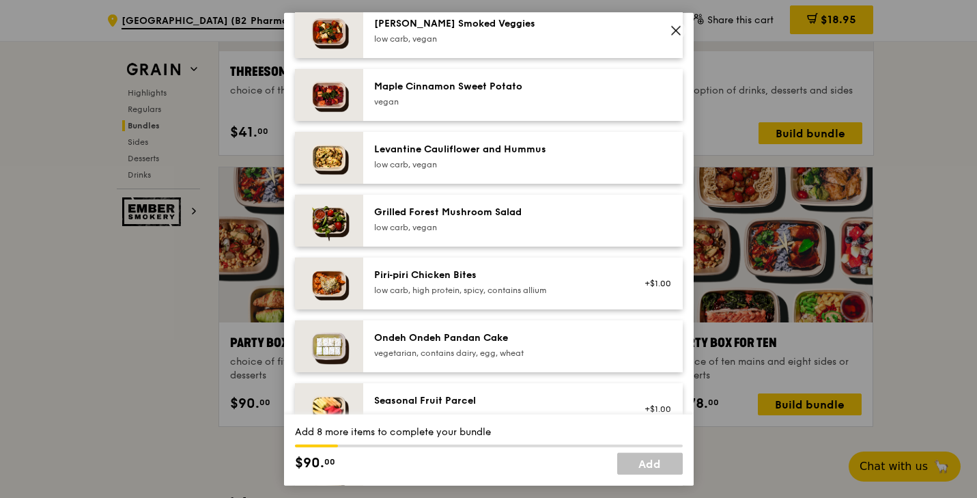
click at [458, 231] on div "low carb, vegan" at bounding box center [496, 226] width 245 height 11
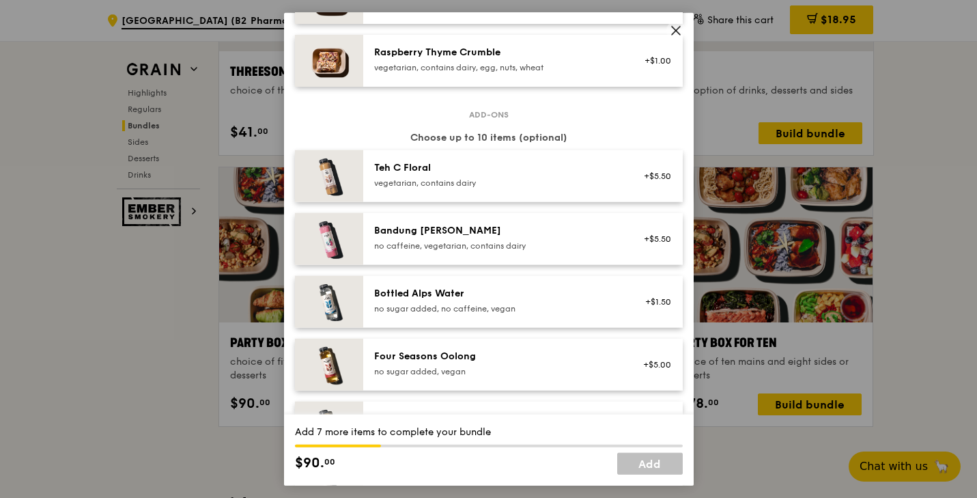
scroll to position [1347, 0]
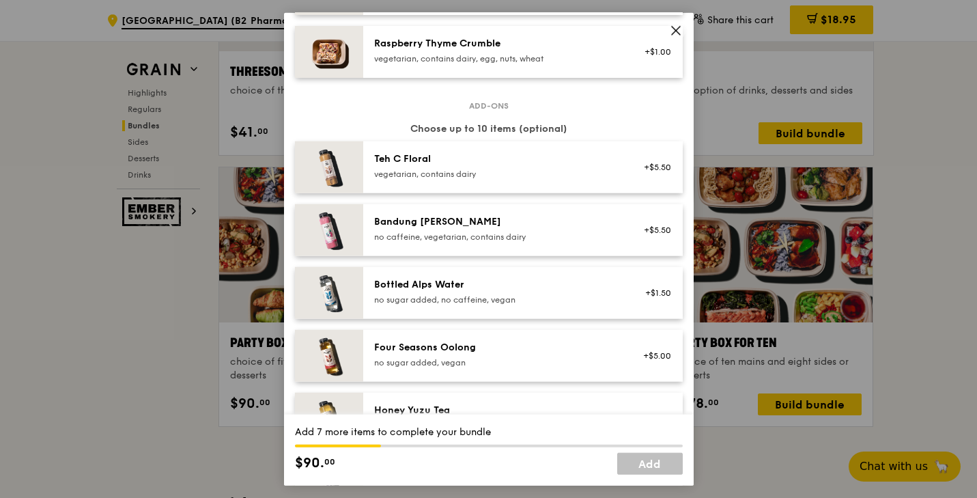
click at [679, 26] on icon at bounding box center [676, 30] width 12 height 12
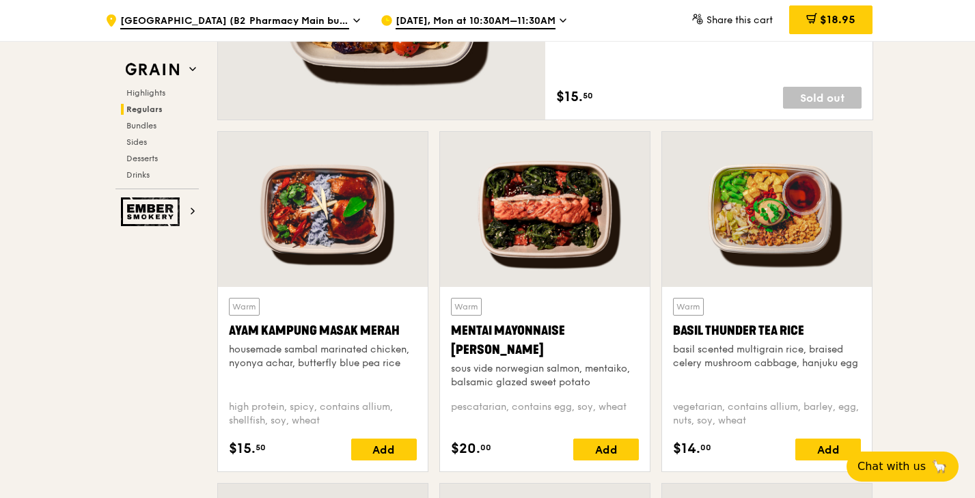
scroll to position [1157, 0]
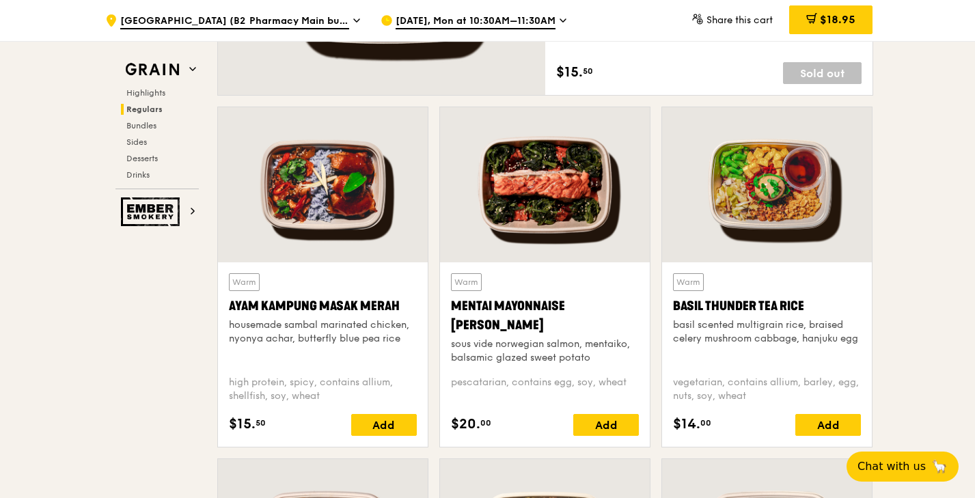
click at [374, 372] on div "Warm Ayam [GEOGRAPHIC_DATA] housemade sambal marinated chicken, nyonya achar, b…" at bounding box center [323, 354] width 188 height 163
click at [368, 423] on div "Add" at bounding box center [384, 425] width 66 height 22
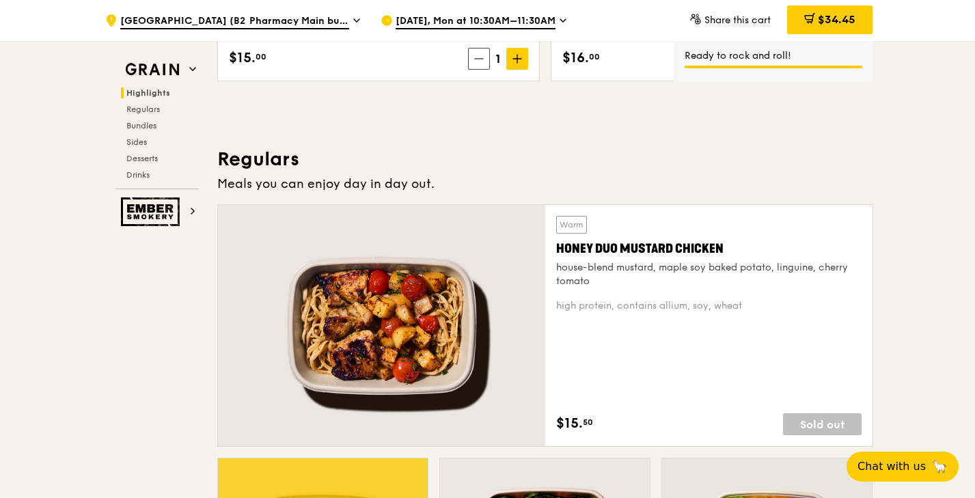
scroll to position [791, 0]
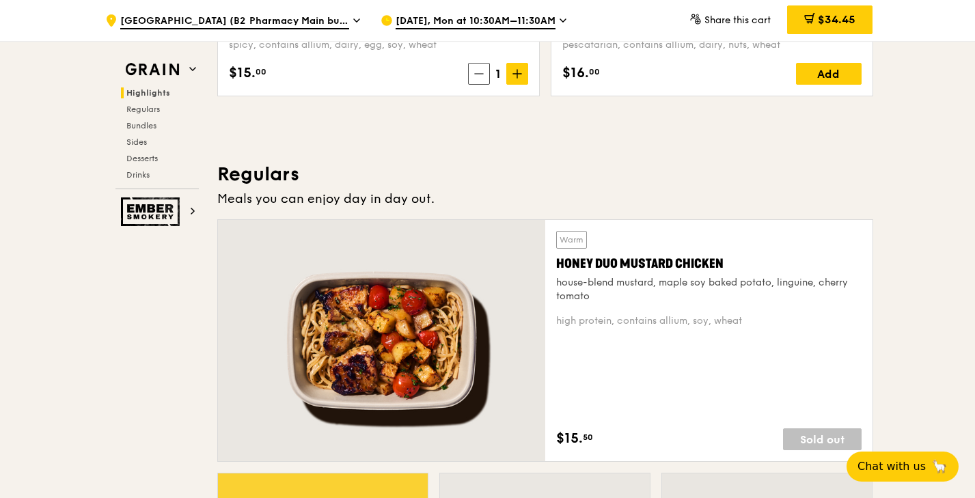
click at [370, 299] on div at bounding box center [381, 340] width 327 height 241
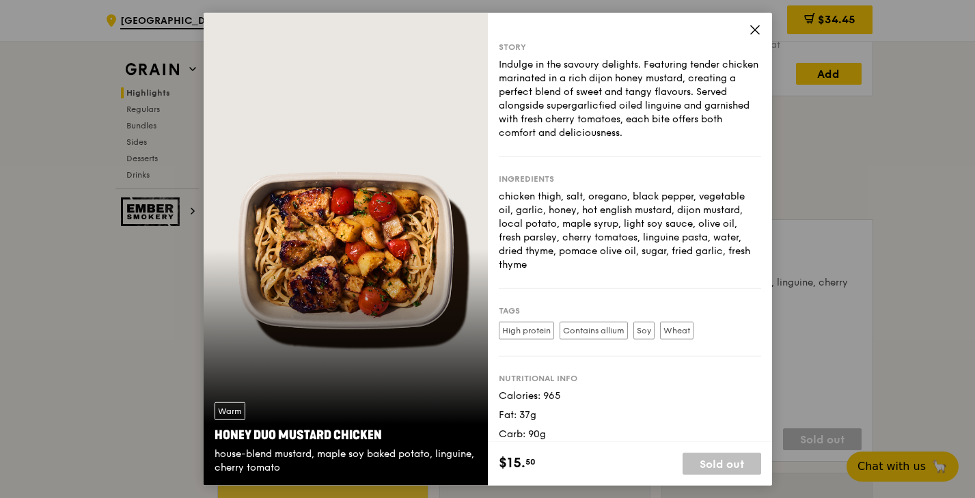
scroll to position [15, 0]
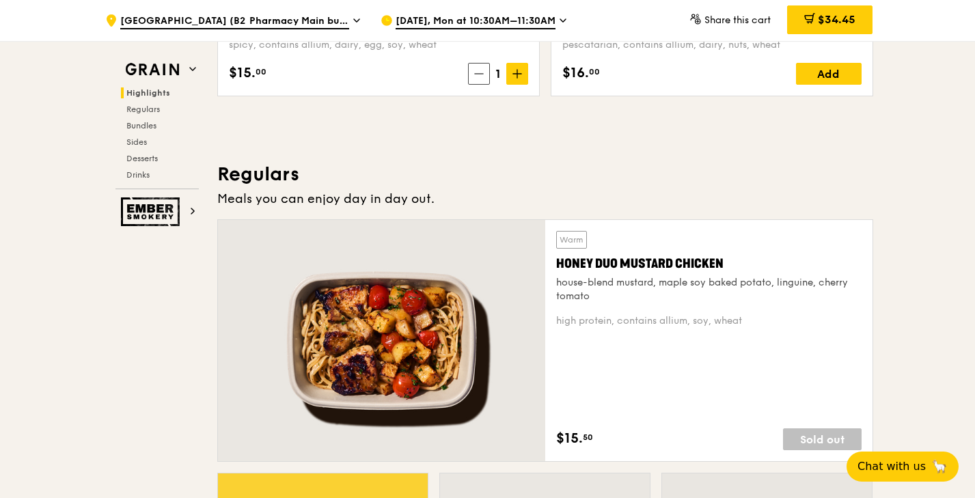
click at [683, 338] on div "Warm Honey Duo Mustard Chicken house-blend mustard, maple soy baked potato, lin…" at bounding box center [708, 340] width 305 height 219
click at [414, 346] on div at bounding box center [381, 340] width 327 height 241
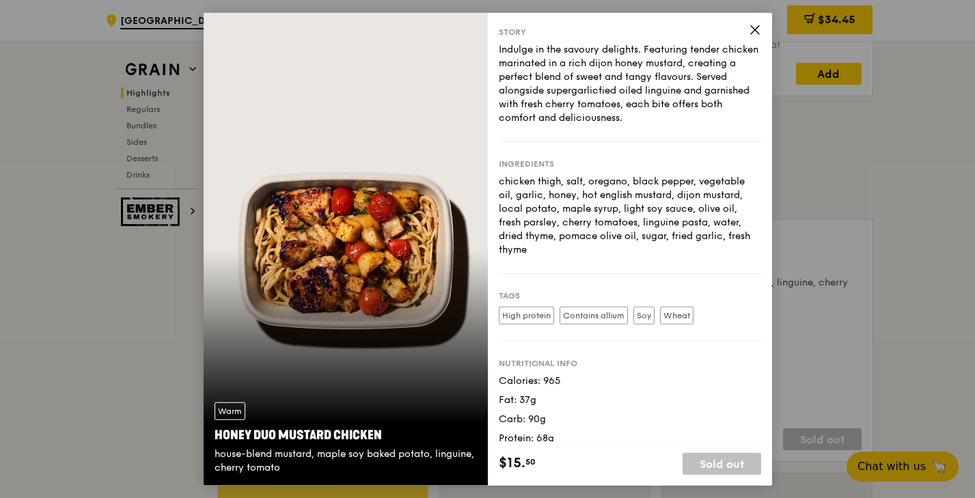
click at [750, 26] on icon at bounding box center [754, 29] width 12 height 12
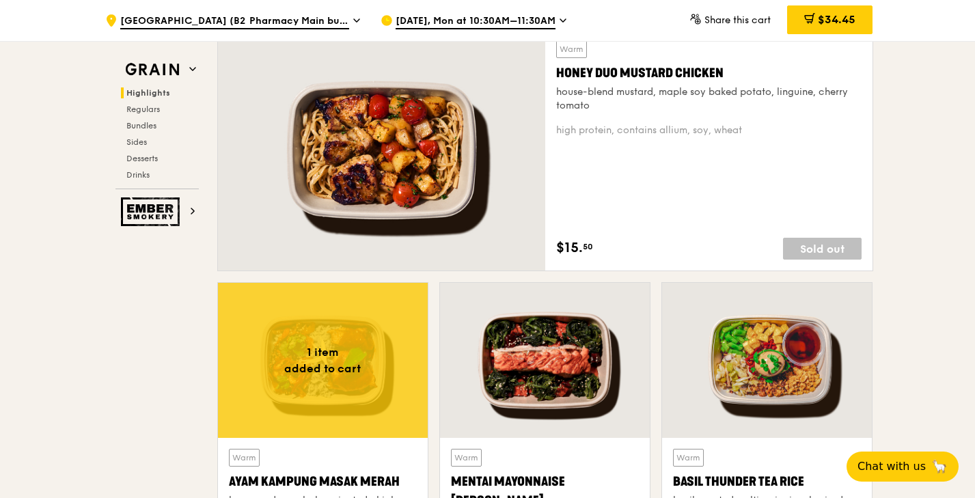
scroll to position [1078, 0]
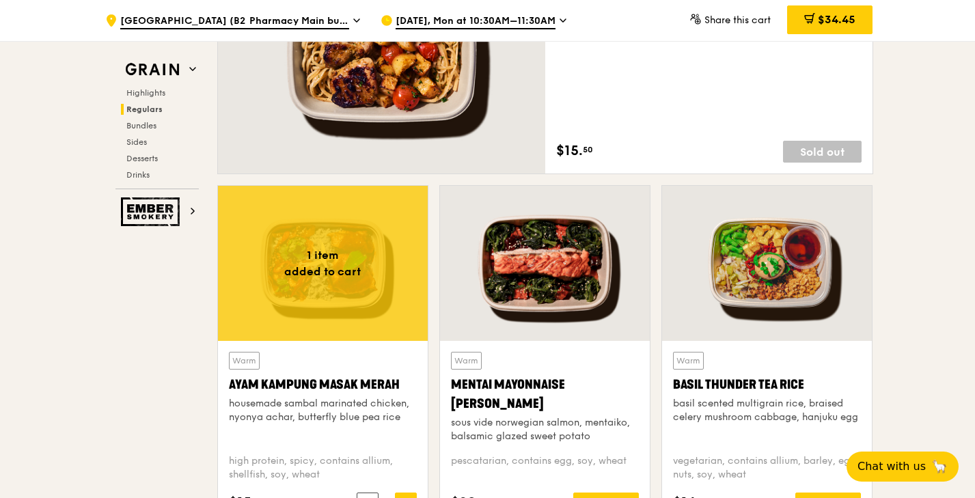
click at [626, 262] on div at bounding box center [545, 263] width 210 height 155
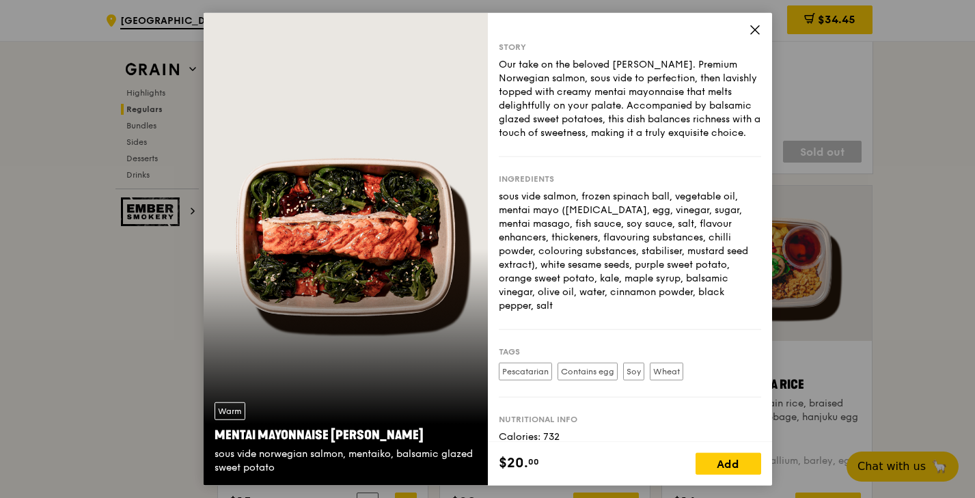
click at [751, 26] on icon at bounding box center [755, 29] width 8 height 8
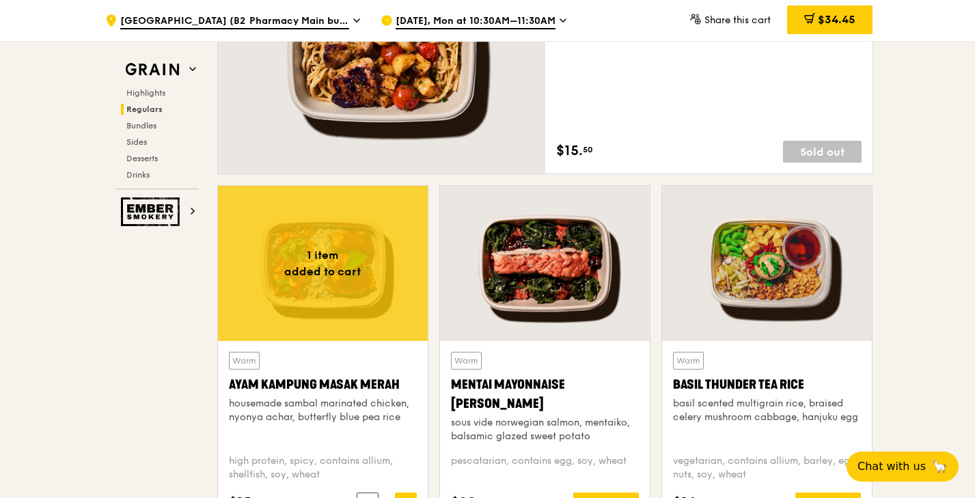
click at [552, 351] on div "Warm Mentai Mayonnaise Aburi Salmon sous vide norwegian salmon, mentaiko, balsa…" at bounding box center [545, 433] width 210 height 184
click at [724, 363] on div "Warm Basil Thunder Tea [PERSON_NAME] scented multigrain rice, braised celery mu…" at bounding box center [767, 398] width 188 height 92
click at [778, 355] on div "Warm Basil Thunder Tea [PERSON_NAME] scented multigrain rice, braised celery mu…" at bounding box center [767, 398] width 188 height 92
click at [685, 360] on div "Warm" at bounding box center [688, 361] width 31 height 18
click at [811, 345] on div "Warm Basil Thunder Tea [PERSON_NAME] scented multigrain rice, braised celery mu…" at bounding box center [767, 433] width 210 height 184
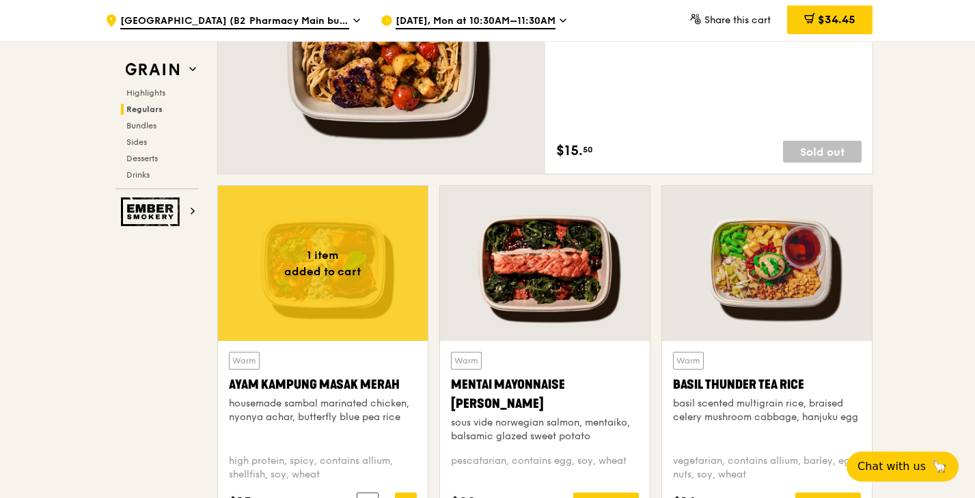
click at [809, 318] on div at bounding box center [767, 263] width 210 height 155
click at [809, 338] on div at bounding box center [767, 263] width 210 height 155
click at [809, 342] on div "Warm Basil Thunder Tea [PERSON_NAME] scented multigrain rice, braised celery mu…" at bounding box center [767, 433] width 210 height 184
click at [809, 343] on div "Warm Basil Thunder Tea [PERSON_NAME] scented multigrain rice, braised celery mu…" at bounding box center [767, 433] width 210 height 184
click at [809, 381] on div "Basil Thunder Tea Rice" at bounding box center [767, 384] width 188 height 19
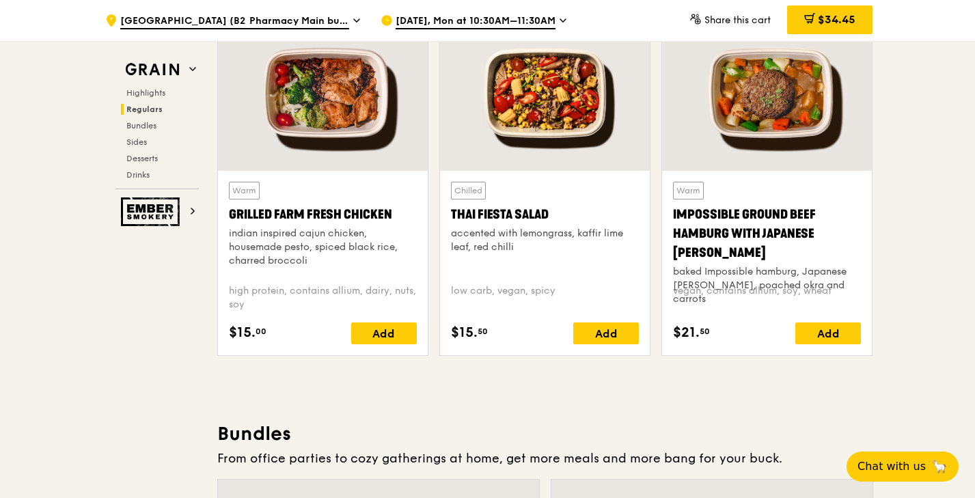
scroll to position [1517, 0]
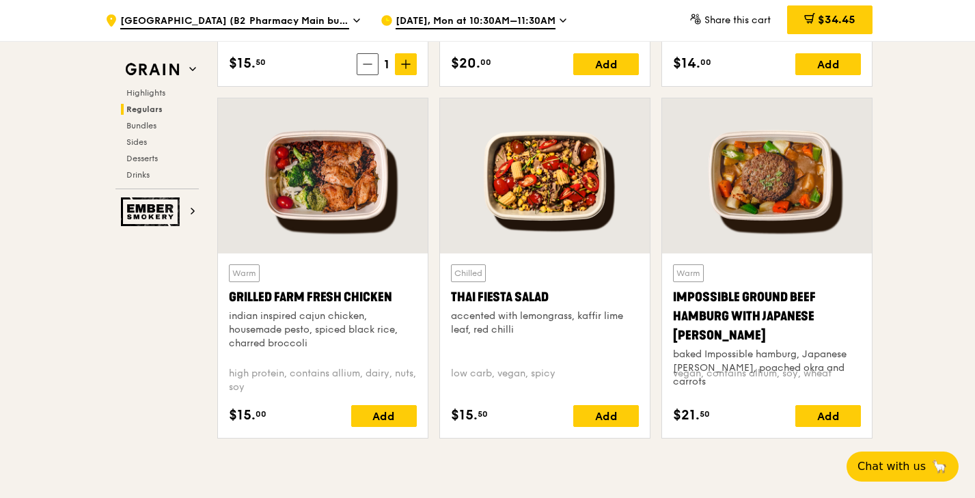
click at [807, 348] on div "baked Impossible hamburg, Japanese [PERSON_NAME], poached okra and carrots" at bounding box center [767, 368] width 188 height 41
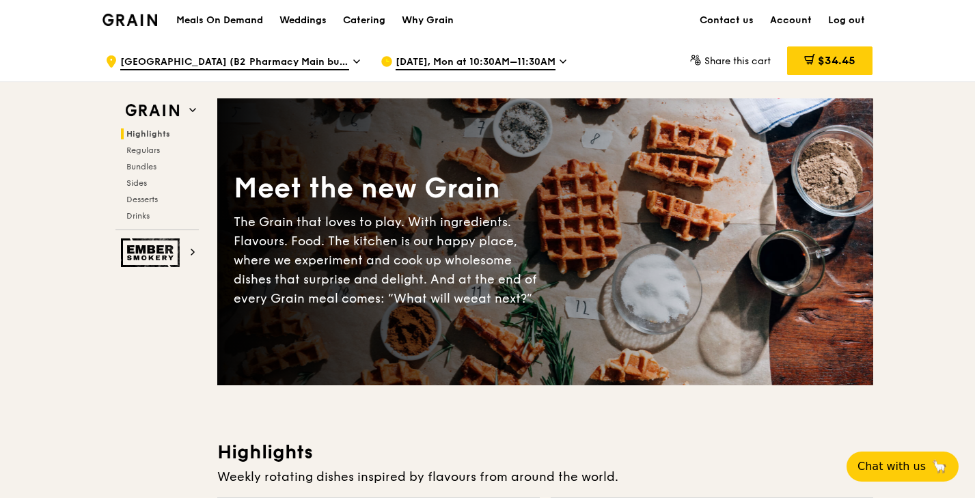
scroll to position [0, 0]
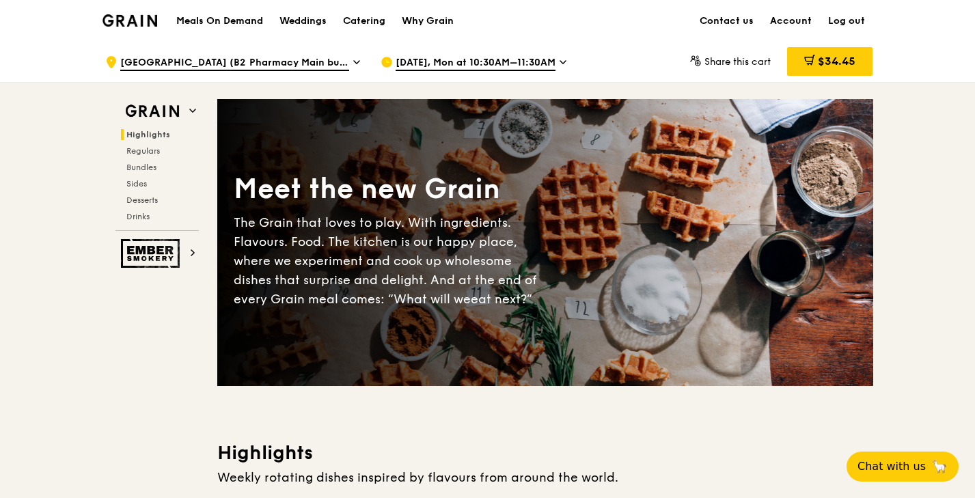
click at [222, 9] on div "Meals On Demand Weddings Catering Why Grain" at bounding box center [315, 21] width 294 height 42
click at [224, 20] on h1 "Meals On Demand" at bounding box center [219, 21] width 87 height 14
click at [226, 20] on h1 "Meals On Demand" at bounding box center [219, 21] width 87 height 14
click at [231, 21] on h1 "Meals On Demand" at bounding box center [219, 21] width 87 height 14
click at [126, 25] on img at bounding box center [129, 20] width 55 height 12
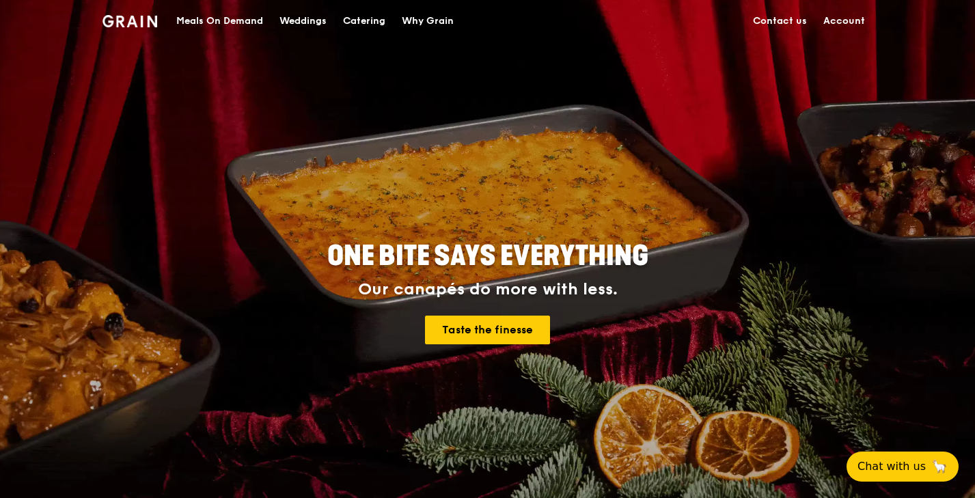
click at [216, 13] on div "Meals On Demand" at bounding box center [219, 21] width 87 height 41
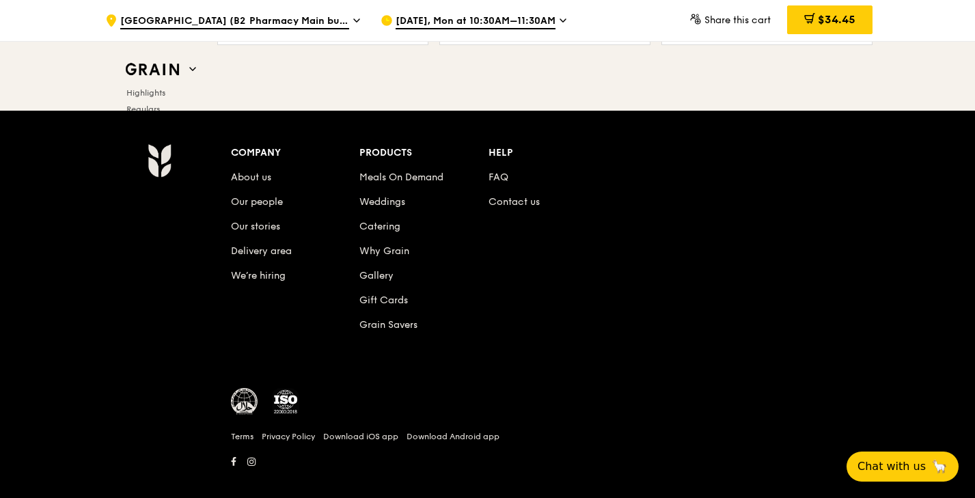
scroll to position [5758, 0]
